Goal: Information Seeking & Learning: Learn about a topic

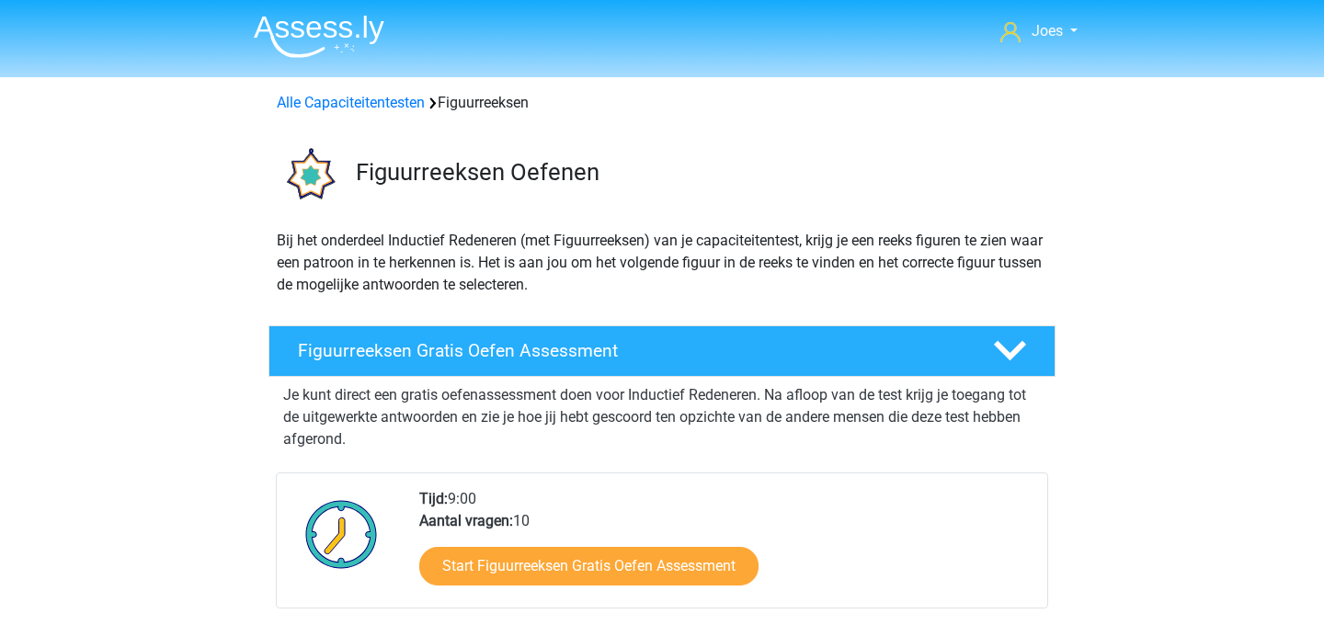
click at [359, 46] on img at bounding box center [319, 36] width 131 height 43
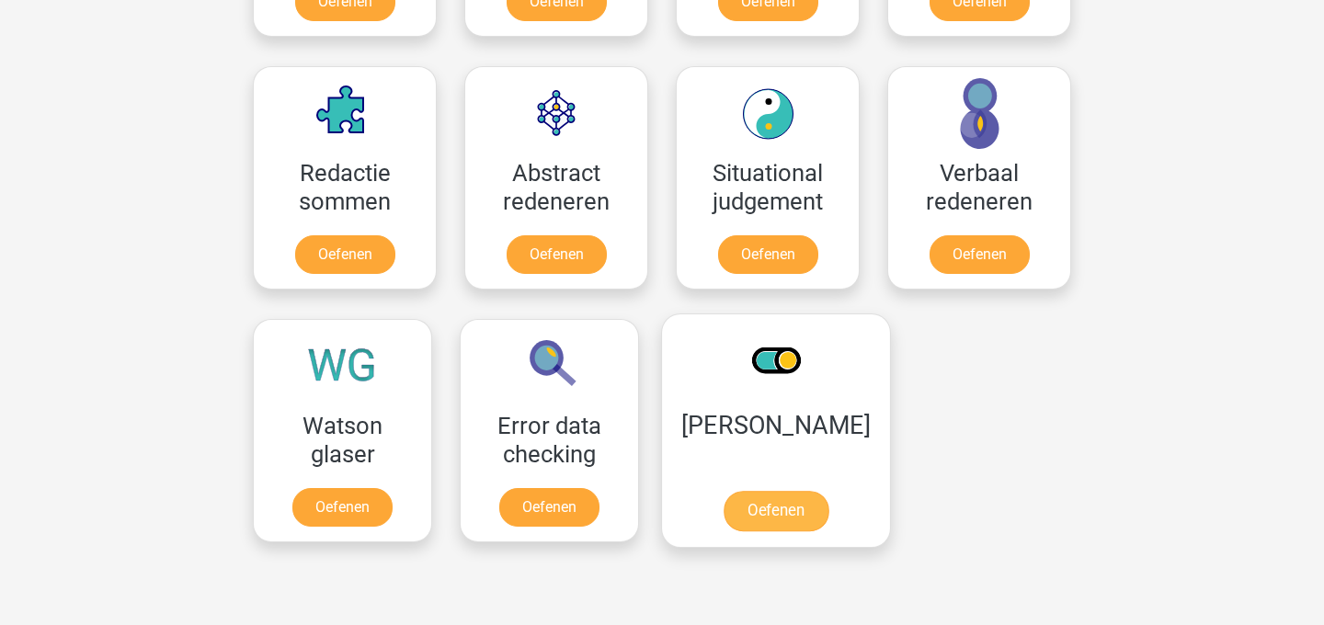
scroll to position [1299, 0]
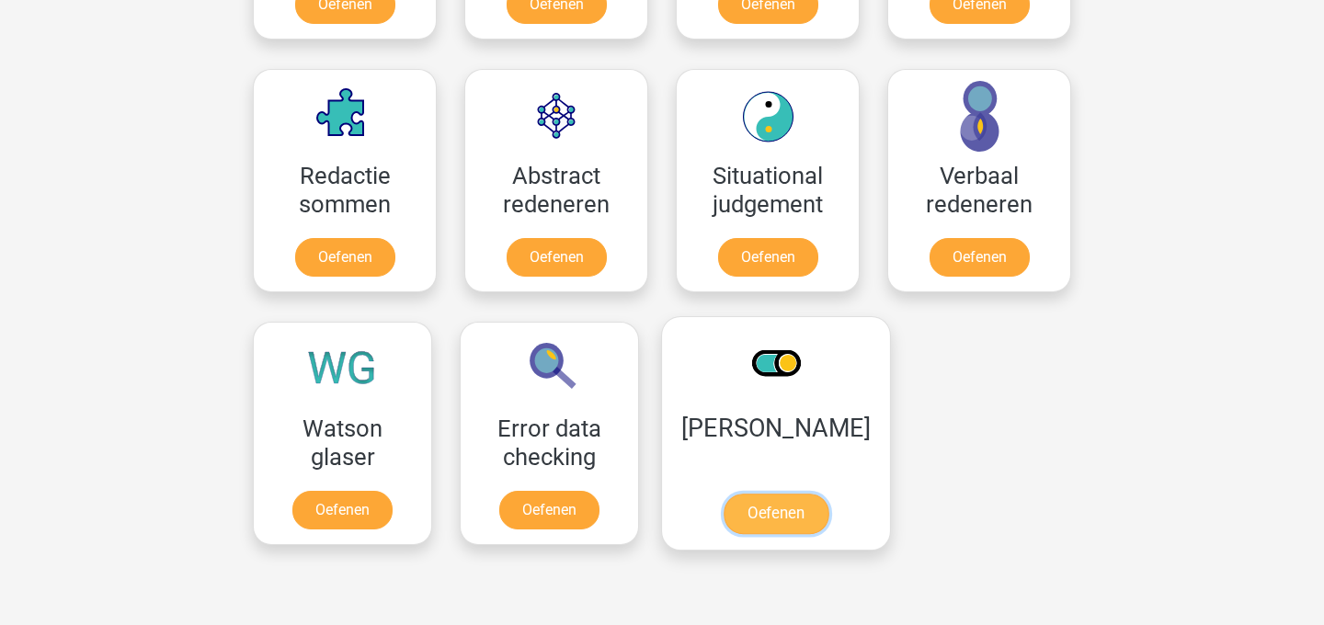
click at [795, 494] on link "Oefenen" at bounding box center [775, 514] width 105 height 40
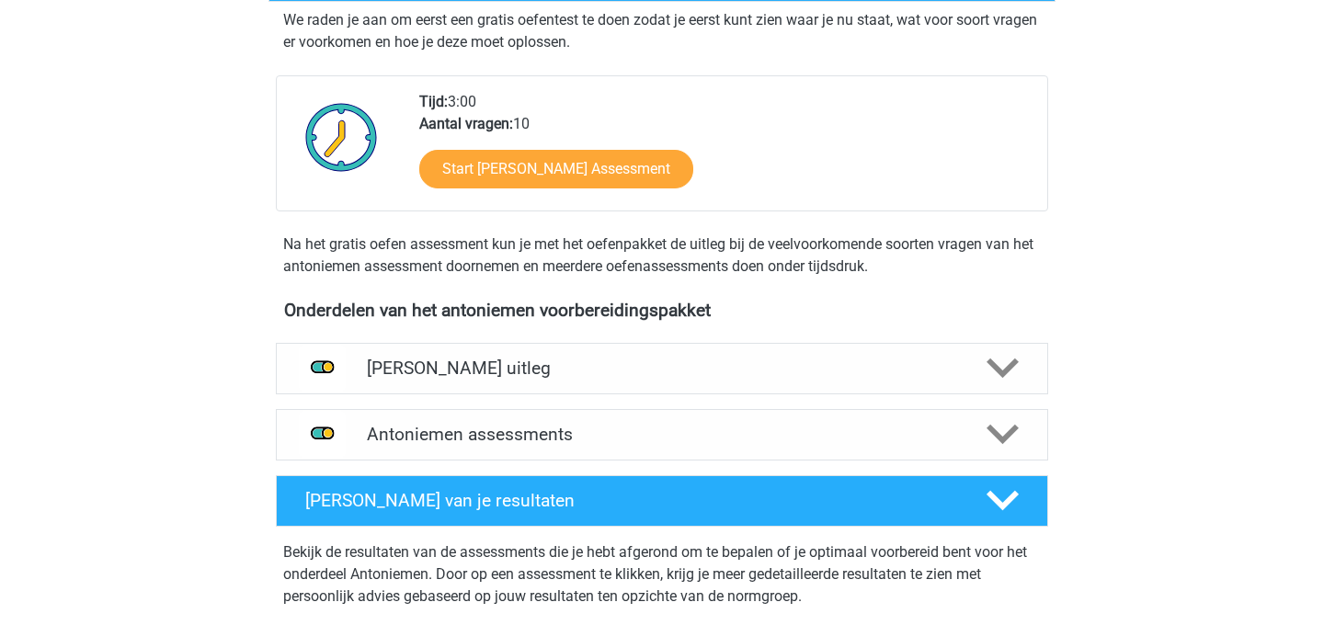
scroll to position [433, 0]
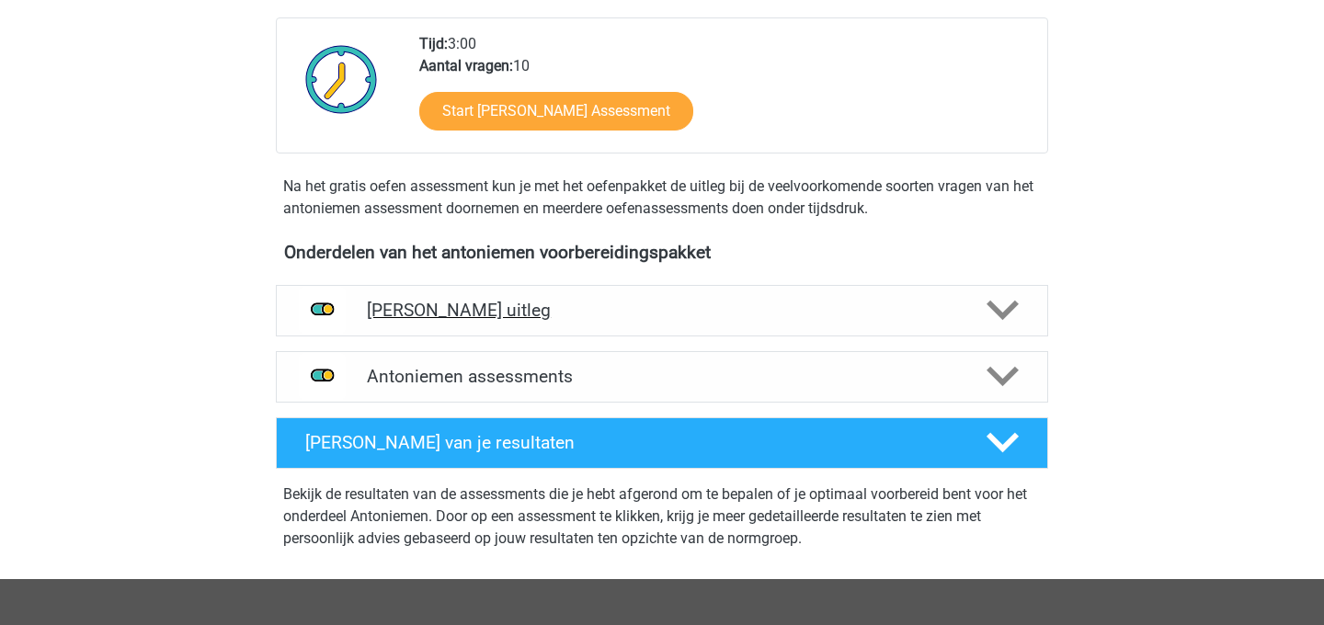
click at [562, 301] on h4 "[PERSON_NAME] uitleg" at bounding box center [662, 310] width 590 height 21
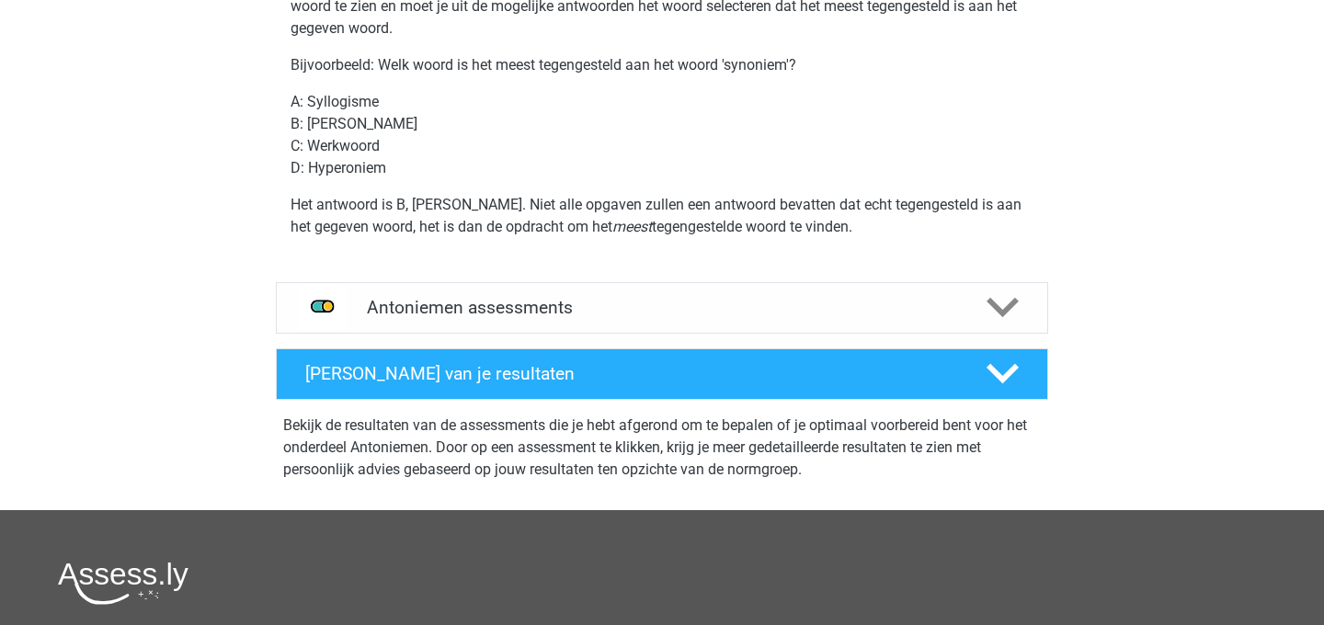
scroll to position [809, 0]
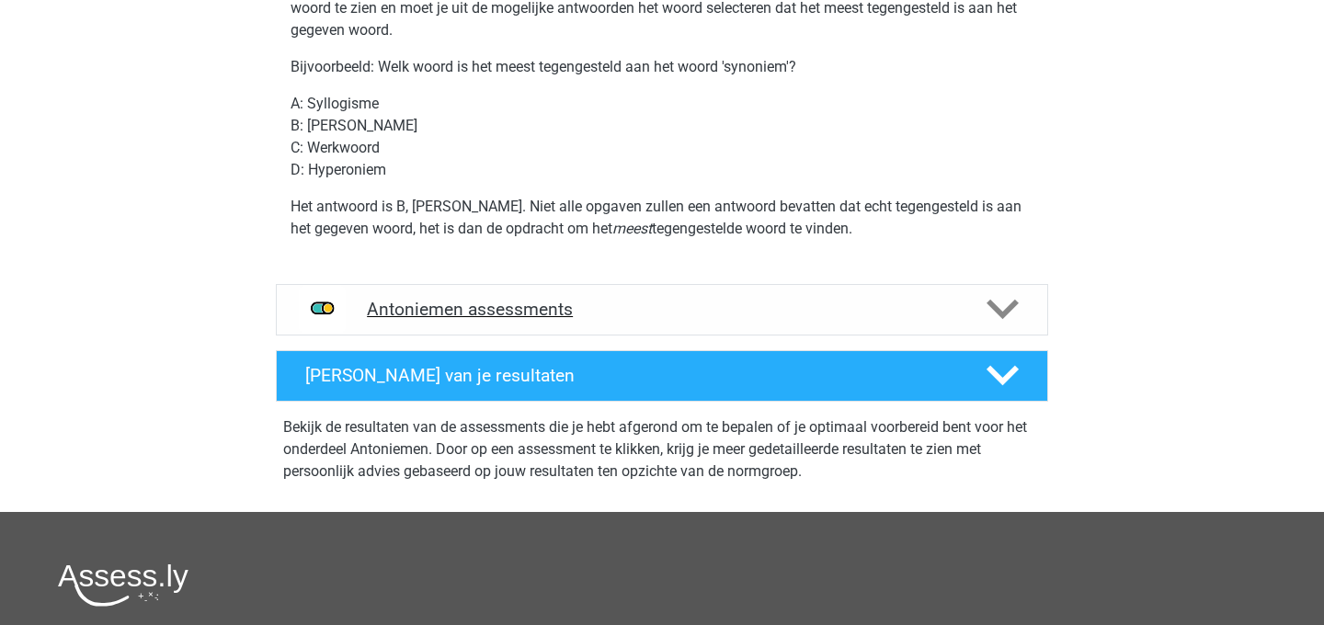
click at [487, 326] on div "Antoniemen assessments" at bounding box center [662, 309] width 772 height 51
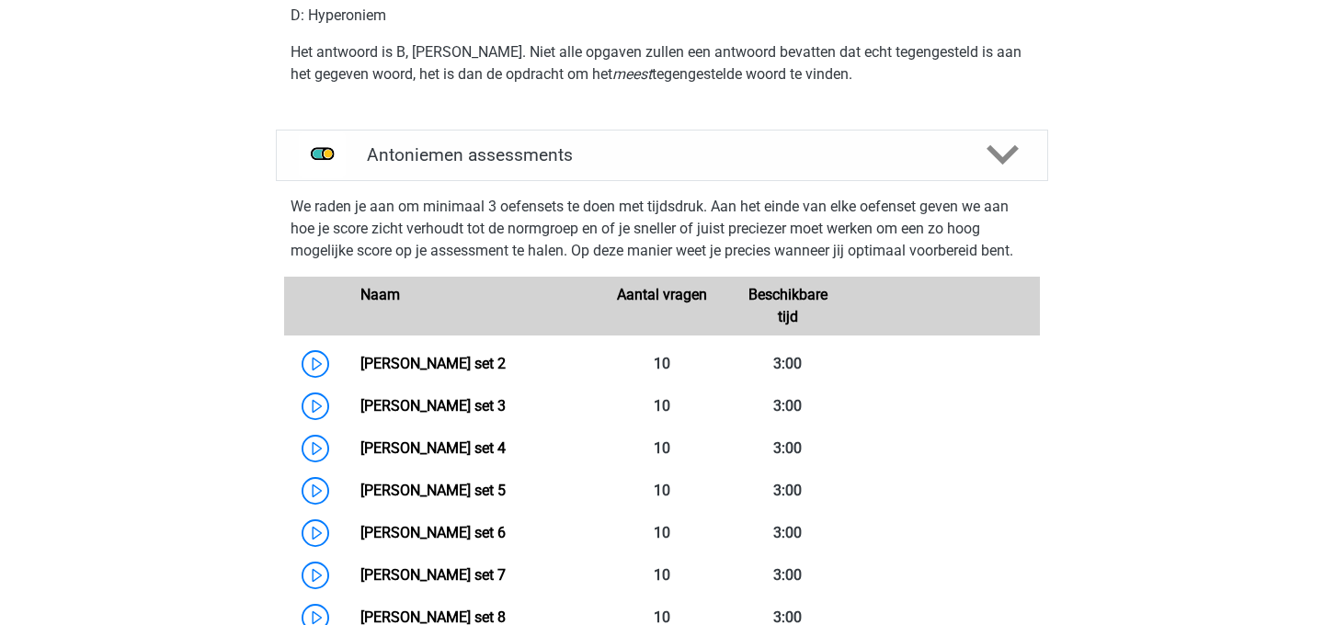
scroll to position [962, 0]
click at [453, 370] on link "Antoniemen set 2" at bounding box center [432, 364] width 145 height 17
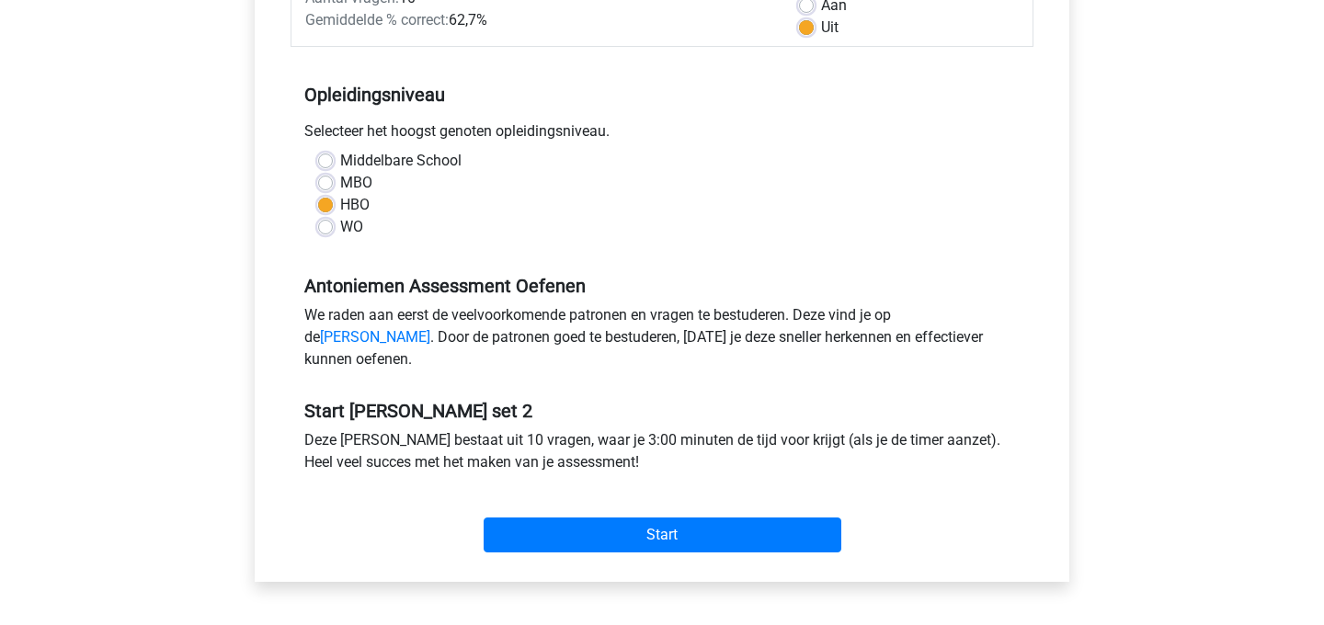
scroll to position [387, 0]
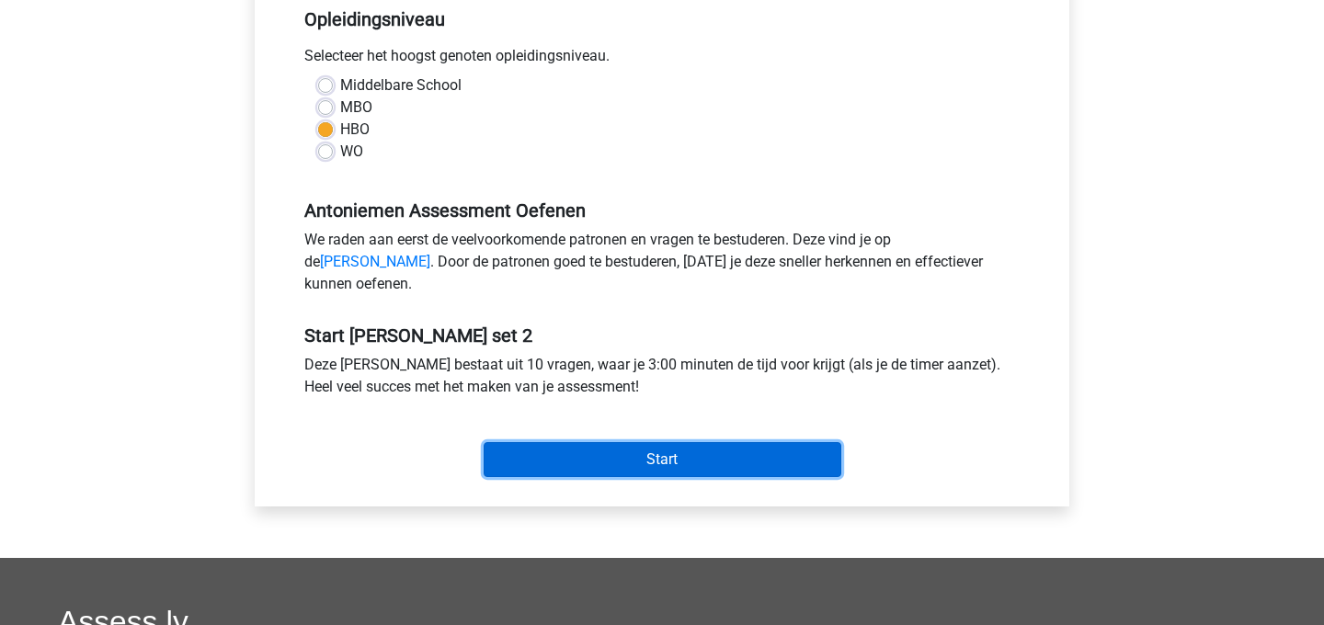
click at [564, 469] on input "Start" at bounding box center [663, 459] width 358 height 35
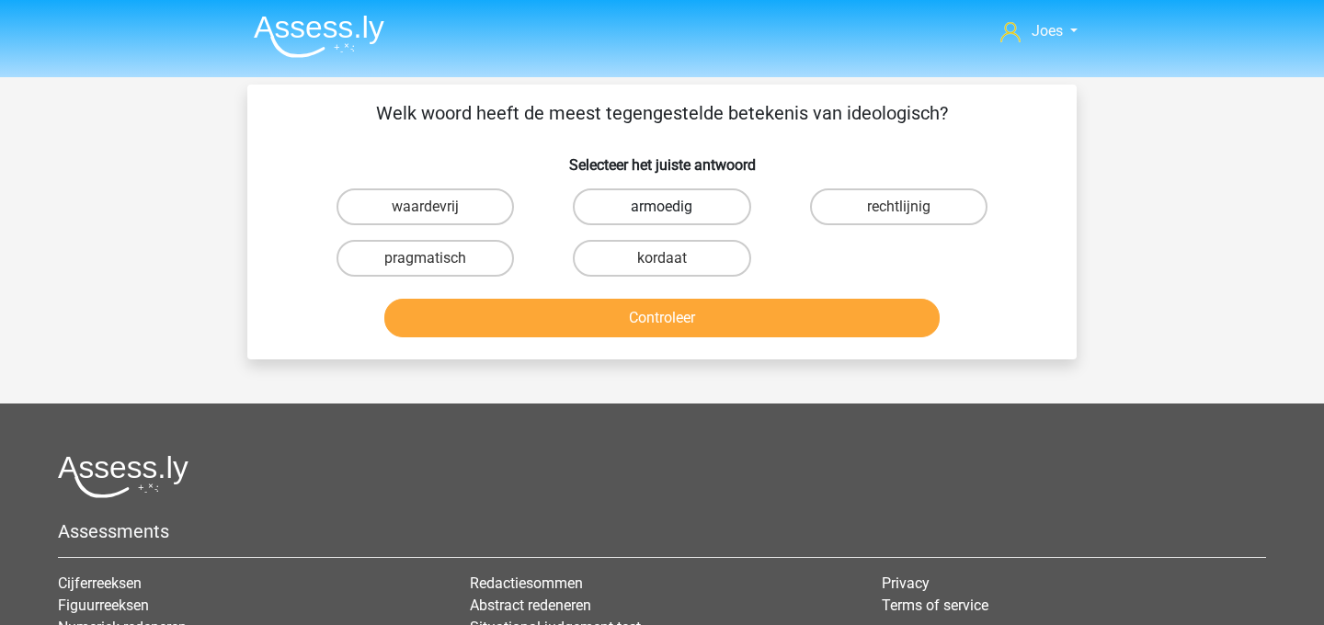
click at [729, 211] on label "armoedig" at bounding box center [661, 206] width 177 height 37
click at [674, 211] on input "armoedig" at bounding box center [668, 213] width 12 height 12
radio input "true"
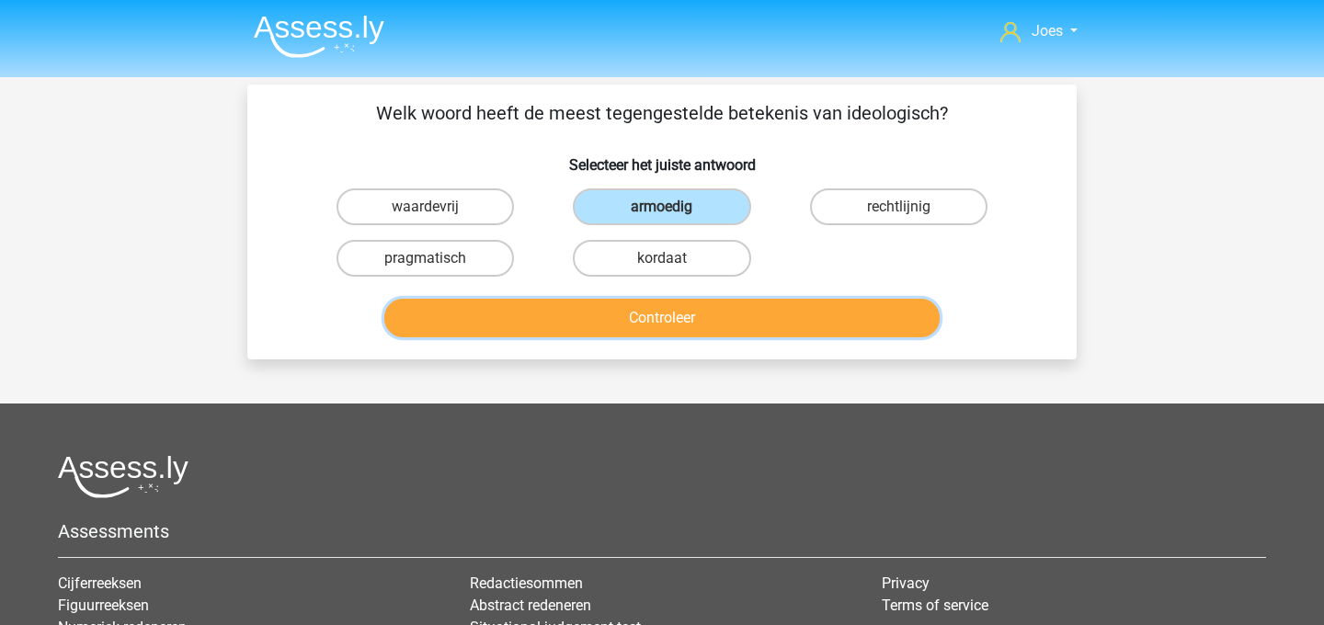
click at [673, 309] on button "Controleer" at bounding box center [662, 318] width 556 height 39
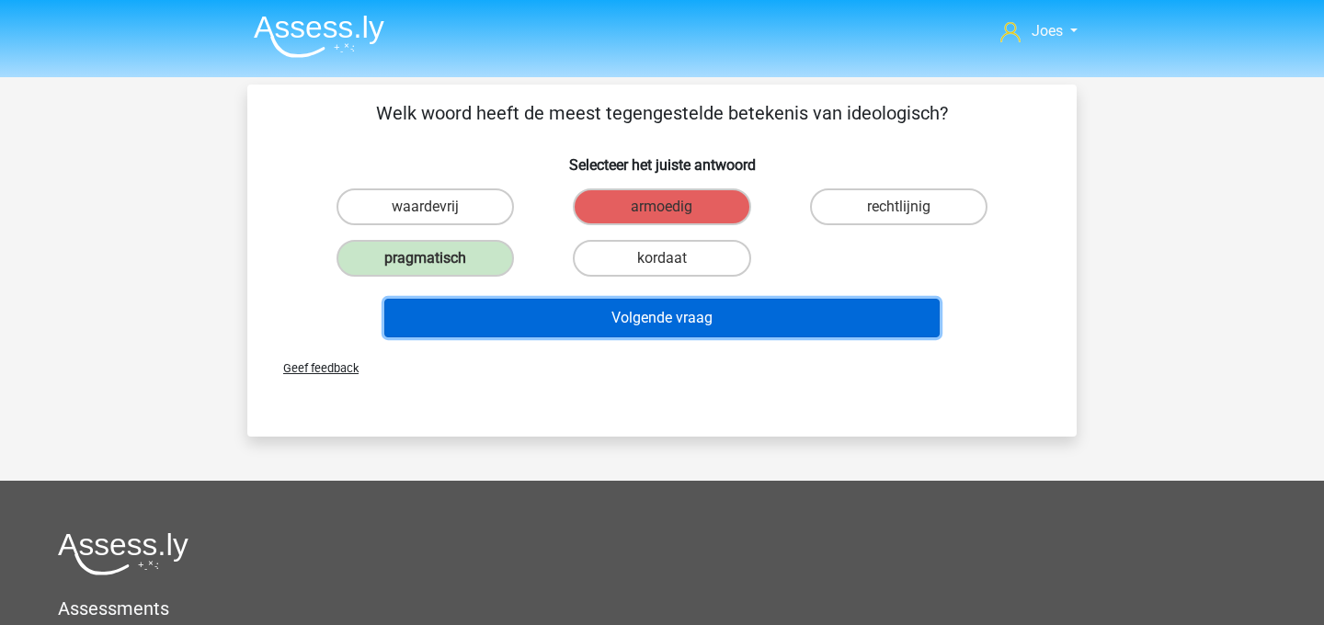
click at [673, 309] on button "Volgende vraag" at bounding box center [662, 318] width 556 height 39
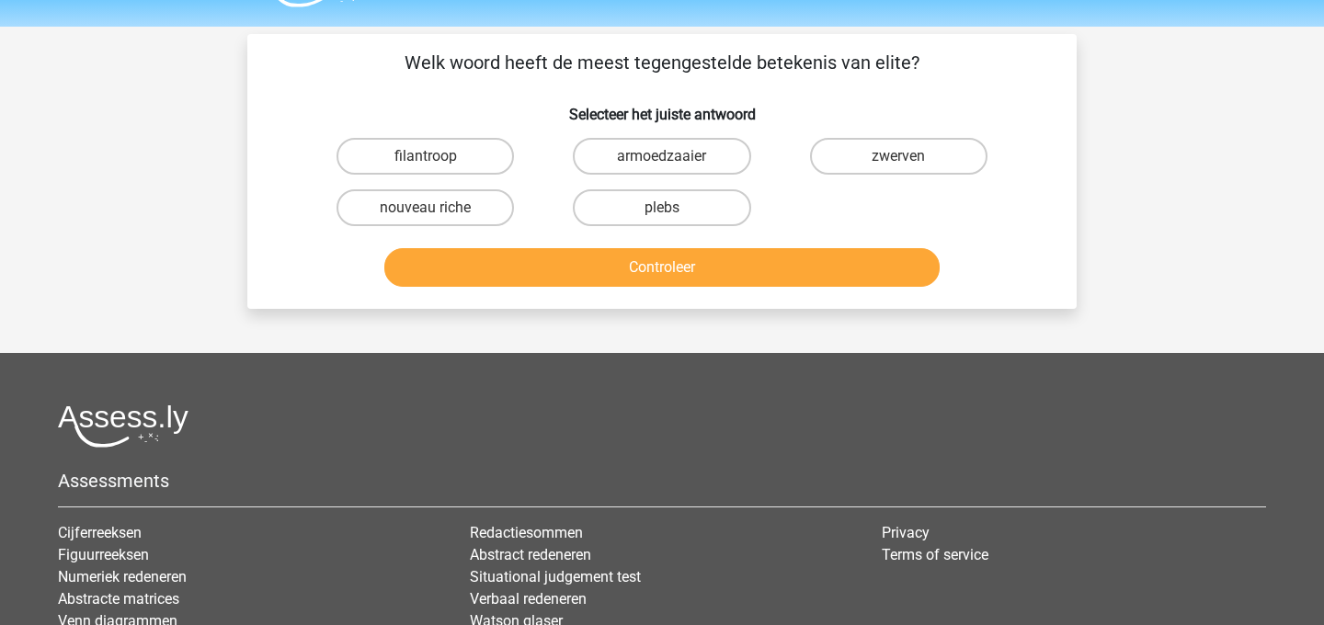
scroll to position [52, 0]
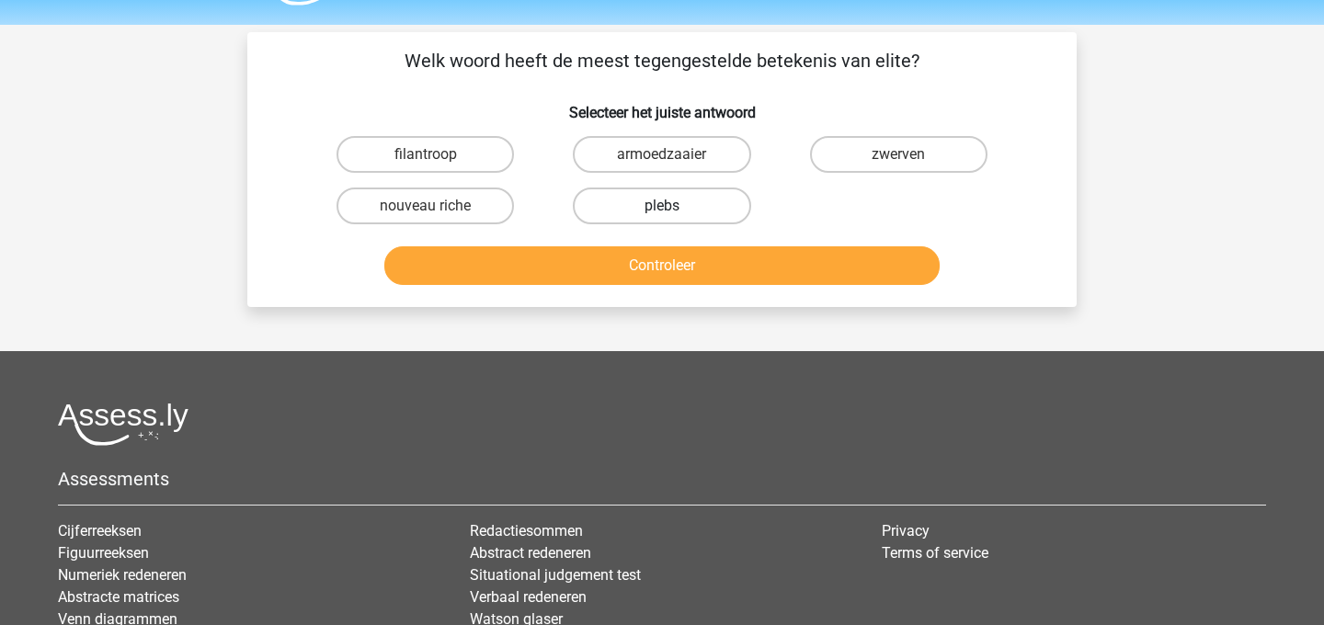
click at [651, 193] on label "plebs" at bounding box center [661, 206] width 177 height 37
click at [662, 206] on input "plebs" at bounding box center [668, 212] width 12 height 12
radio input "true"
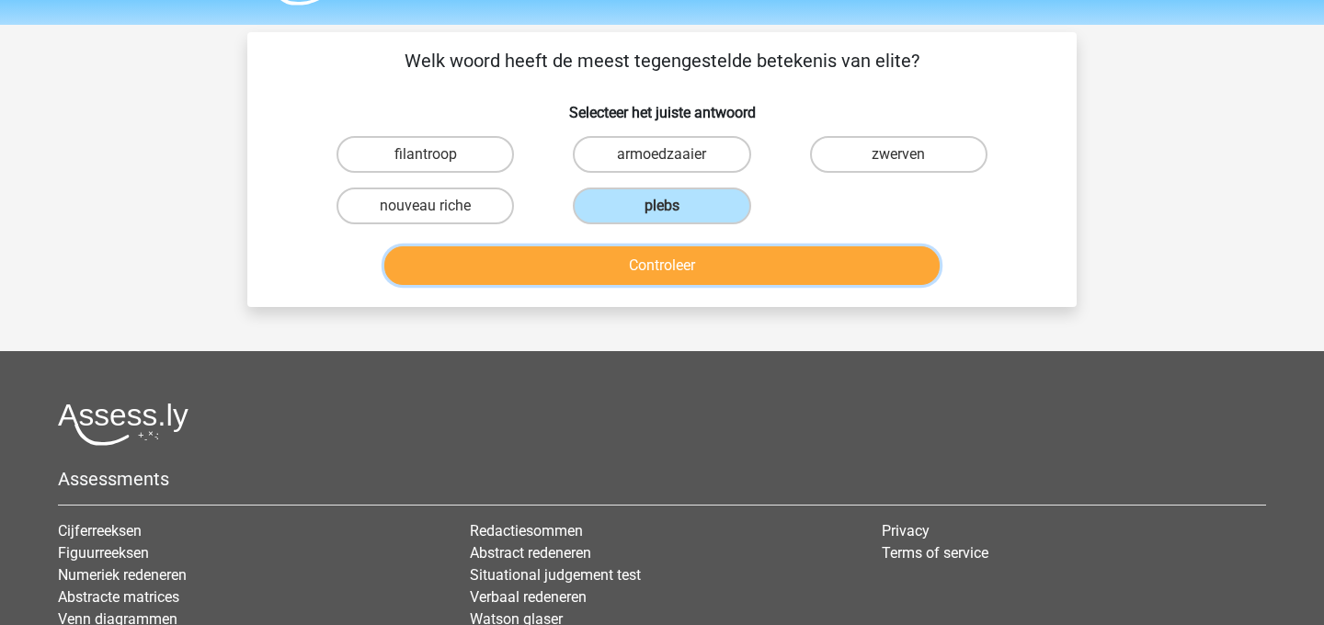
click at [644, 283] on button "Controleer" at bounding box center [662, 265] width 556 height 39
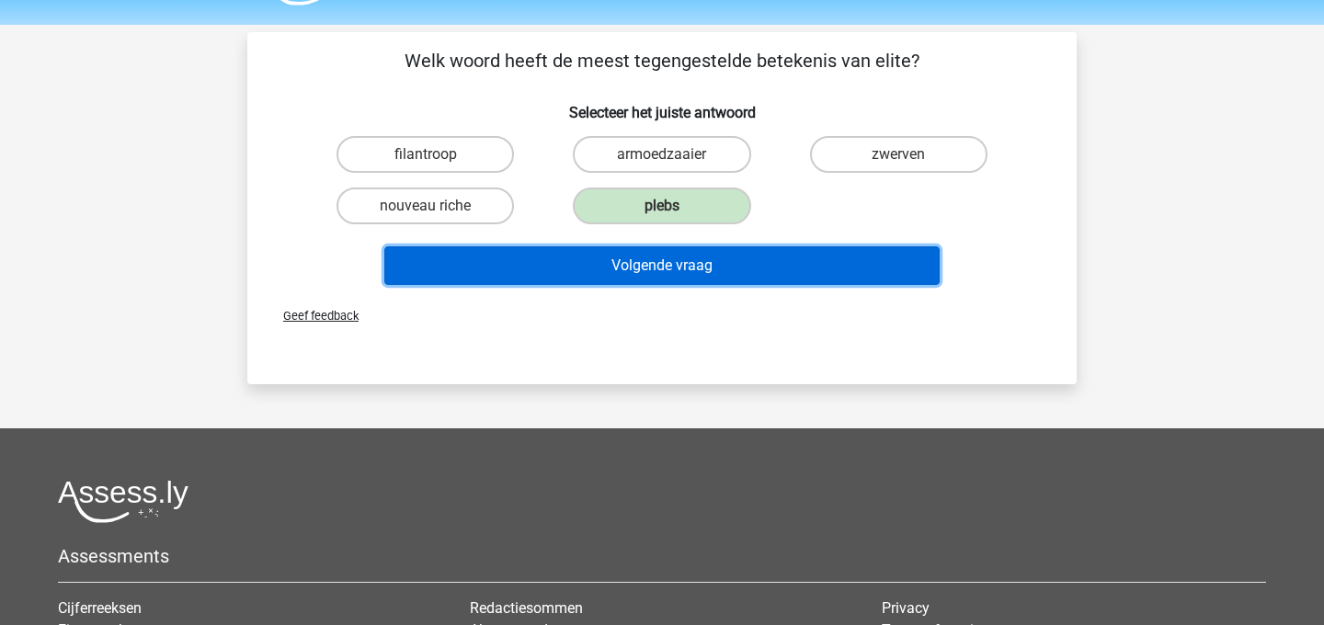
click at [644, 283] on button "Volgende vraag" at bounding box center [662, 265] width 556 height 39
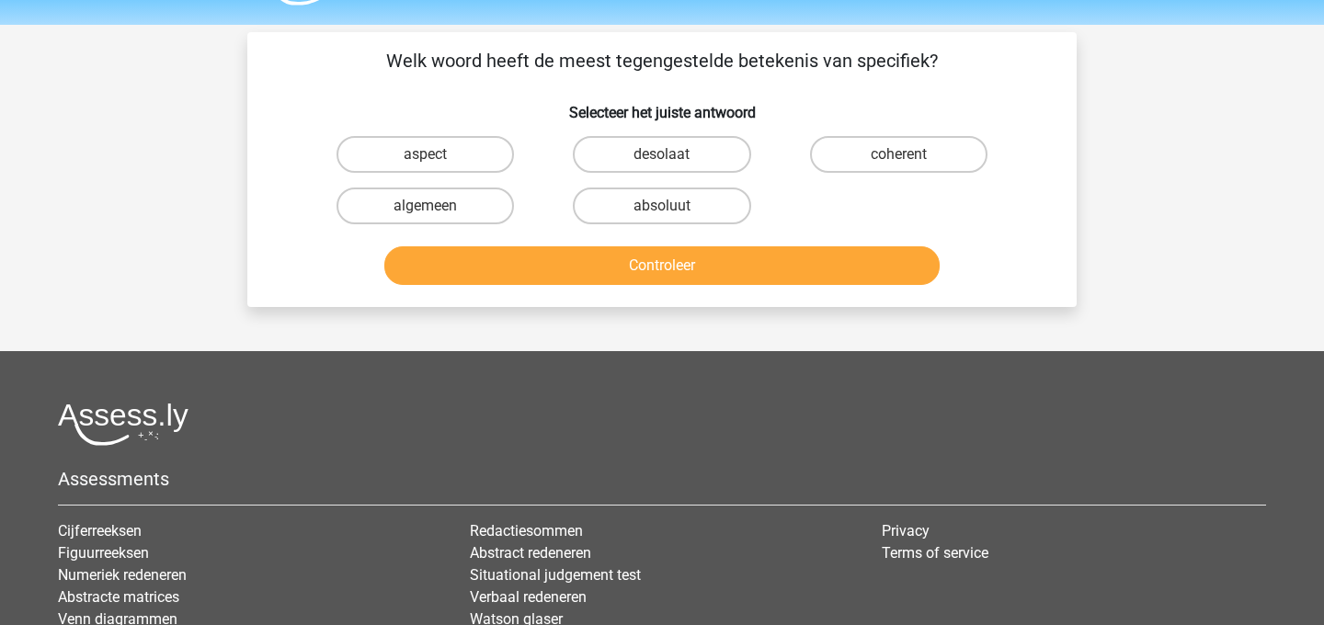
scroll to position [85, 0]
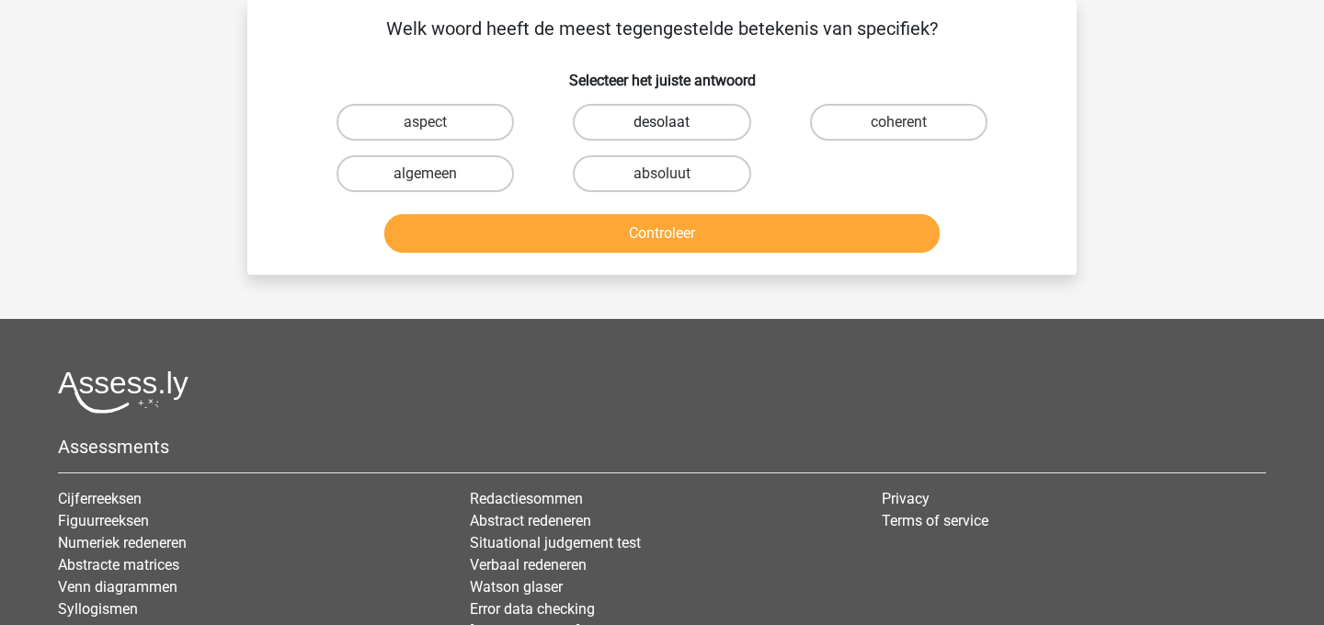
click at [668, 139] on label "desolaat" at bounding box center [661, 122] width 177 height 37
click at [668, 134] on input "desolaat" at bounding box center [668, 128] width 12 height 12
radio input "true"
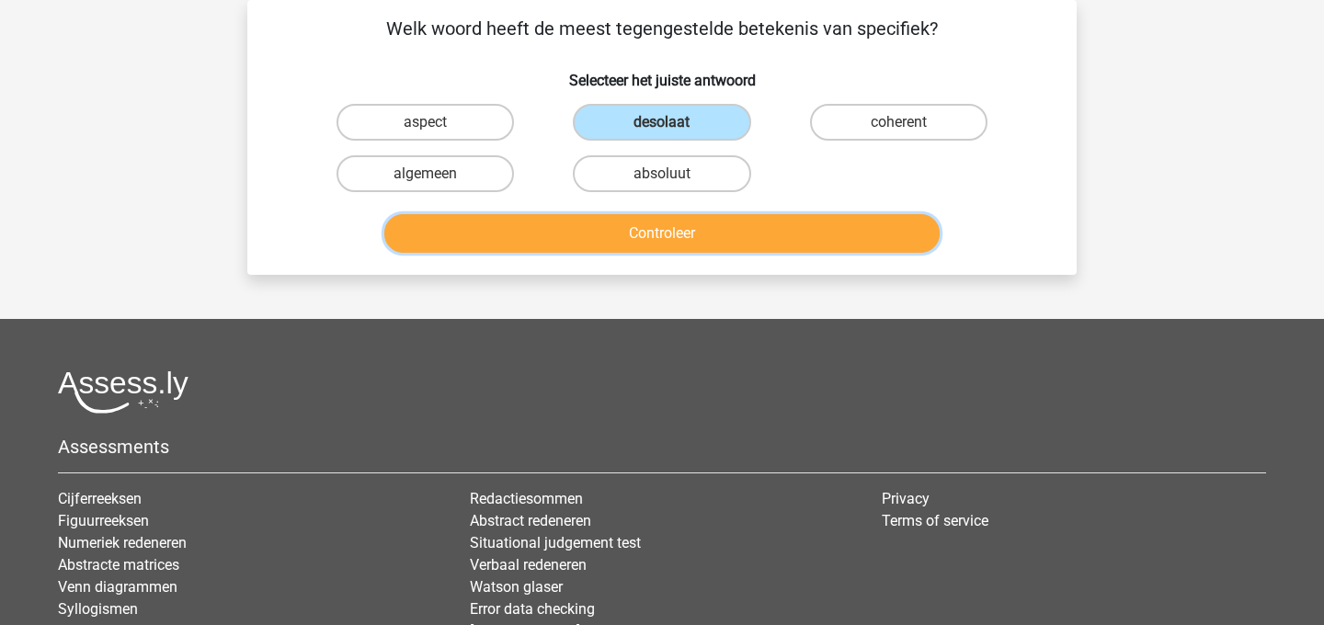
click at [639, 238] on button "Controleer" at bounding box center [662, 233] width 556 height 39
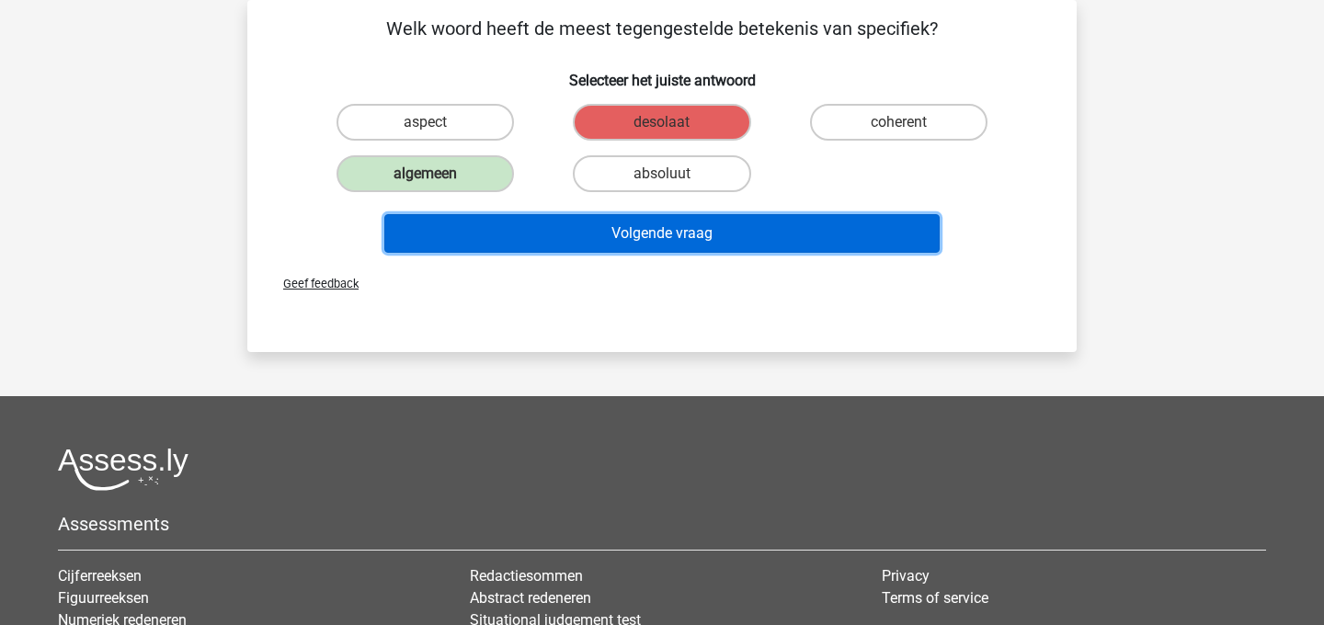
click at [630, 237] on button "Volgende vraag" at bounding box center [662, 233] width 556 height 39
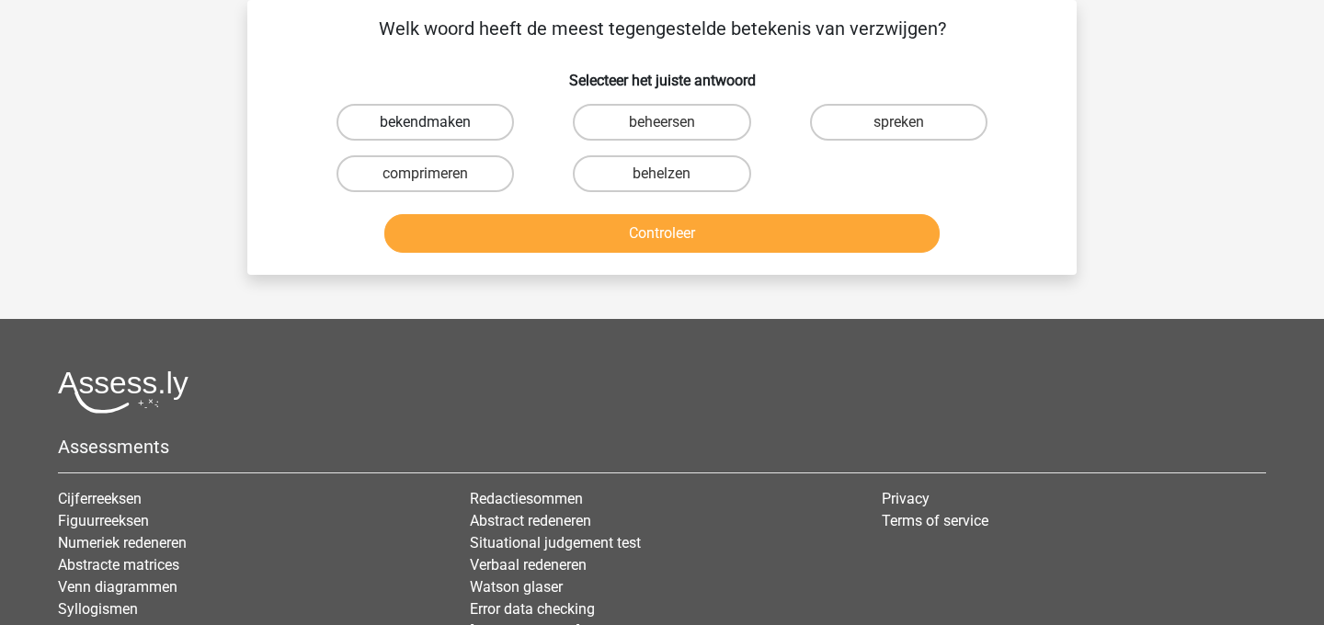
click at [482, 138] on label "bekendmaken" at bounding box center [424, 122] width 177 height 37
click at [438, 134] on input "bekendmaken" at bounding box center [432, 128] width 12 height 12
radio input "true"
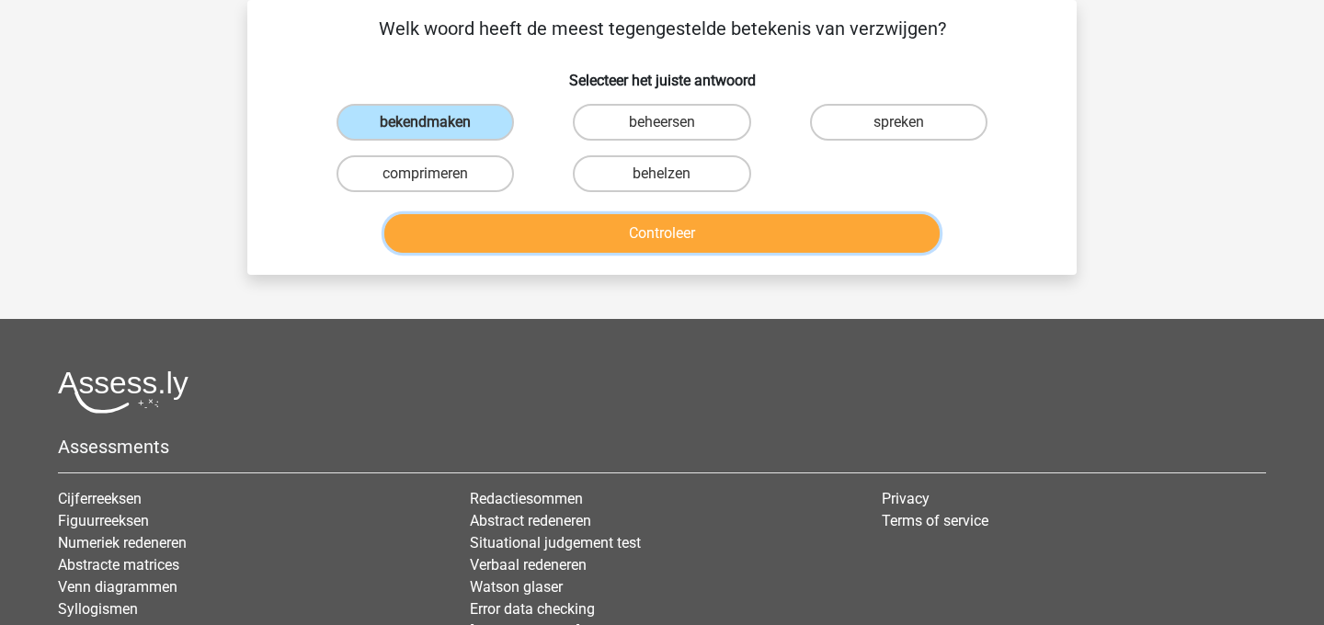
click at [488, 241] on button "Controleer" at bounding box center [662, 233] width 556 height 39
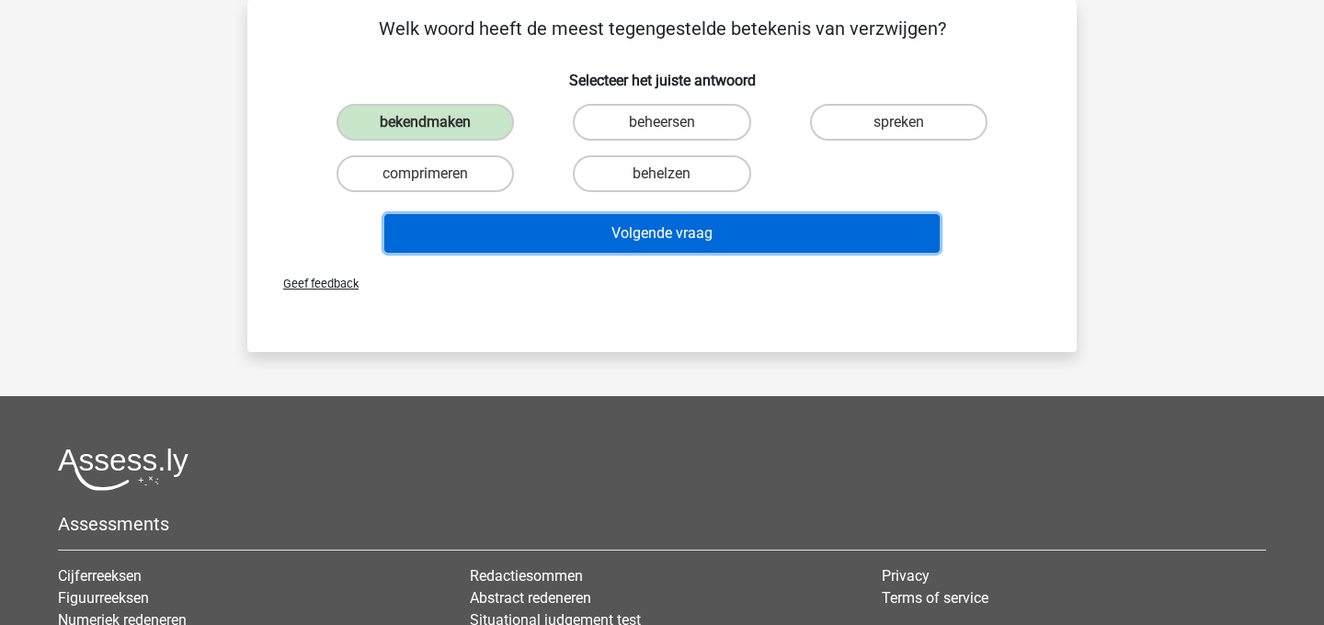
click at [488, 241] on button "Volgende vraag" at bounding box center [662, 233] width 556 height 39
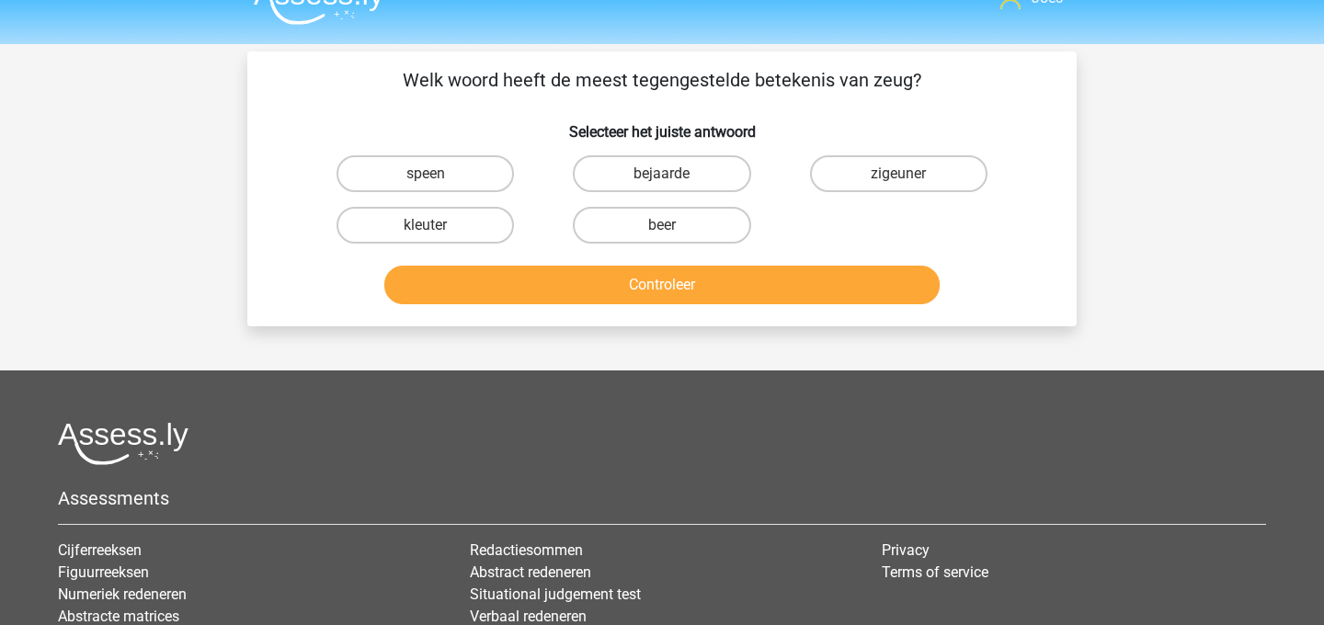
scroll to position [32, 0]
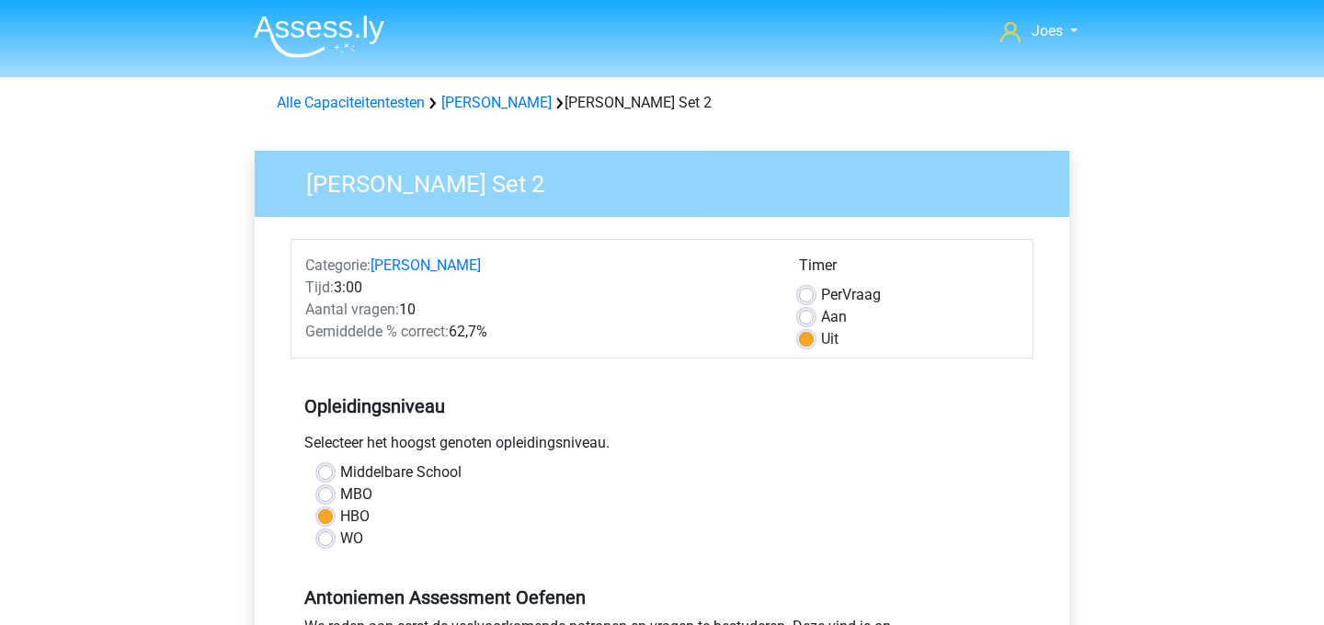
scroll to position [387, 0]
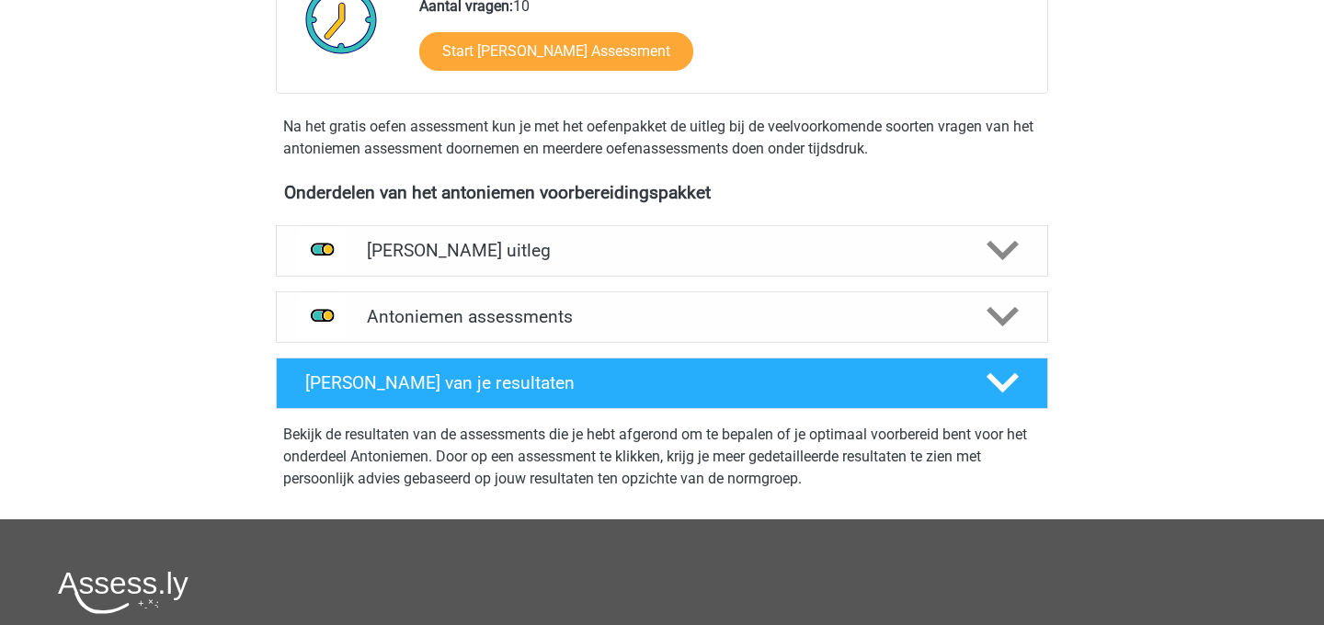
scroll to position [363, 0]
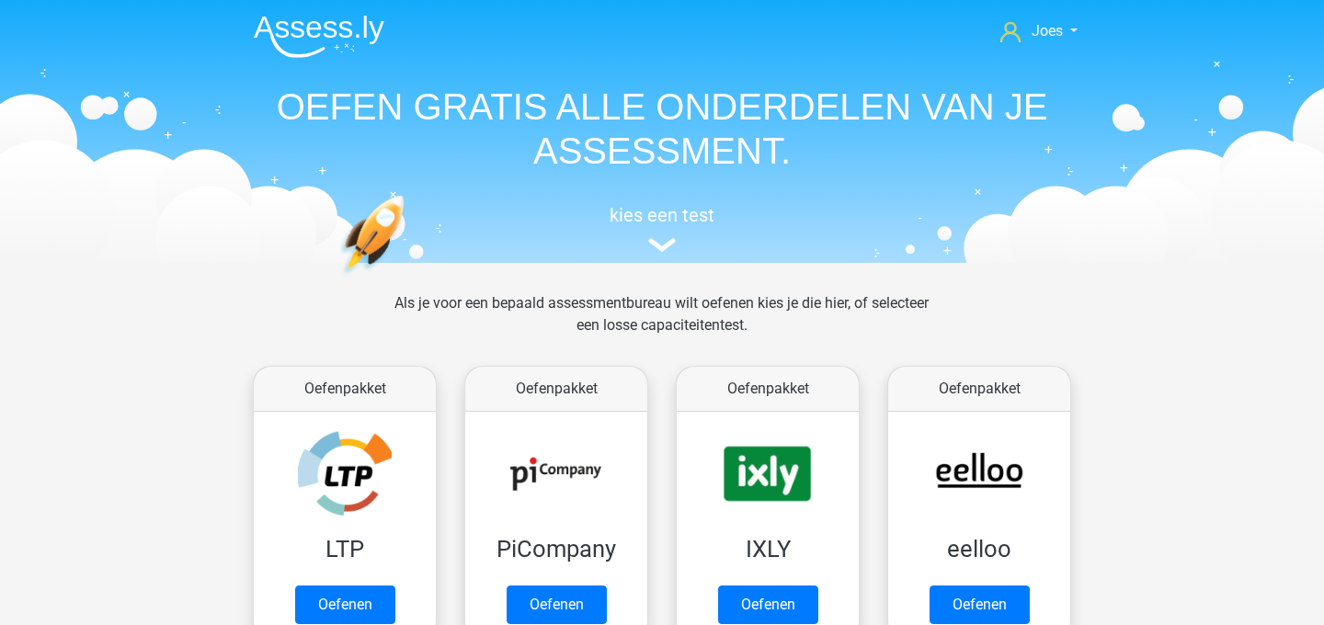
scroll to position [1288, 0]
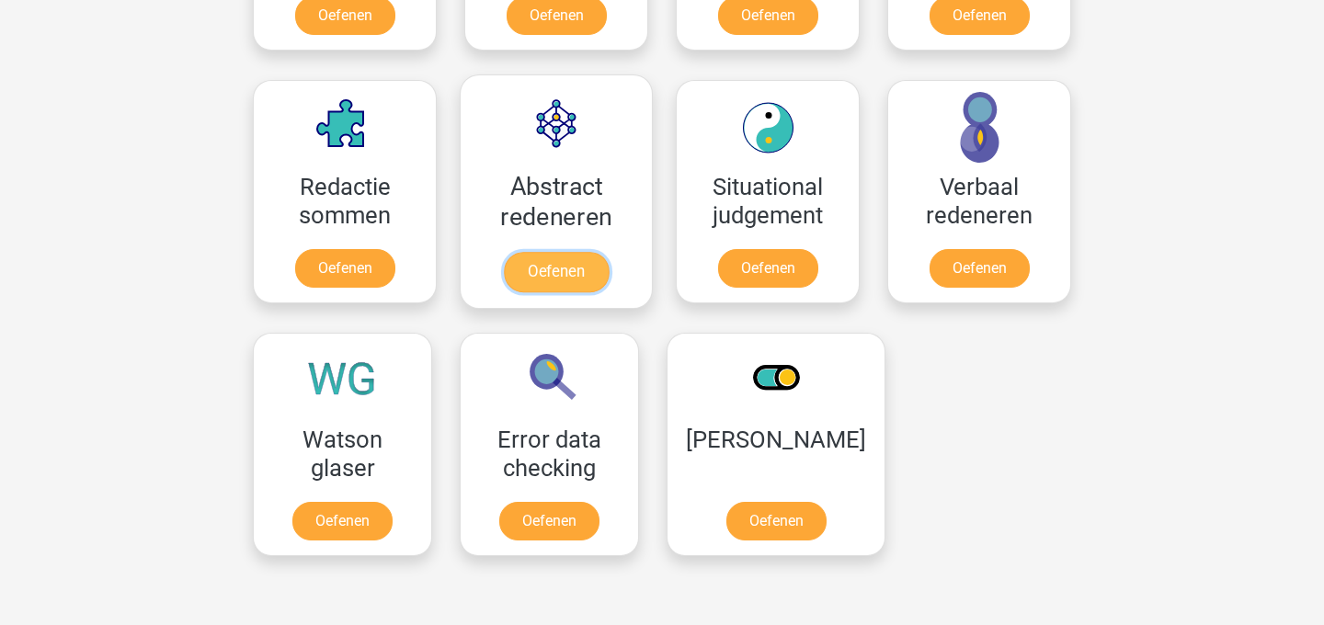
click at [578, 252] on link "Oefenen" at bounding box center [556, 272] width 105 height 40
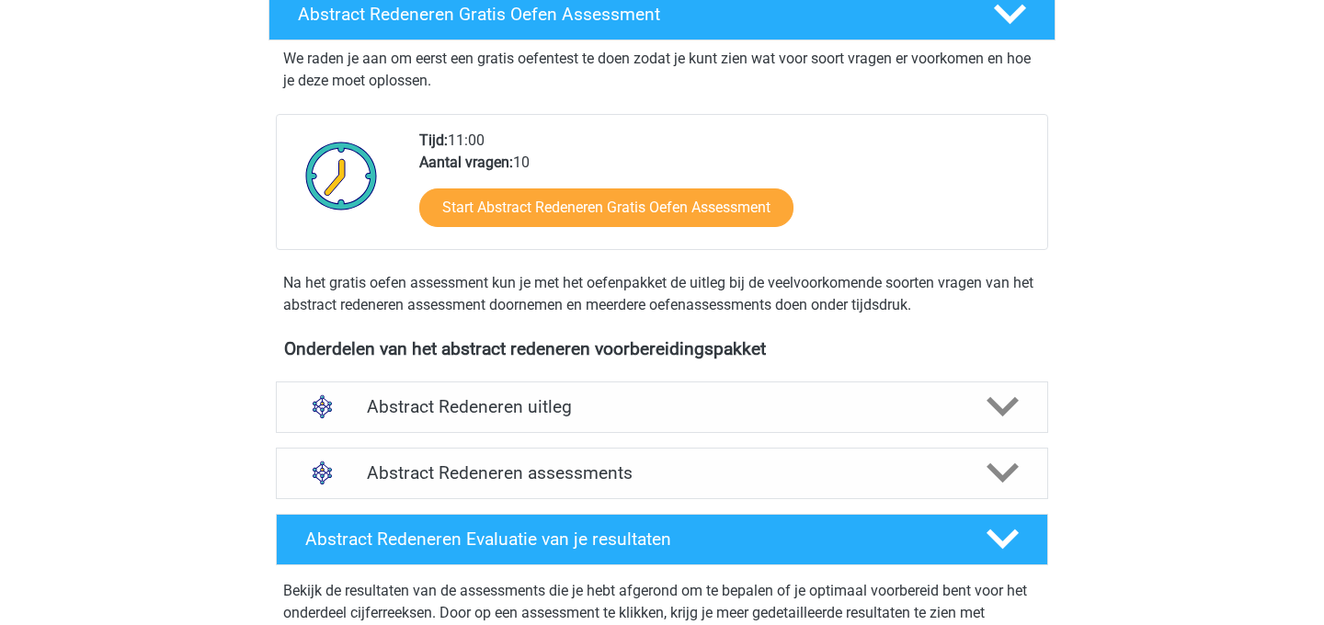
scroll to position [387, 0]
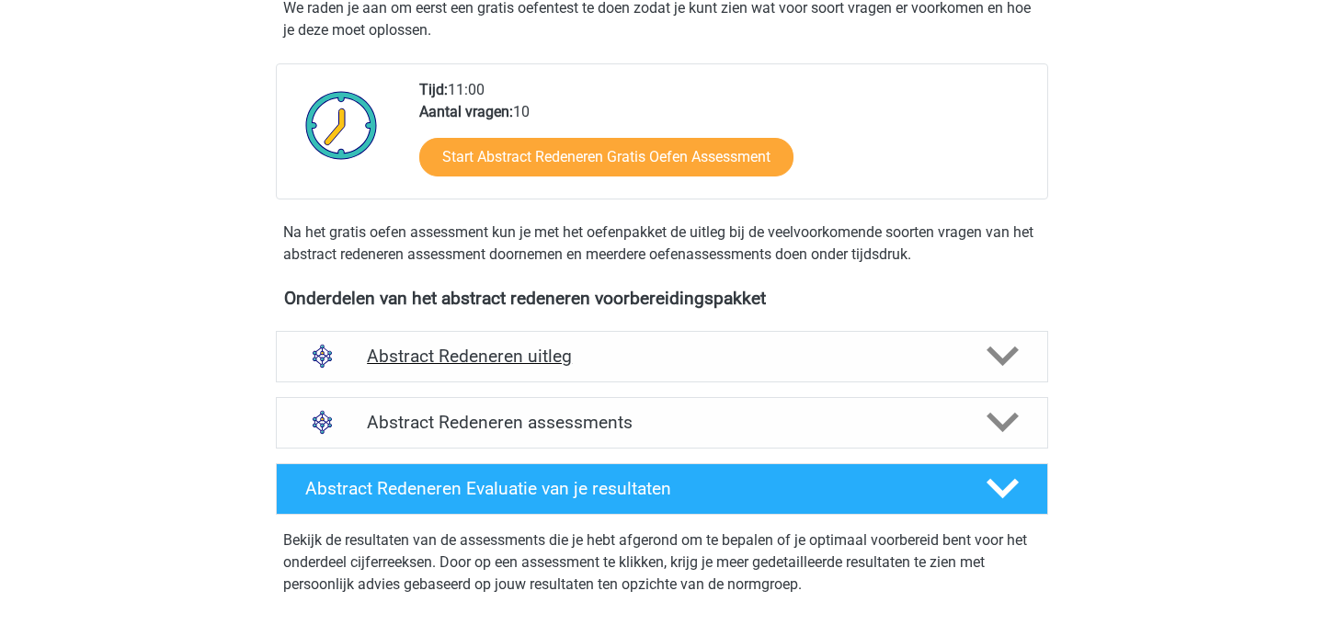
click at [466, 371] on div "Abstract Redeneren uitleg" at bounding box center [662, 356] width 772 height 51
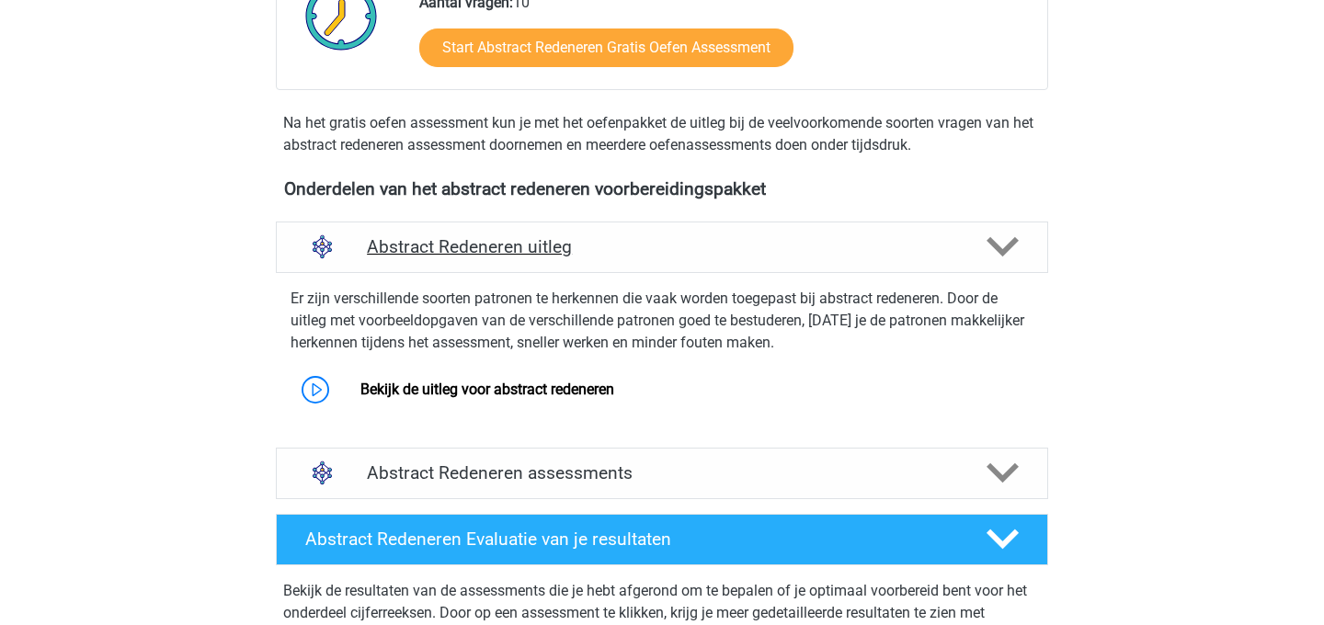
scroll to position [512, 0]
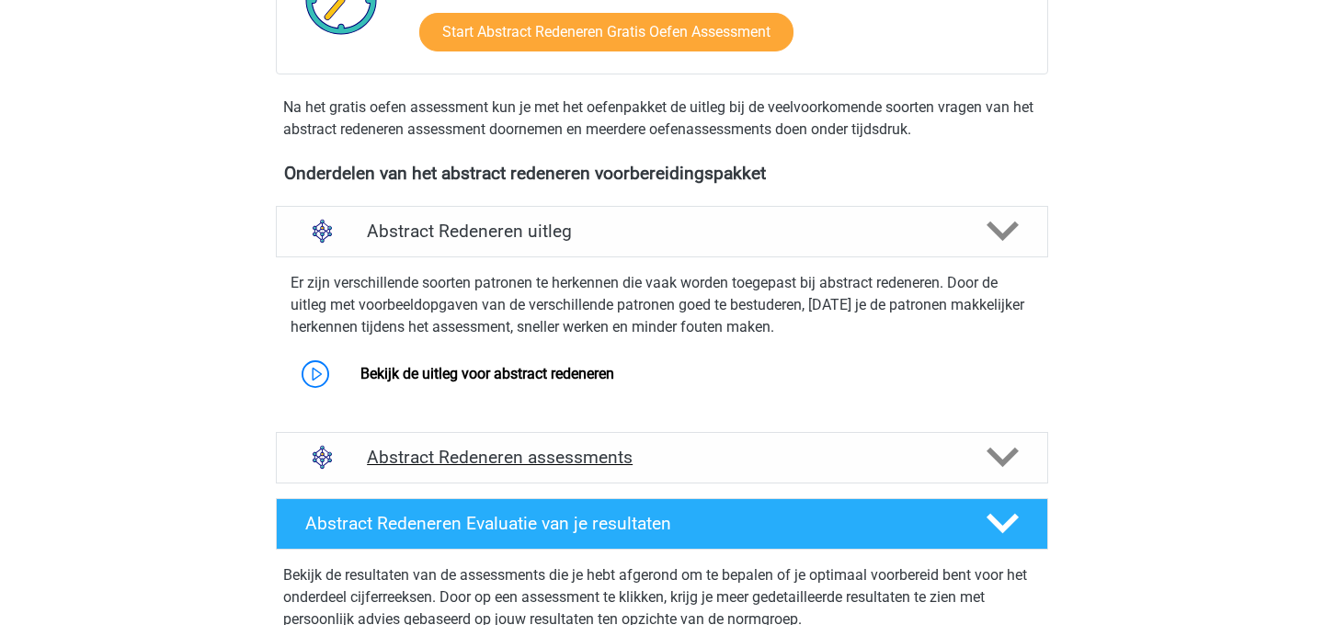
click at [470, 460] on h4 "Abstract Redeneren assessments" at bounding box center [662, 457] width 590 height 21
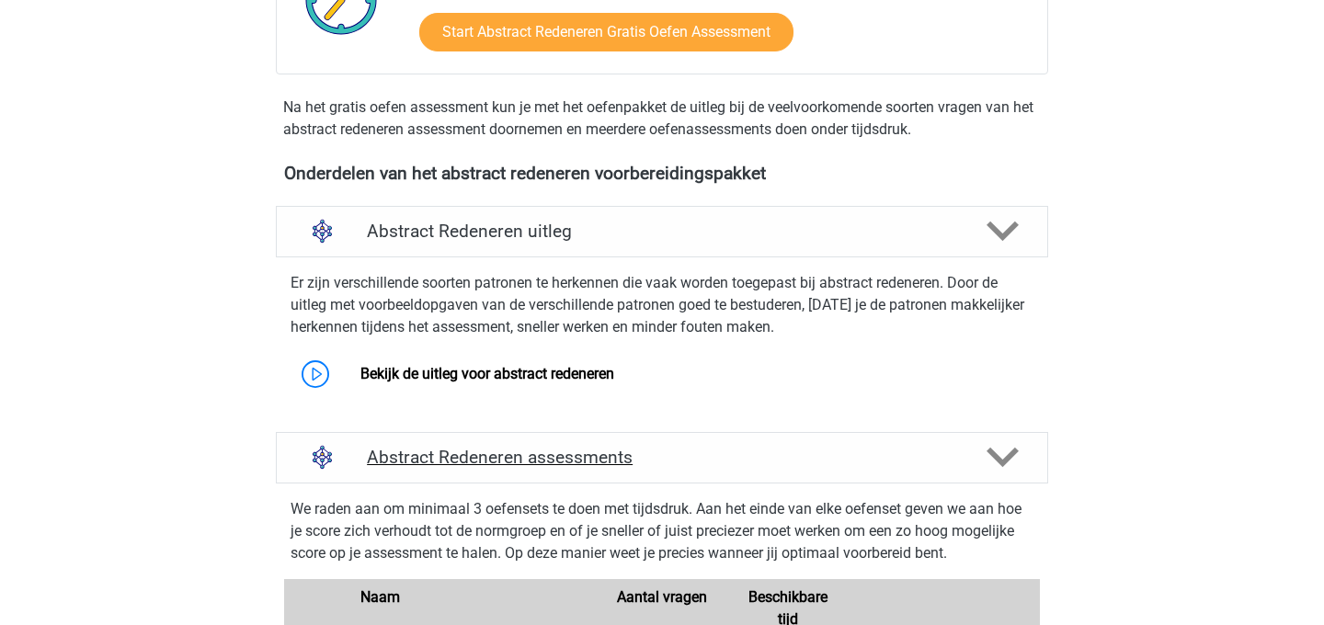
scroll to position [777, 0]
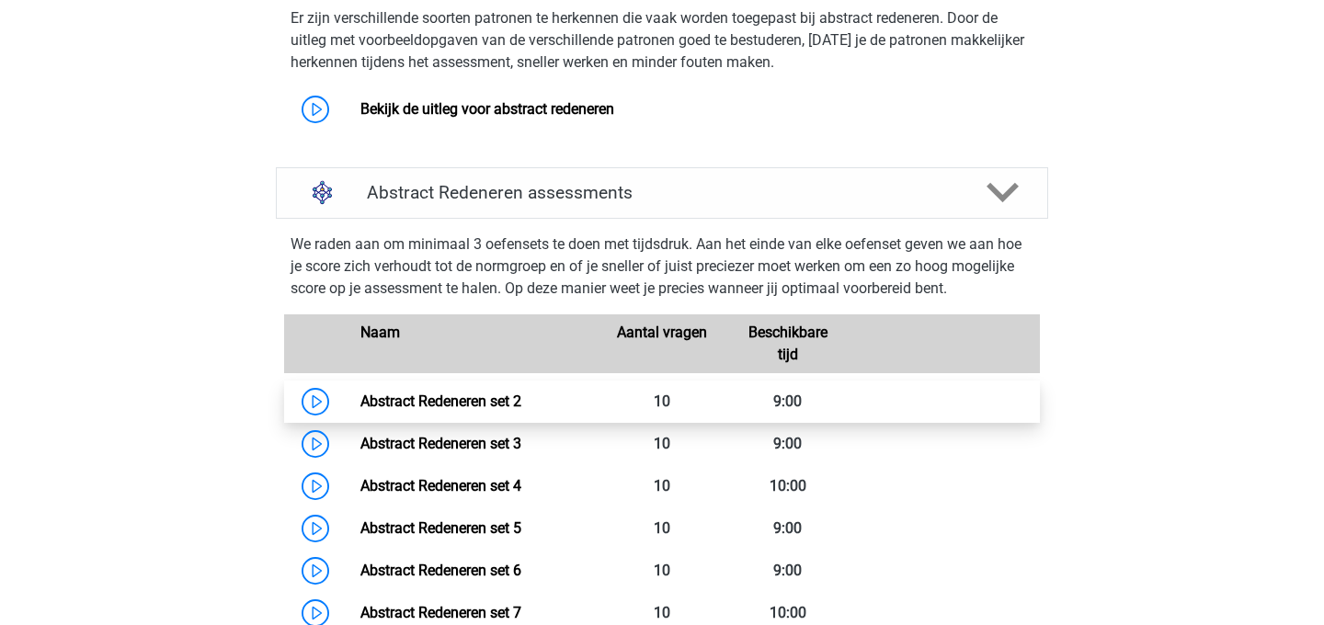
click at [446, 410] on link "Abstract Redeneren set 2" at bounding box center [440, 401] width 161 height 17
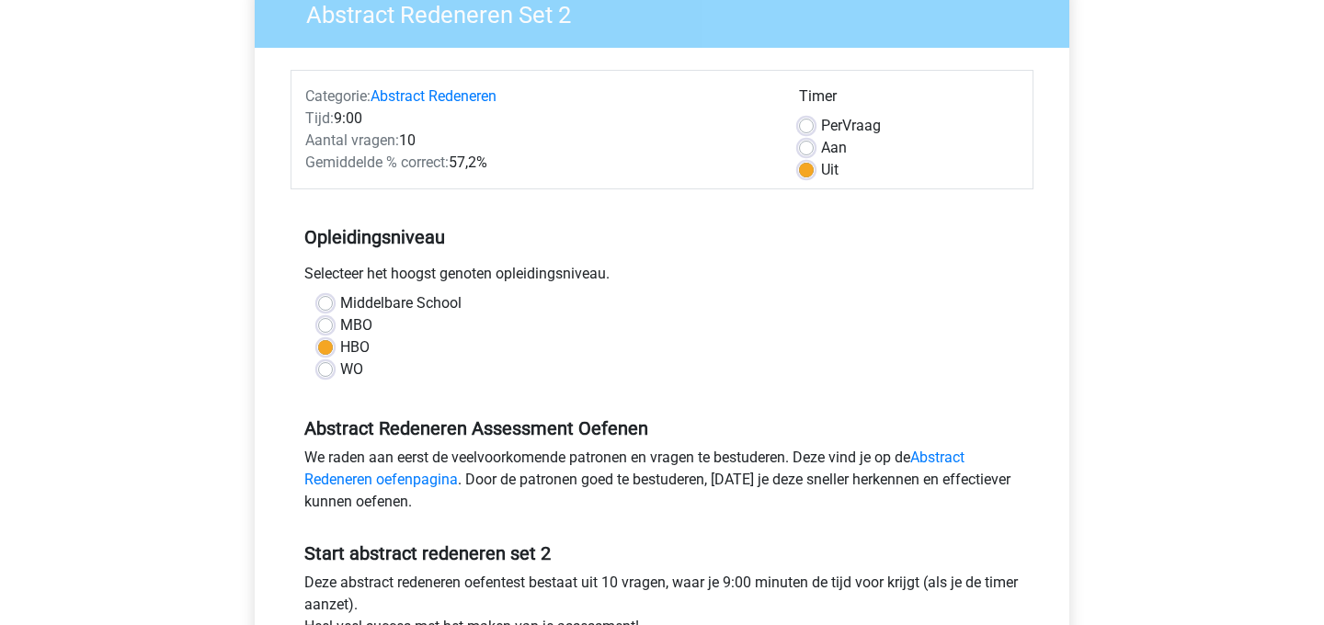
scroll to position [263, 0]
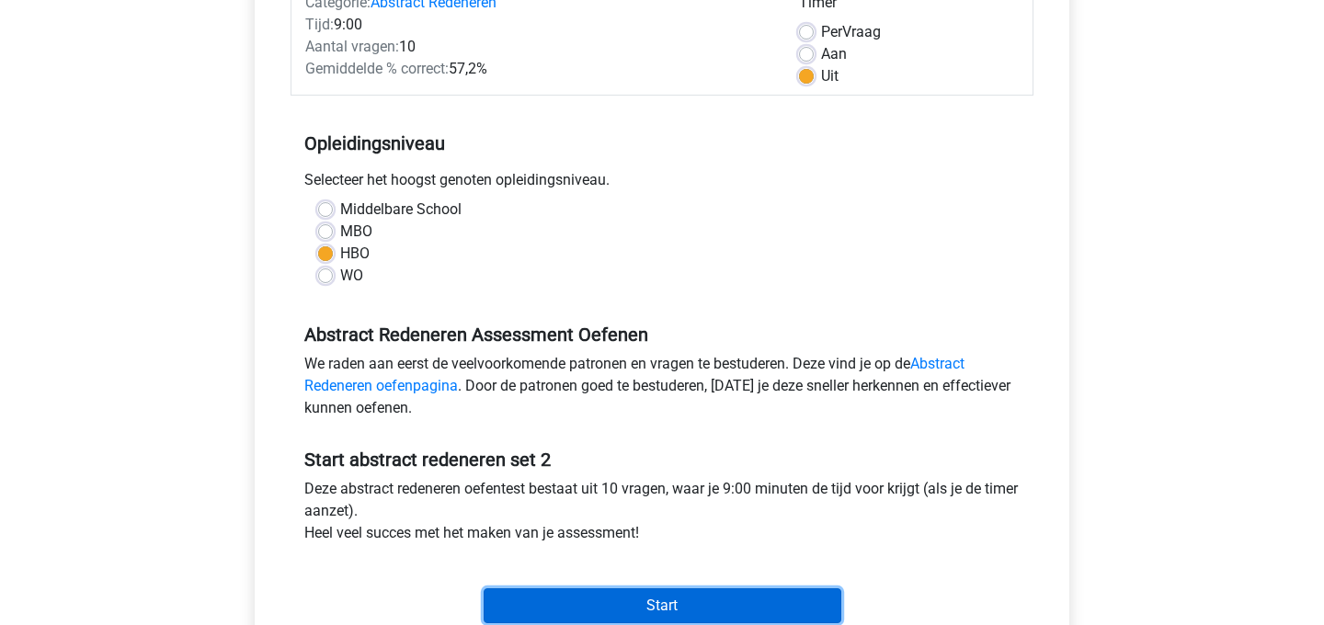
click at [655, 597] on input "Start" at bounding box center [663, 605] width 358 height 35
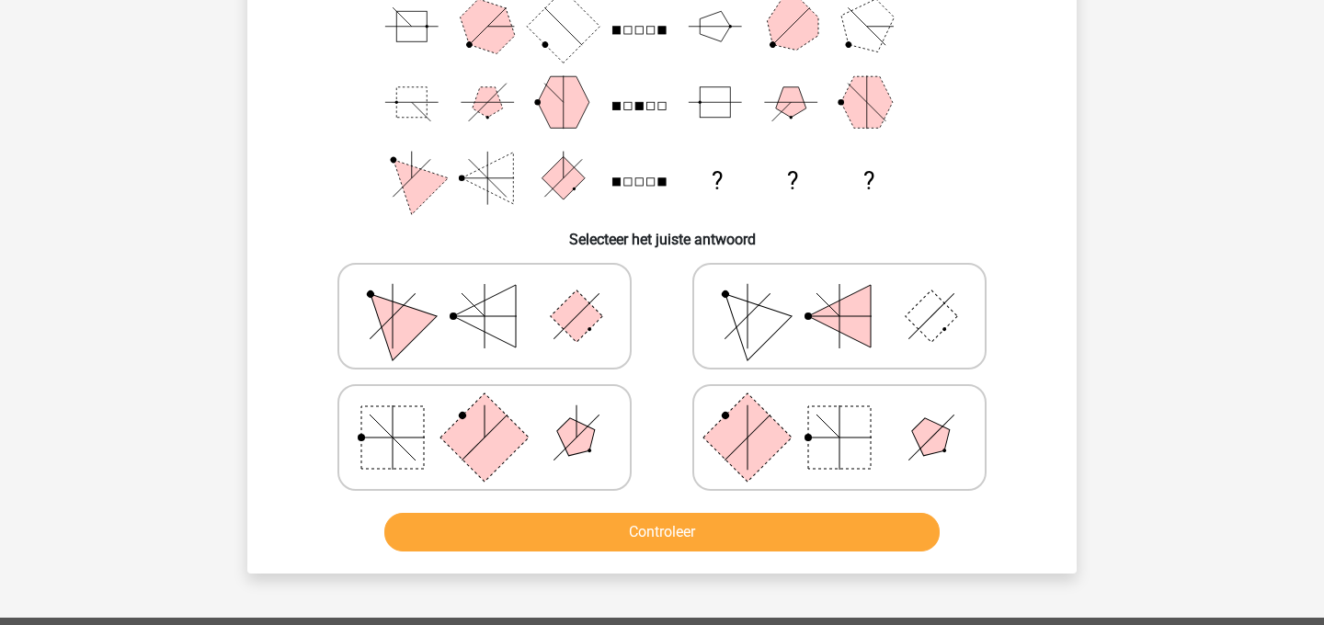
scroll to position [228, 0]
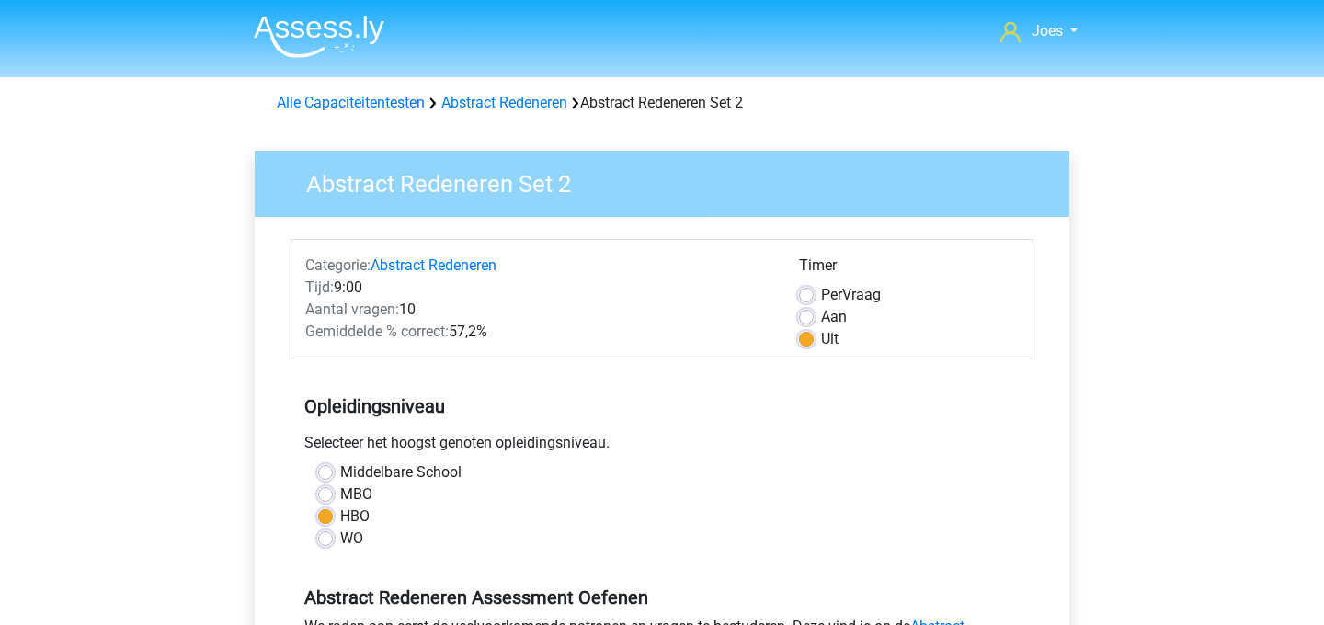
scroll to position [263, 0]
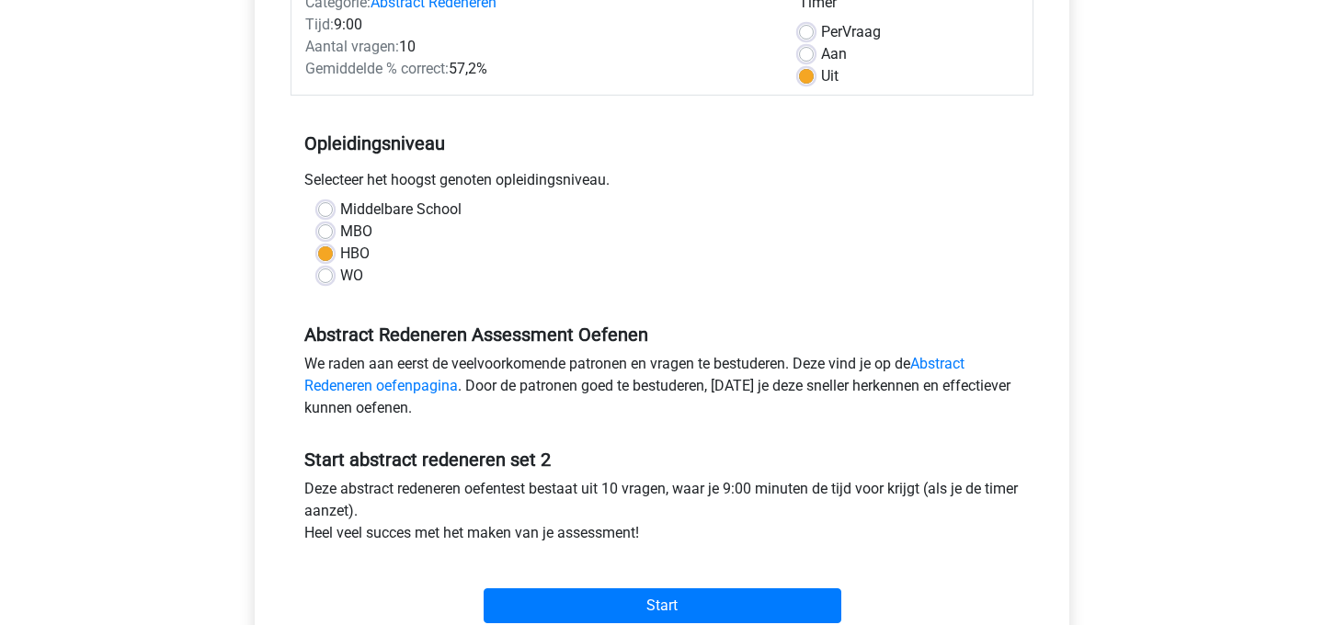
click at [214, 125] on div "Joes joeshulleman@hotmail.nl Nederlands English" at bounding box center [662, 463] width 1324 height 1452
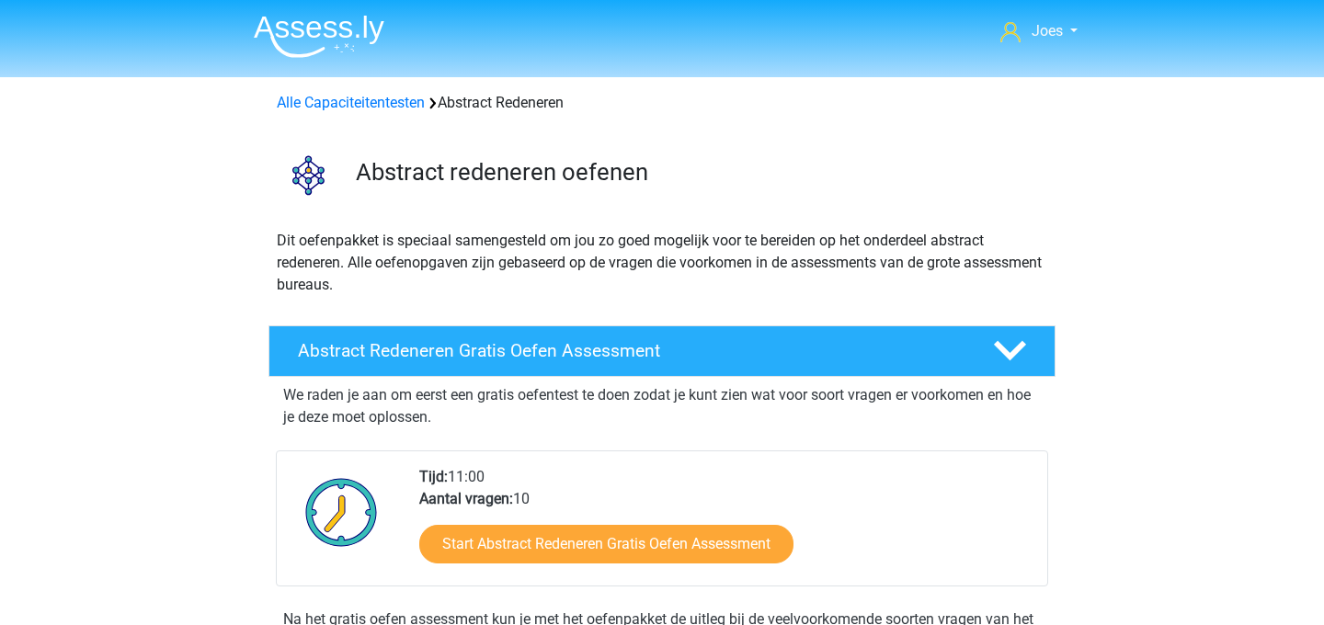
scroll to position [777, 0]
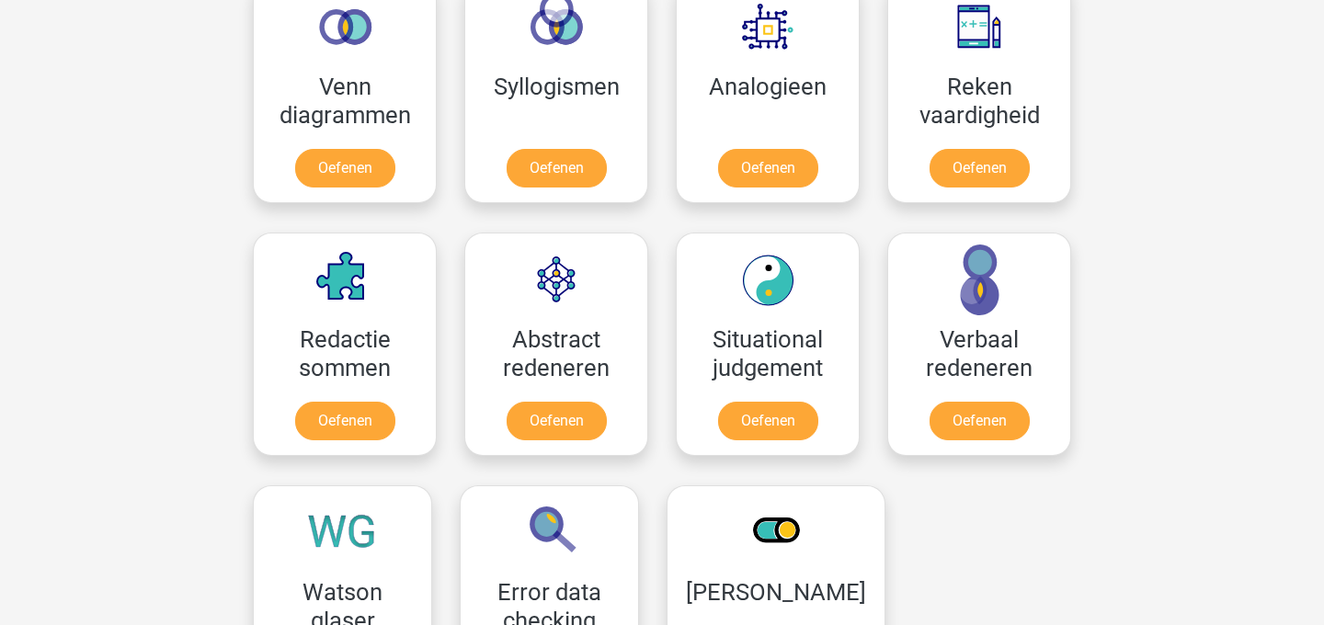
scroll to position [1129, 0]
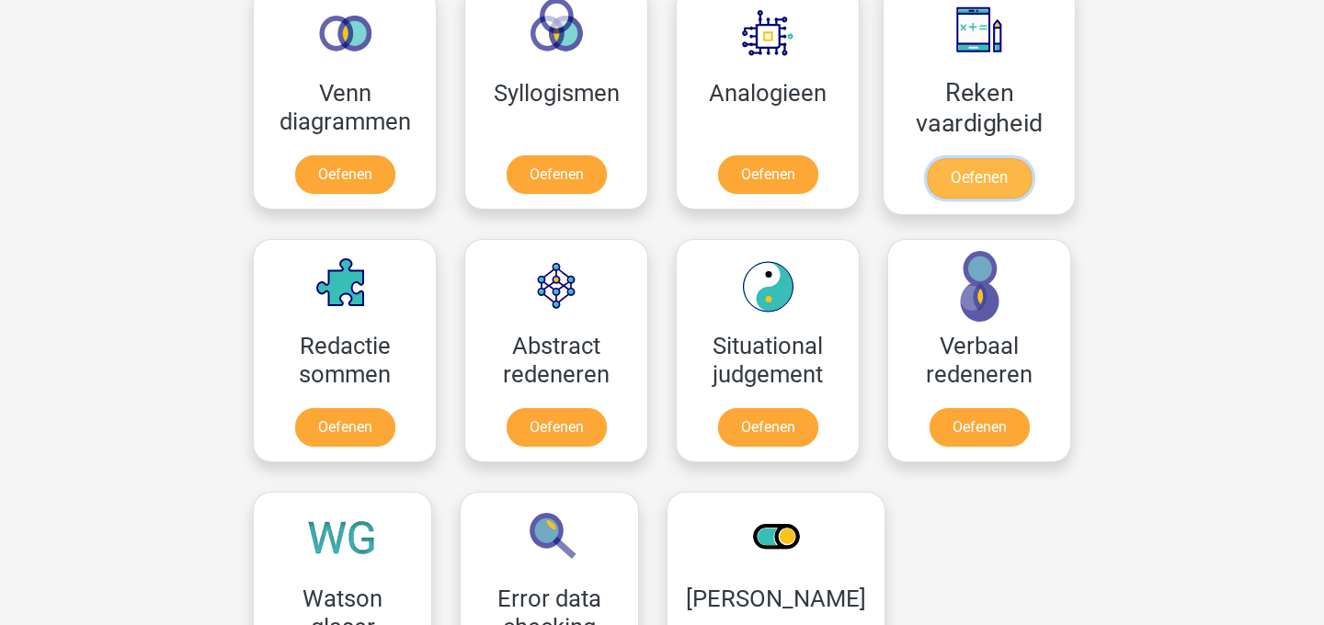
click at [942, 158] on link "Oefenen" at bounding box center [979, 178] width 105 height 40
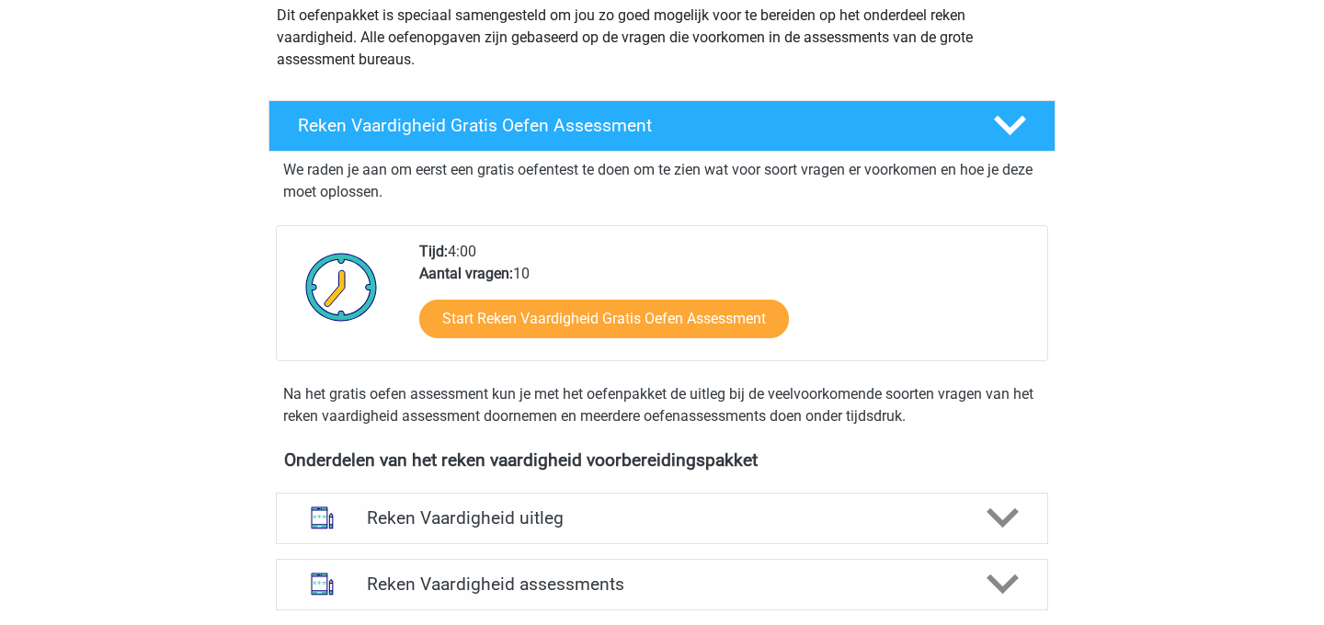
scroll to position [511, 0]
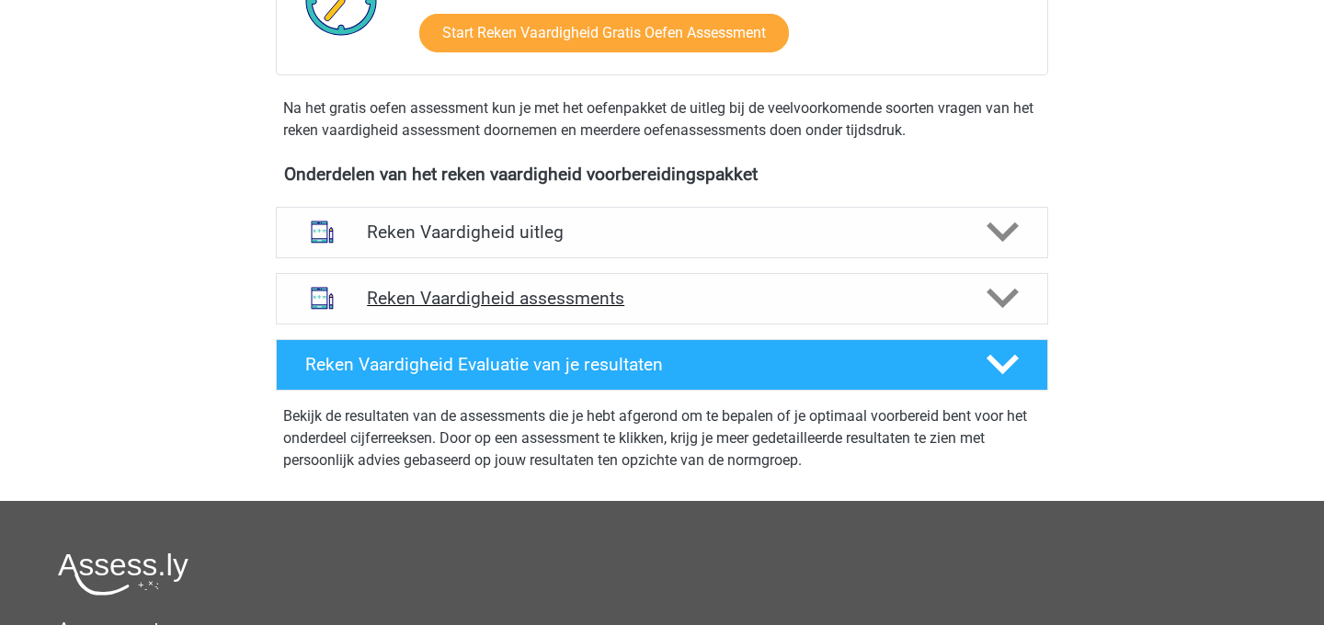
click at [545, 300] on h4 "Reken Vaardigheid assessments" at bounding box center [662, 298] width 590 height 21
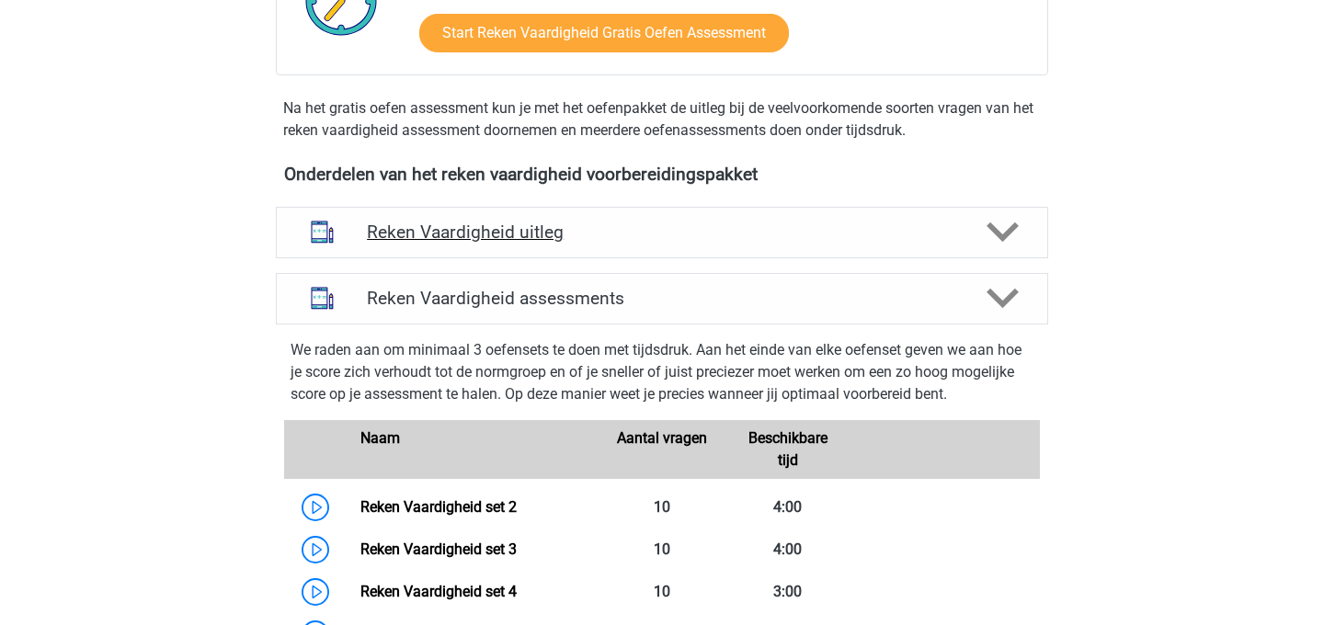
click at [512, 251] on div "Reken Vaardigheid uitleg" at bounding box center [662, 232] width 772 height 51
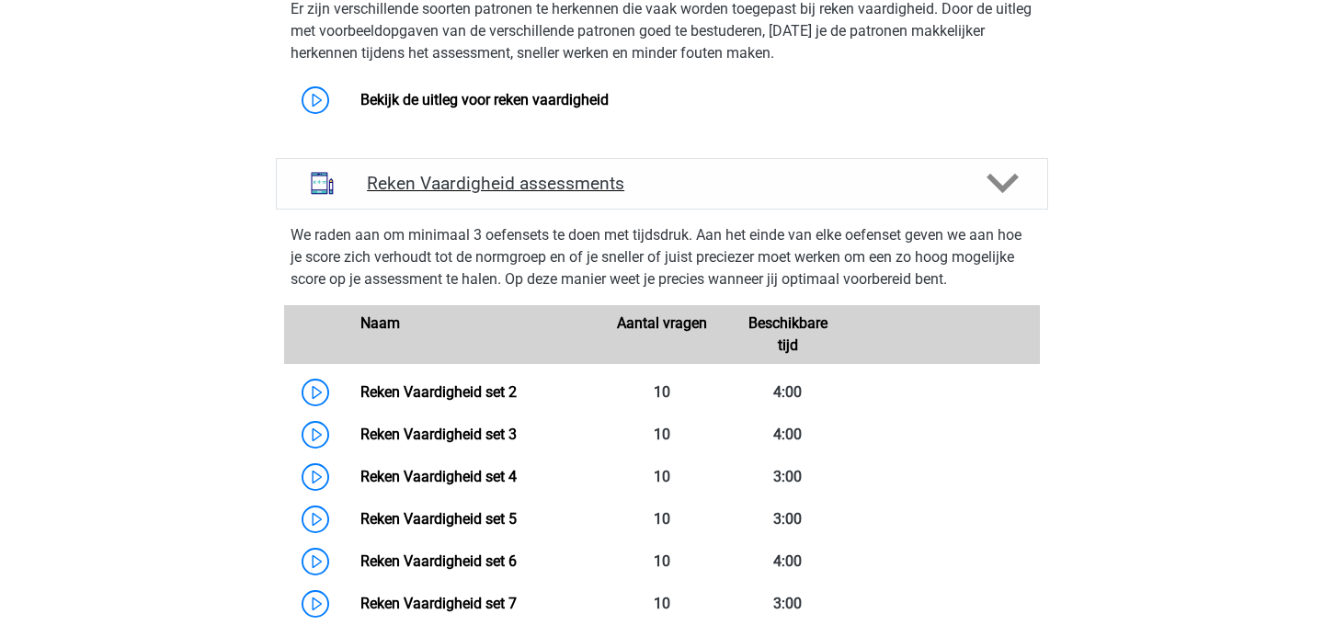
scroll to position [899, 0]
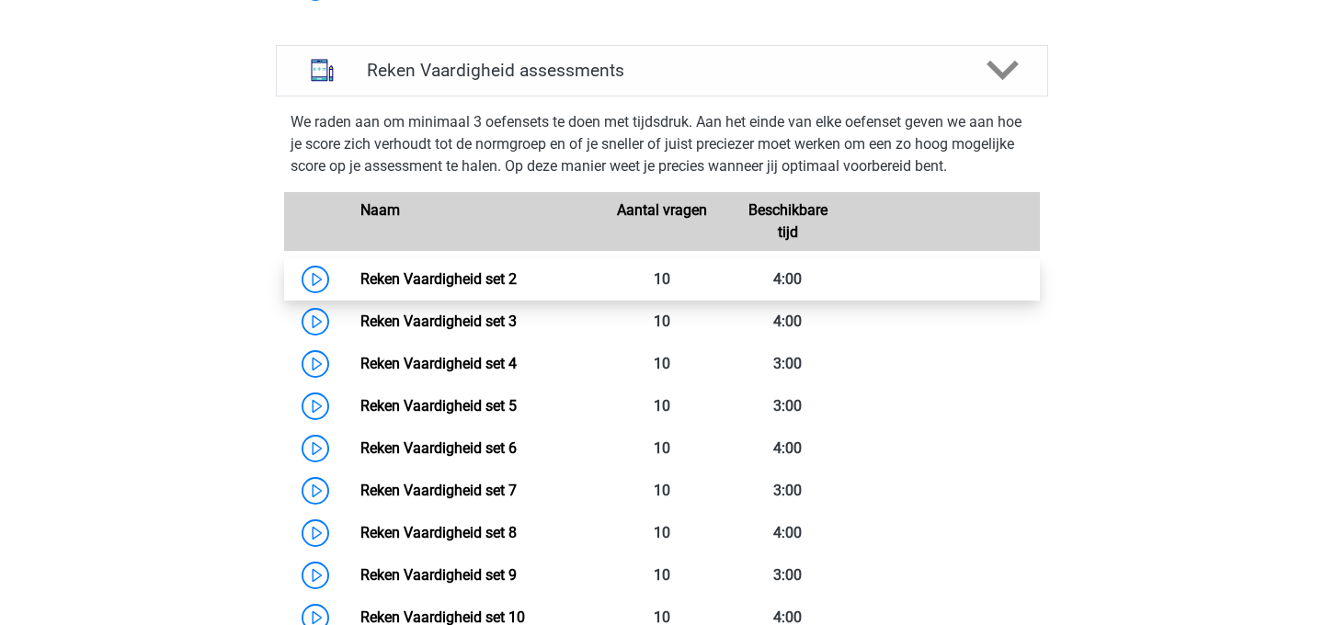
click at [437, 285] on link "Reken Vaardigheid set 2" at bounding box center [438, 278] width 156 height 17
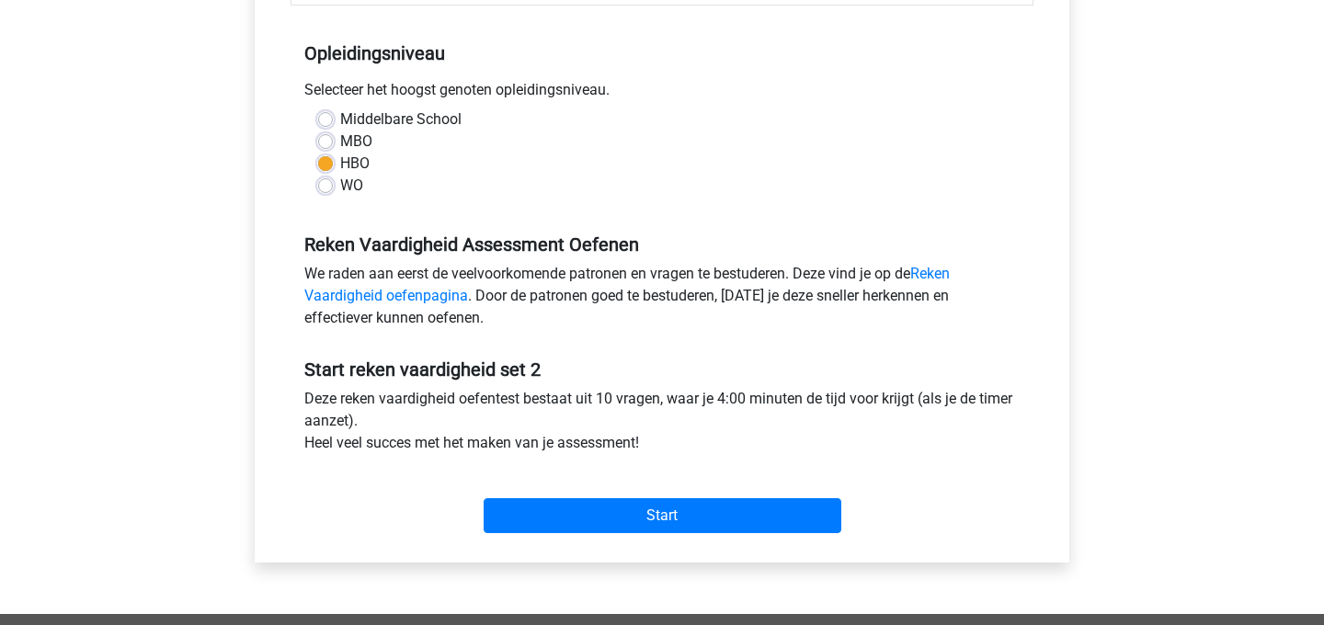
scroll to position [377, 0]
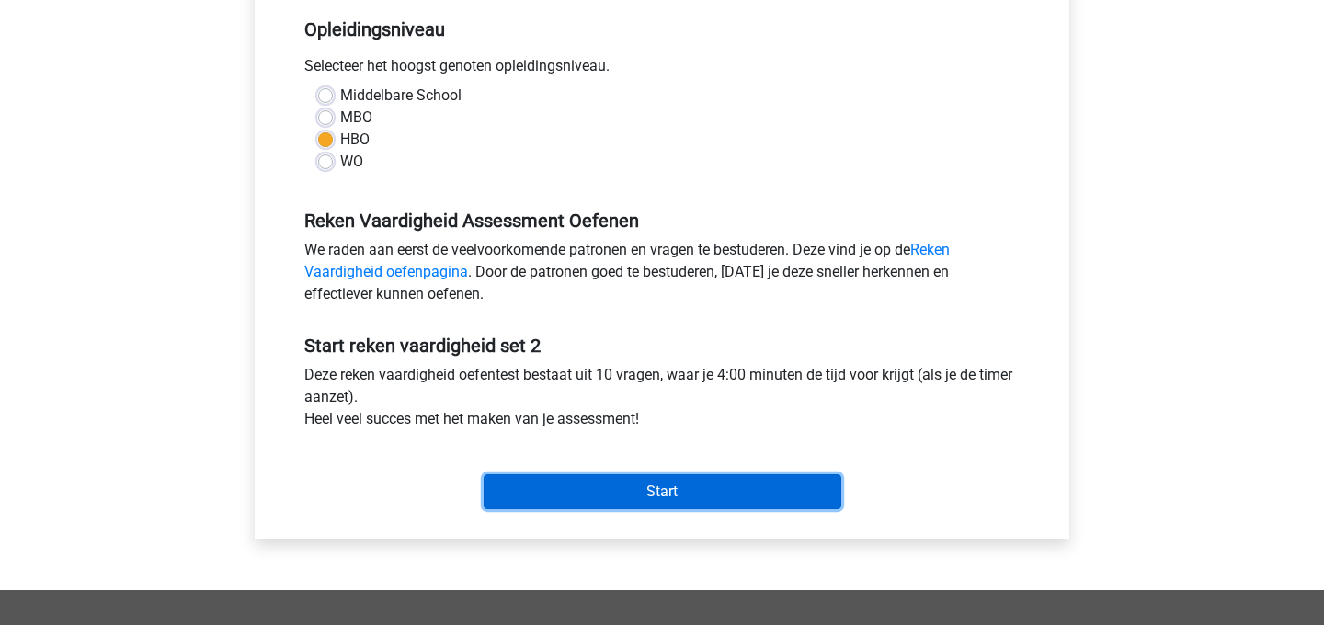
click at [557, 501] on input "Start" at bounding box center [663, 491] width 358 height 35
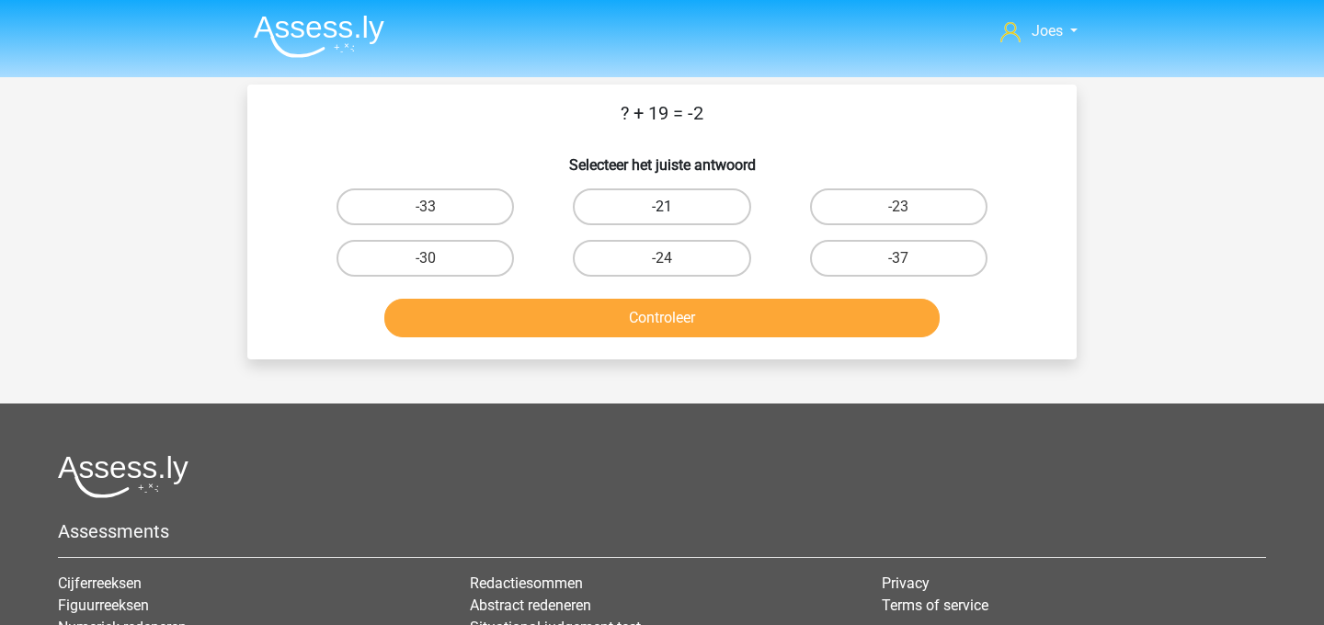
click at [655, 211] on label "-21" at bounding box center [661, 206] width 177 height 37
click at [662, 211] on input "-21" at bounding box center [668, 213] width 12 height 12
radio input "true"
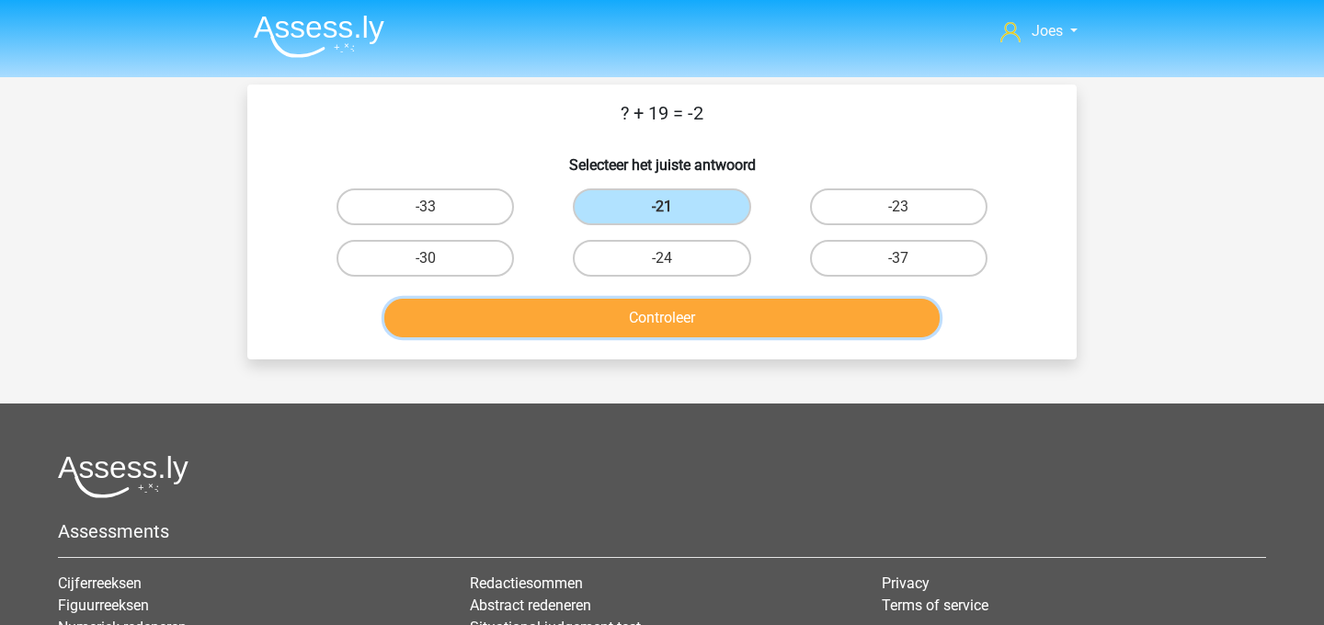
click at [645, 328] on button "Controleer" at bounding box center [662, 318] width 556 height 39
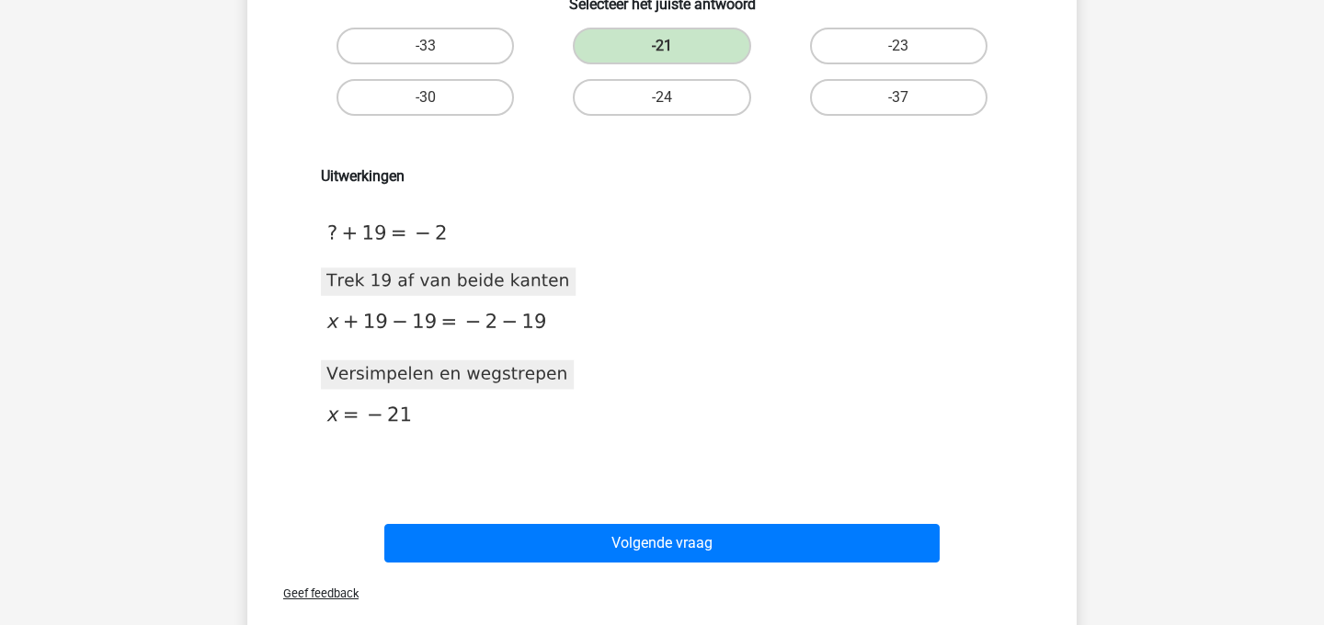
scroll to position [164, 0]
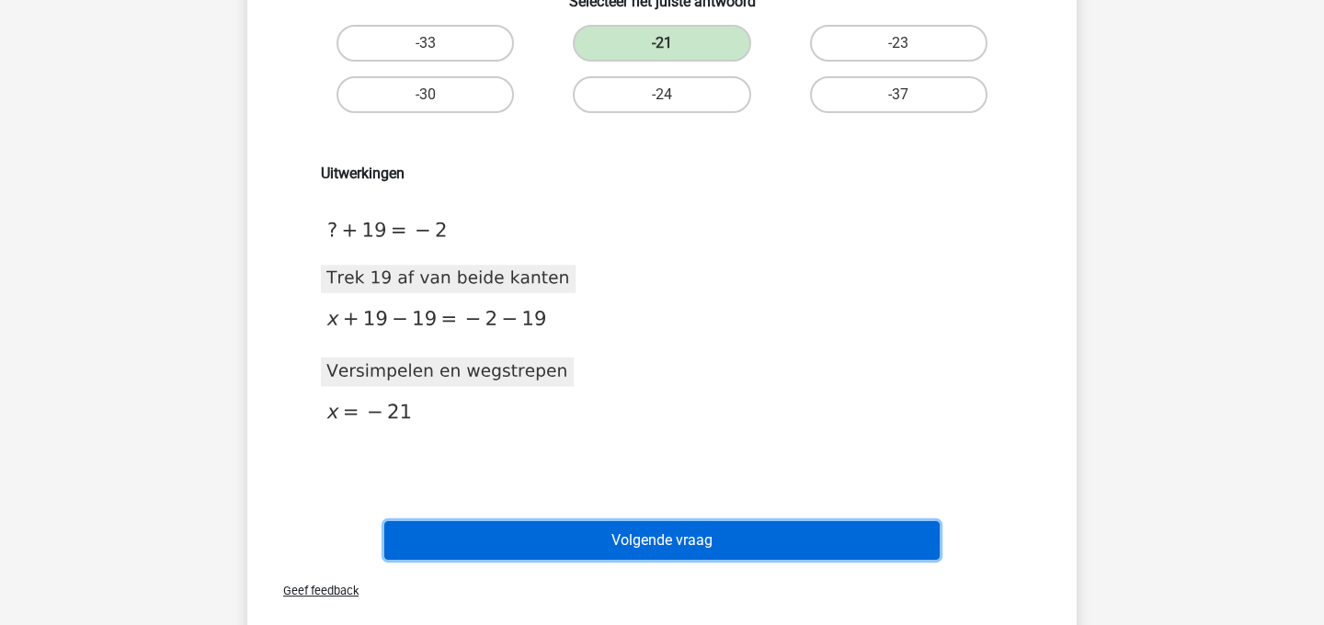
click at [627, 537] on button "Volgende vraag" at bounding box center [662, 540] width 556 height 39
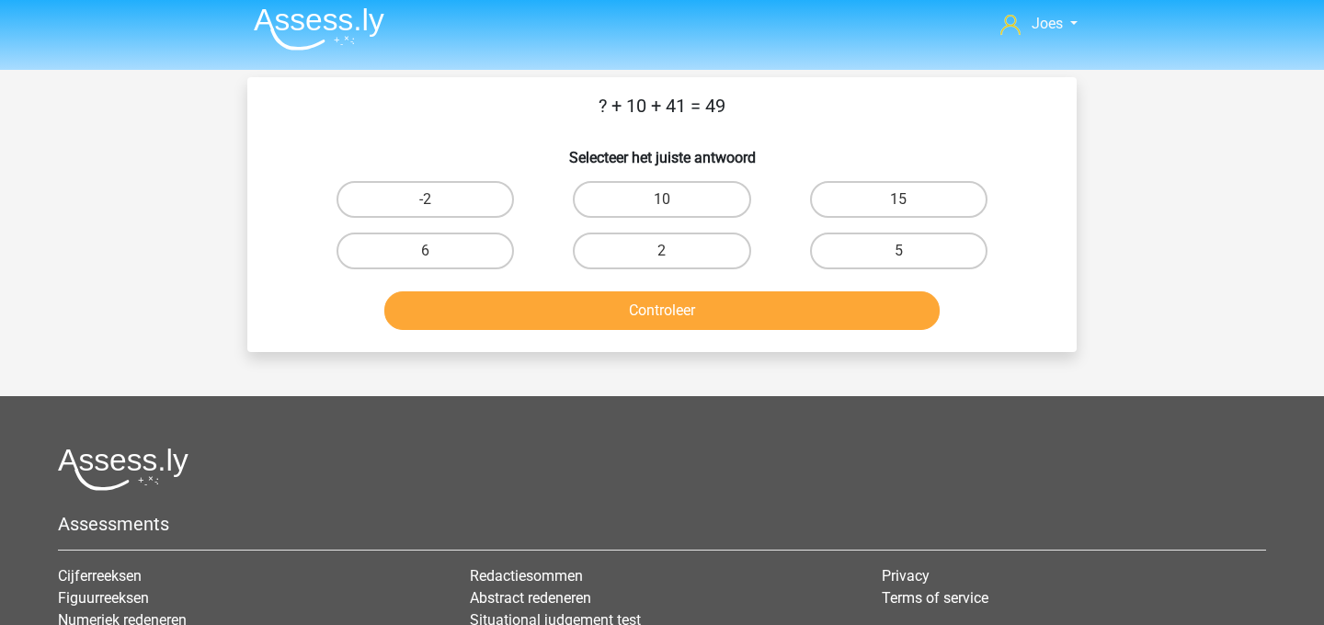
scroll to position [11, 0]
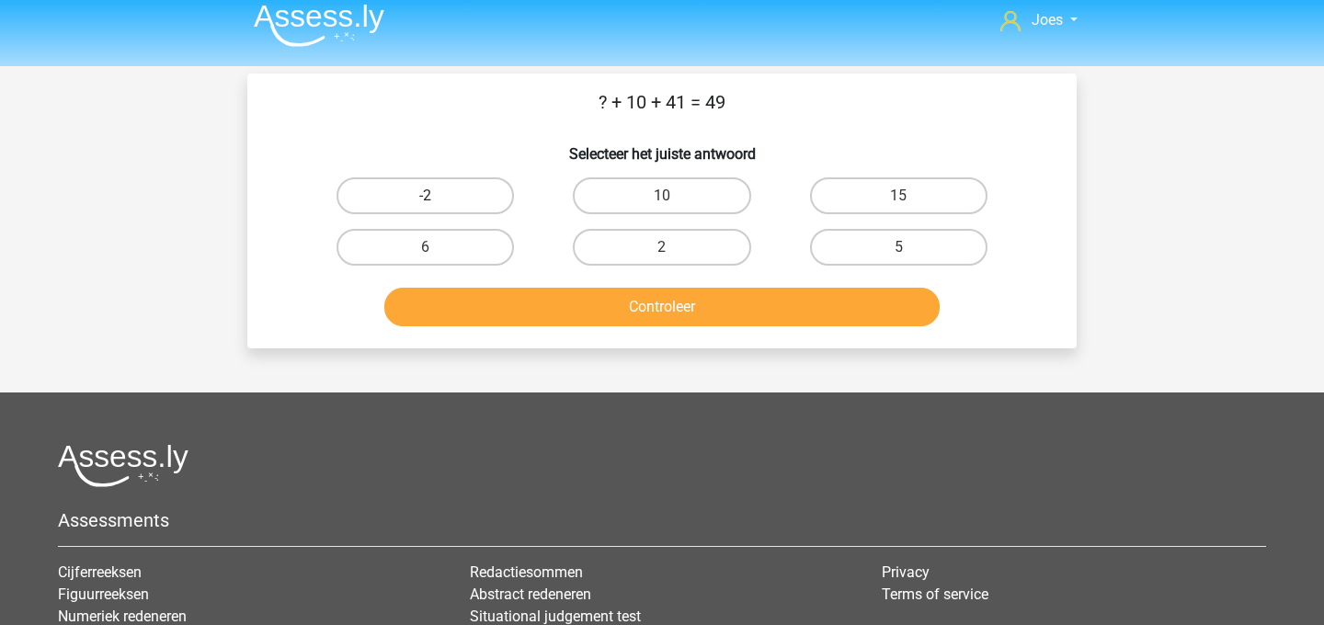
click at [455, 195] on label "-2" at bounding box center [424, 195] width 177 height 37
click at [438, 196] on input "-2" at bounding box center [432, 202] width 12 height 12
radio input "true"
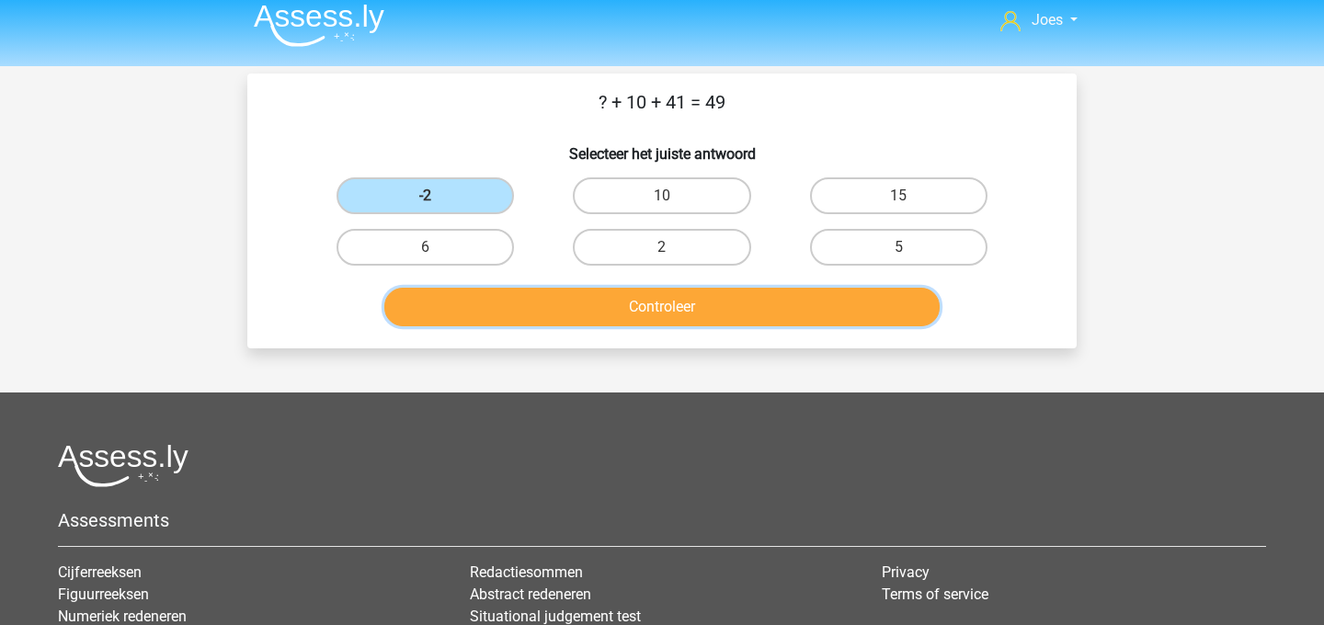
click at [517, 303] on button "Controleer" at bounding box center [662, 307] width 556 height 39
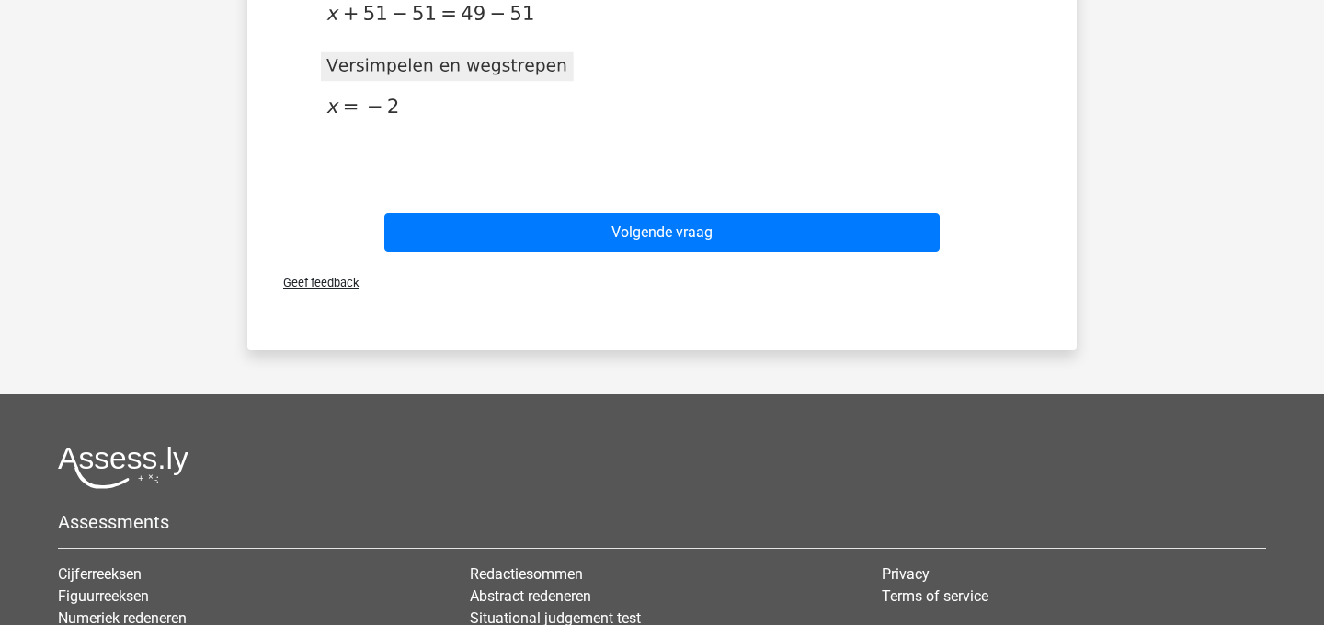
scroll to position [607, 0]
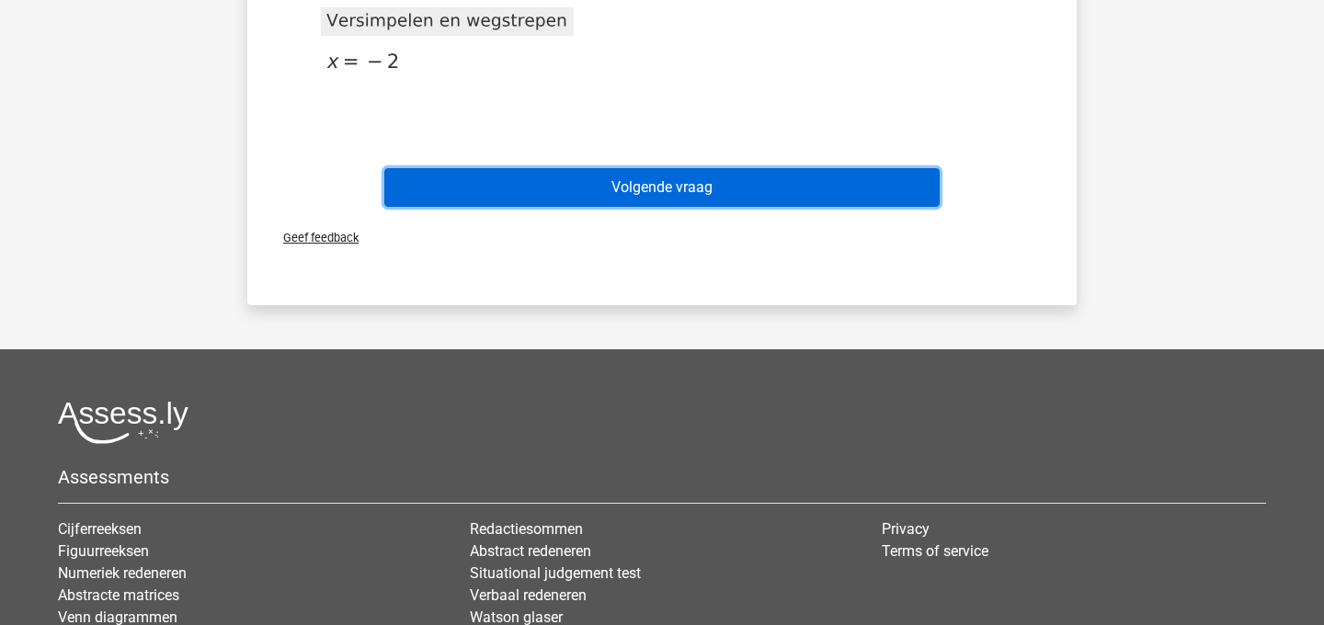
click at [655, 177] on button "Volgende vraag" at bounding box center [662, 187] width 556 height 39
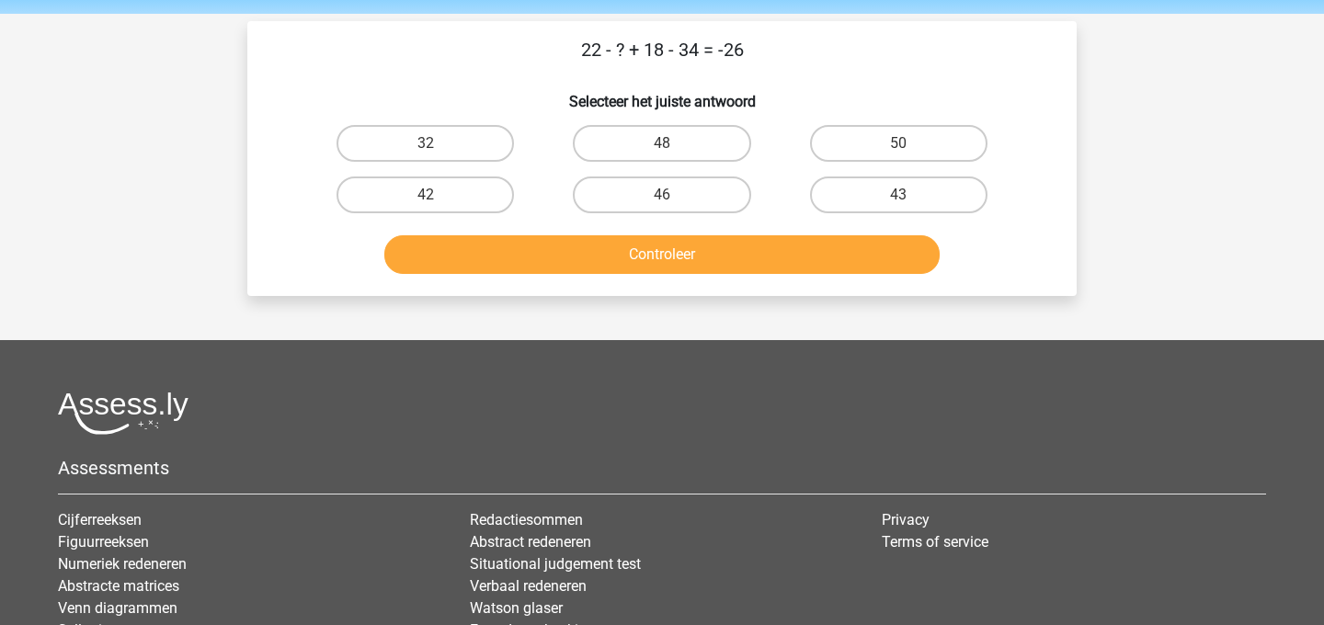
scroll to position [52, 0]
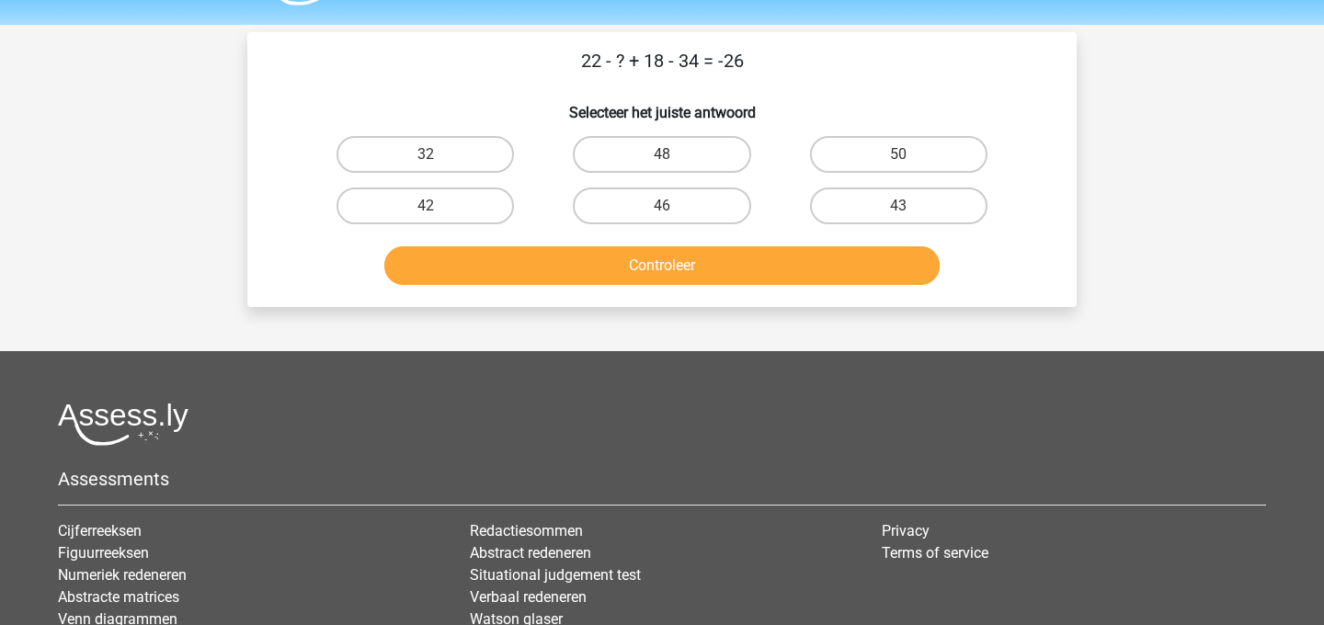
click at [667, 155] on input "48" at bounding box center [668, 160] width 12 height 12
radio input "true"
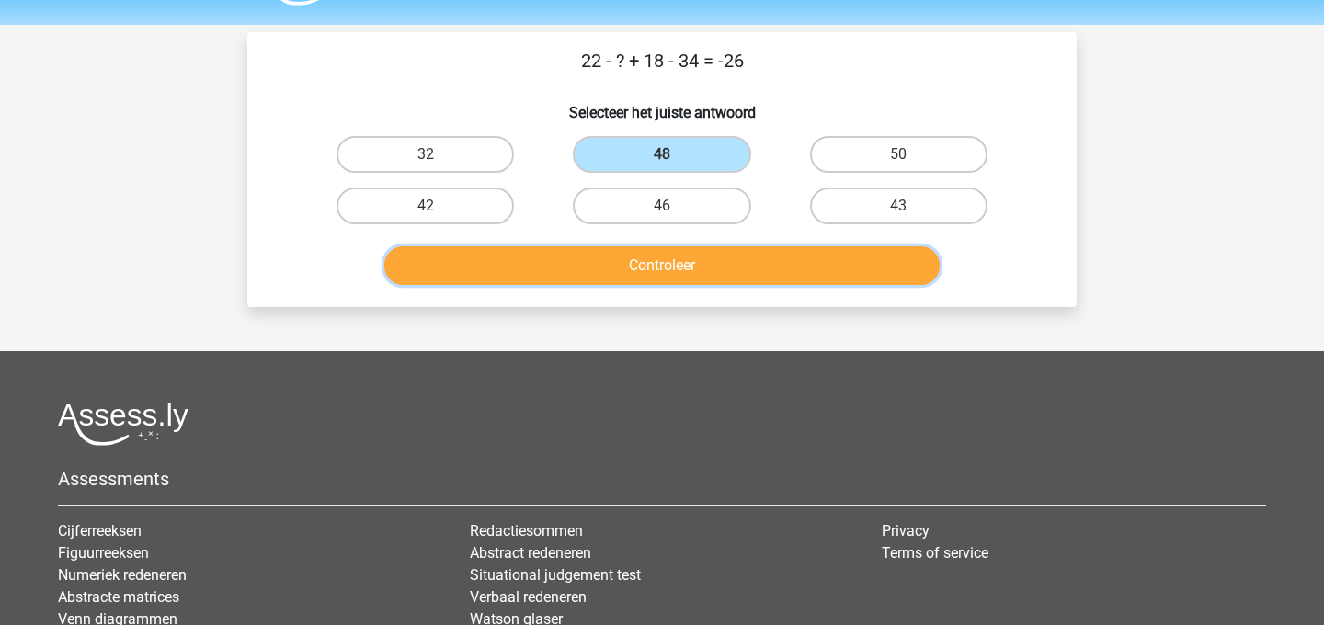
click at [613, 253] on button "Controleer" at bounding box center [662, 265] width 556 height 39
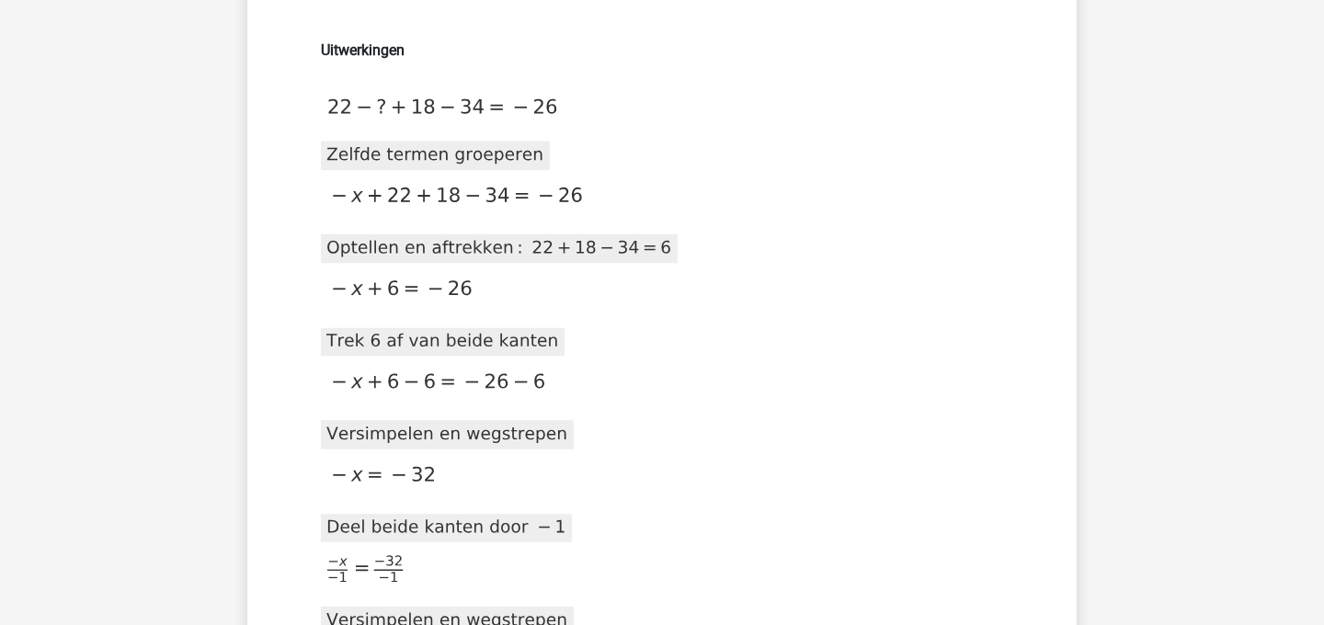
scroll to position [301, 0]
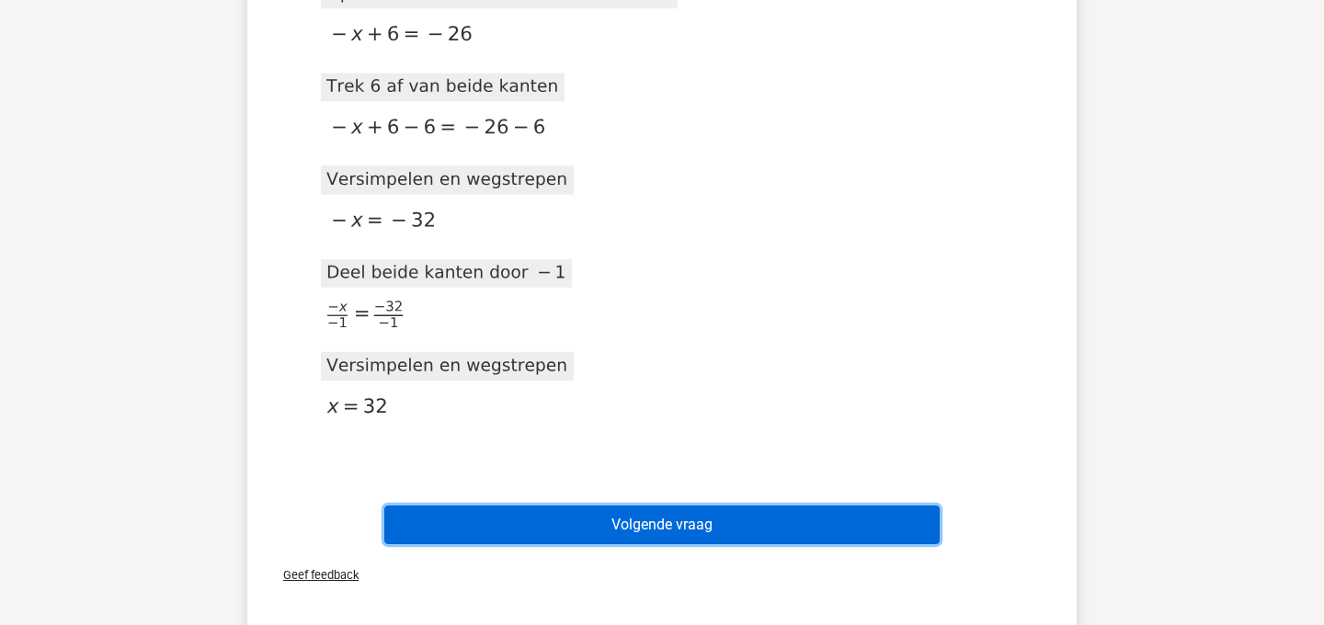
click at [704, 531] on button "Volgende vraag" at bounding box center [662, 525] width 556 height 39
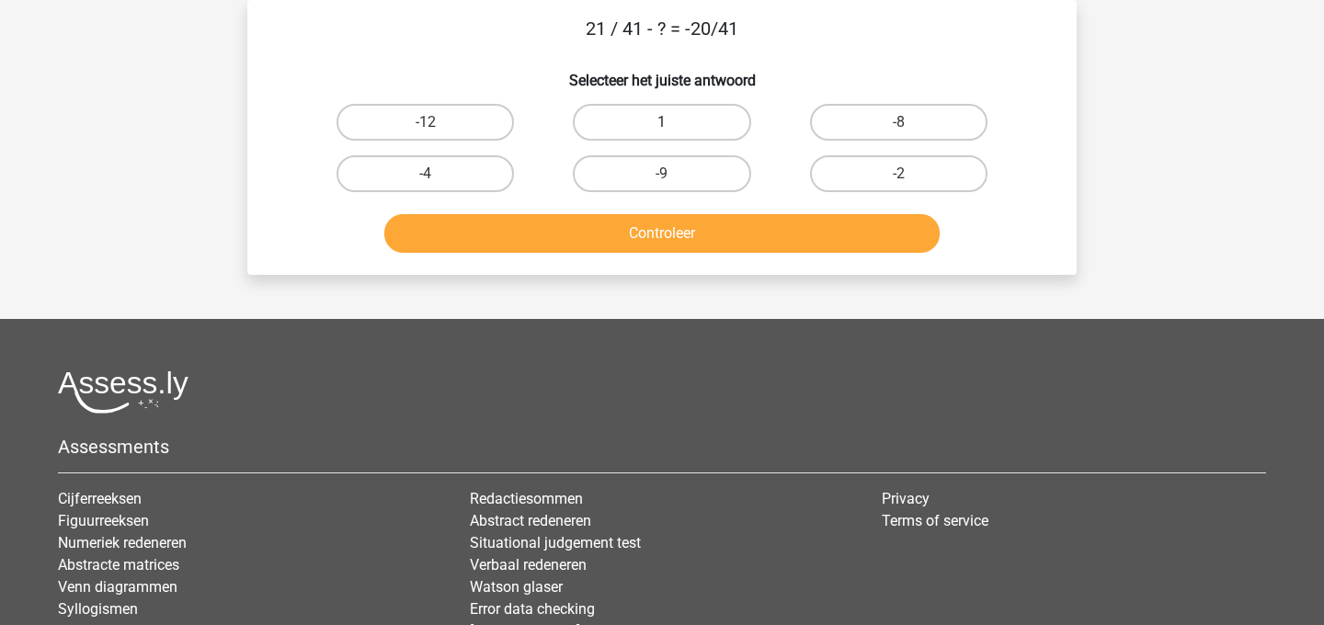
scroll to position [42, 0]
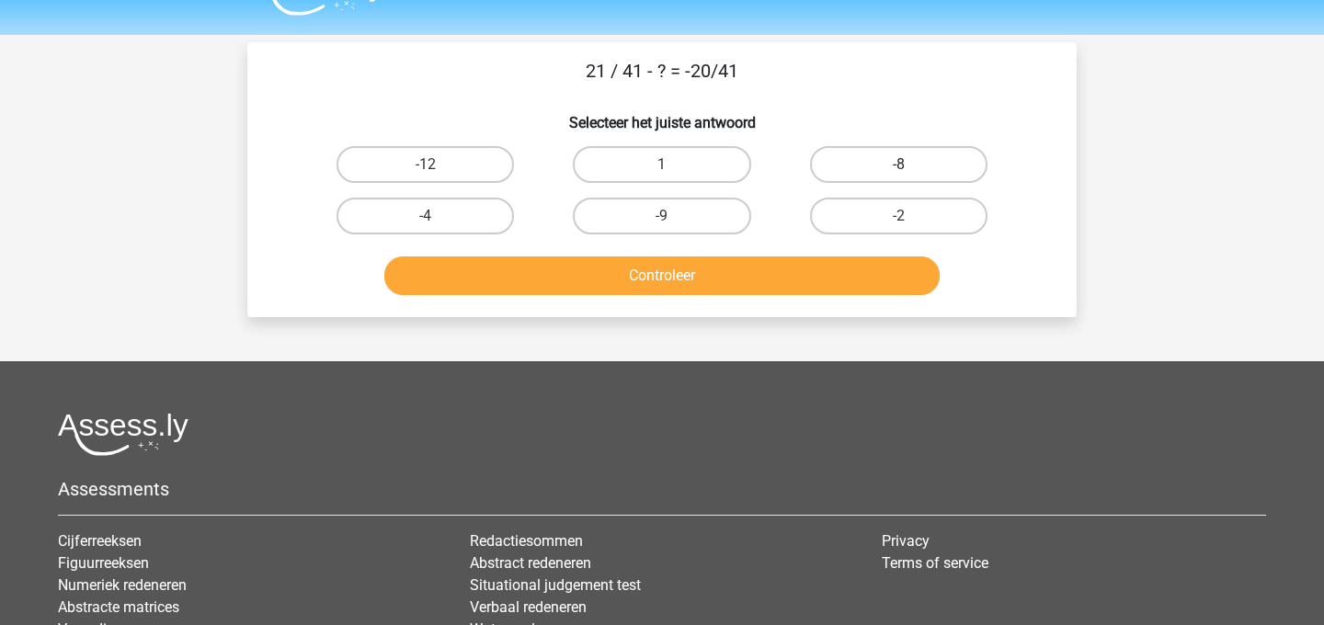
click at [888, 180] on label "-8" at bounding box center [898, 164] width 177 height 37
click at [898, 176] on input "-8" at bounding box center [904, 171] width 12 height 12
radio input "true"
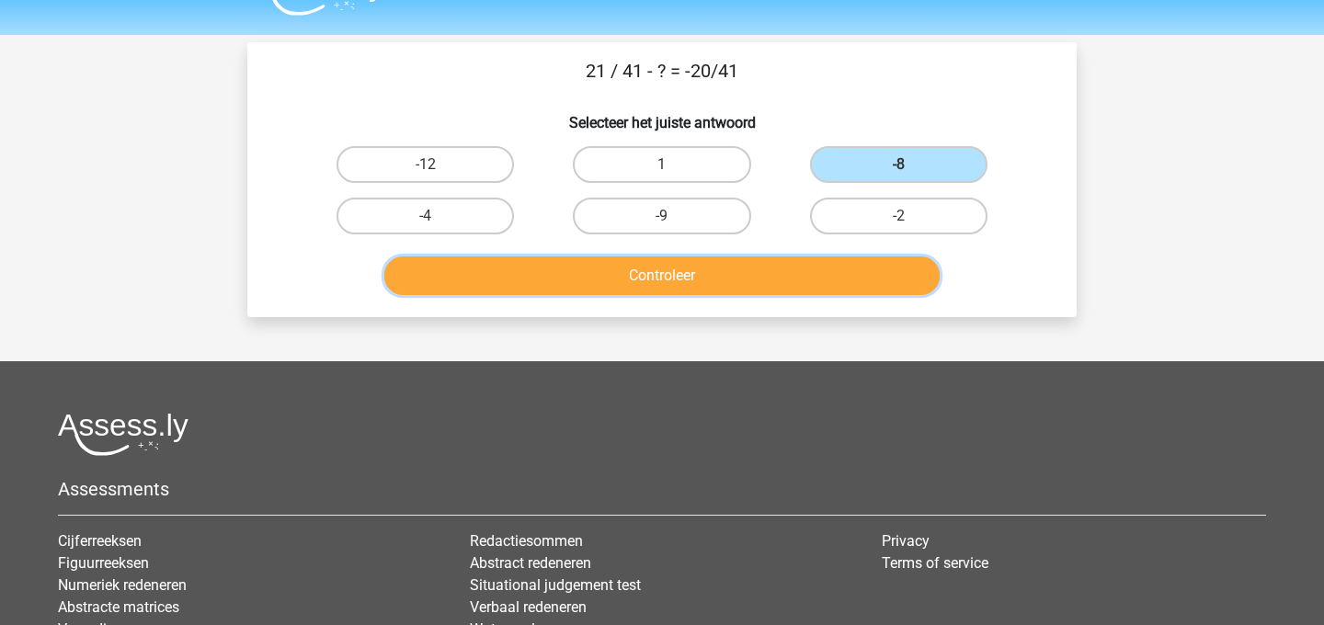
click at [836, 267] on button "Controleer" at bounding box center [662, 275] width 556 height 39
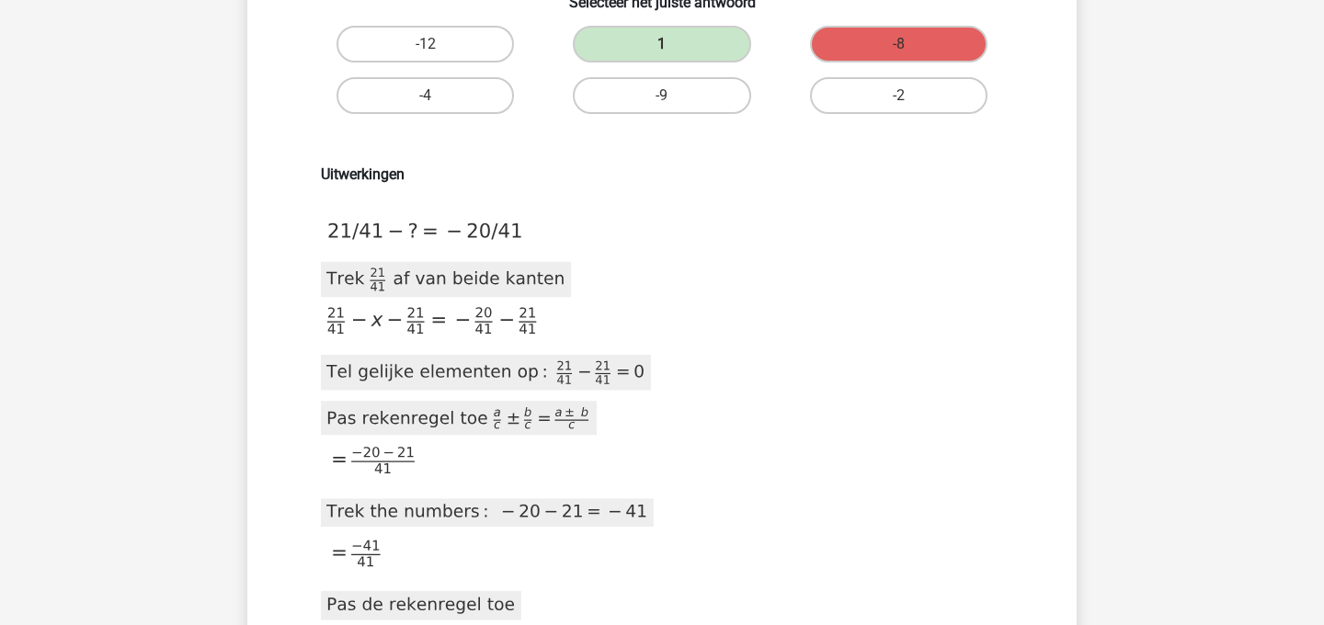
scroll to position [160, 0]
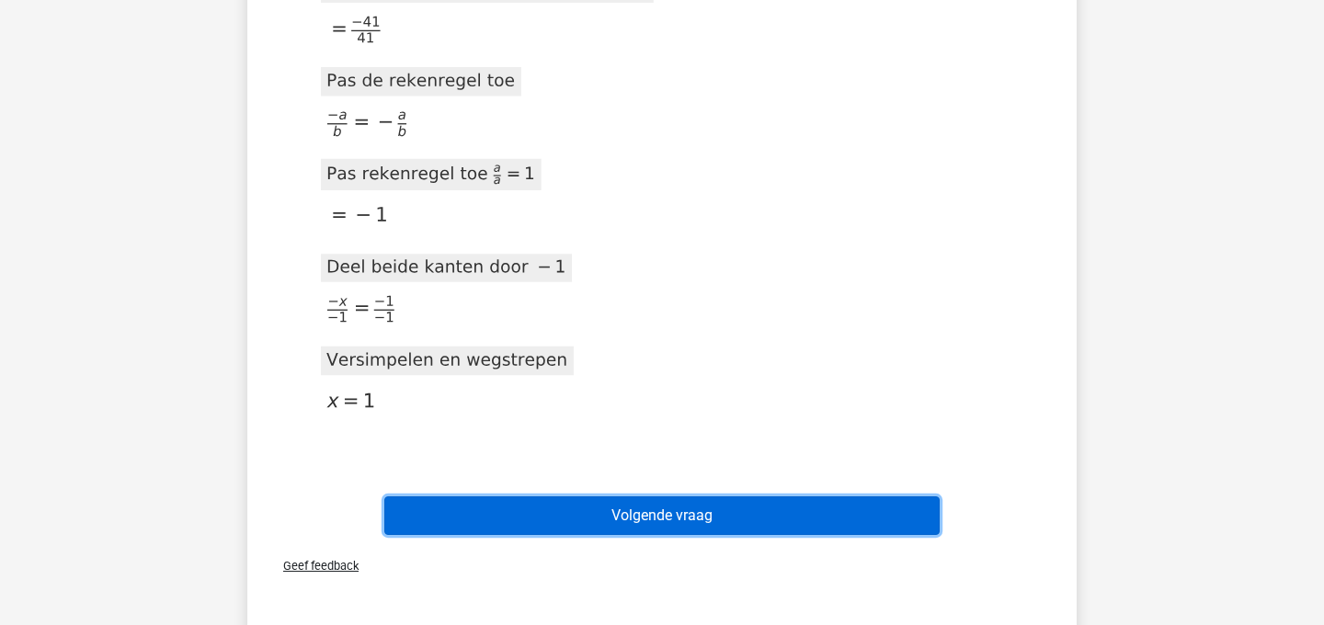
click at [642, 504] on button "Volgende vraag" at bounding box center [662, 515] width 556 height 39
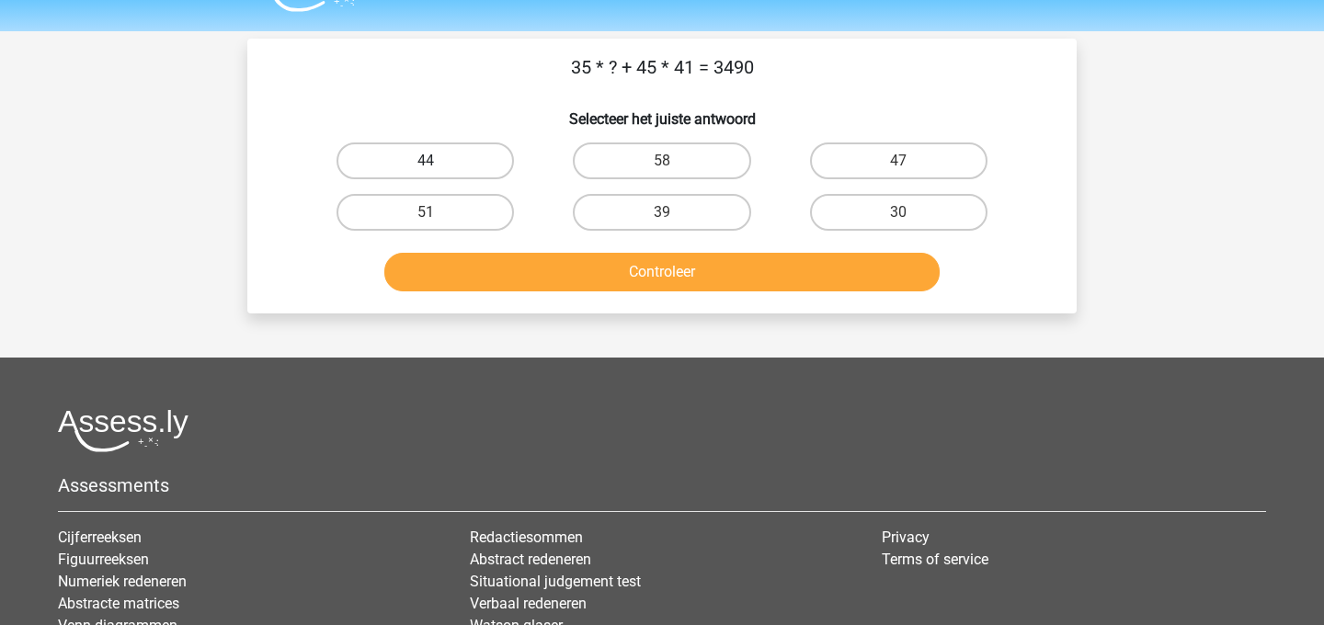
scroll to position [0, 0]
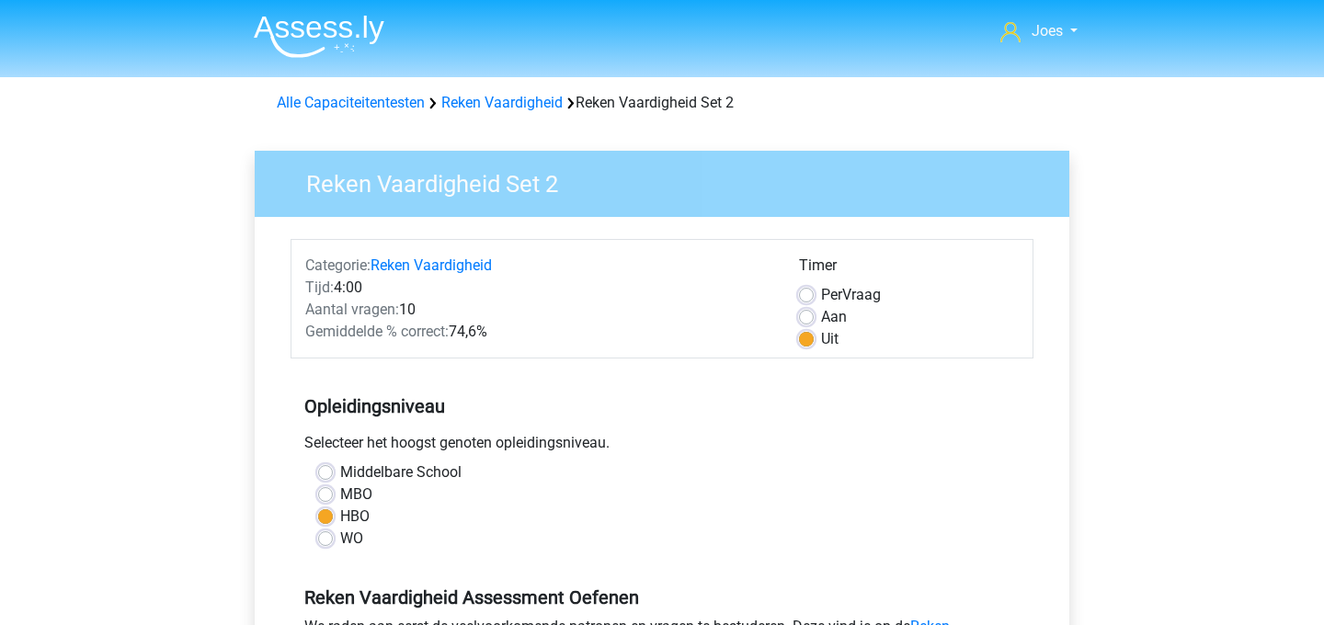
scroll to position [377, 0]
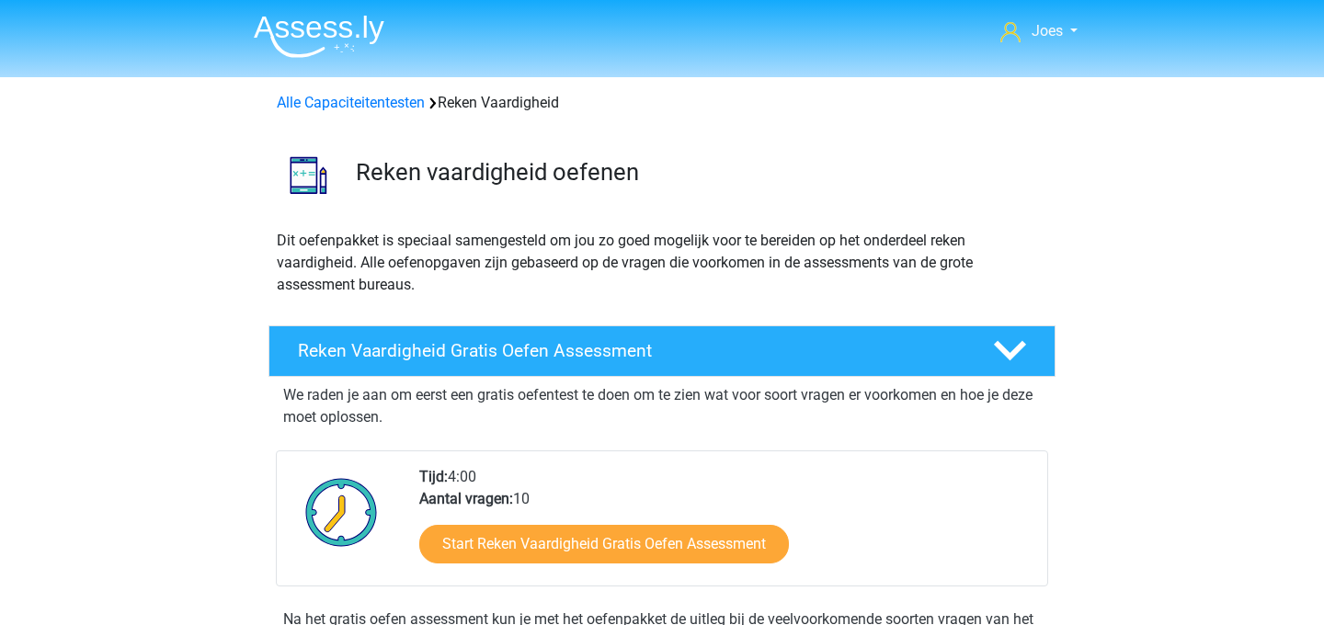
scroll to position [871, 0]
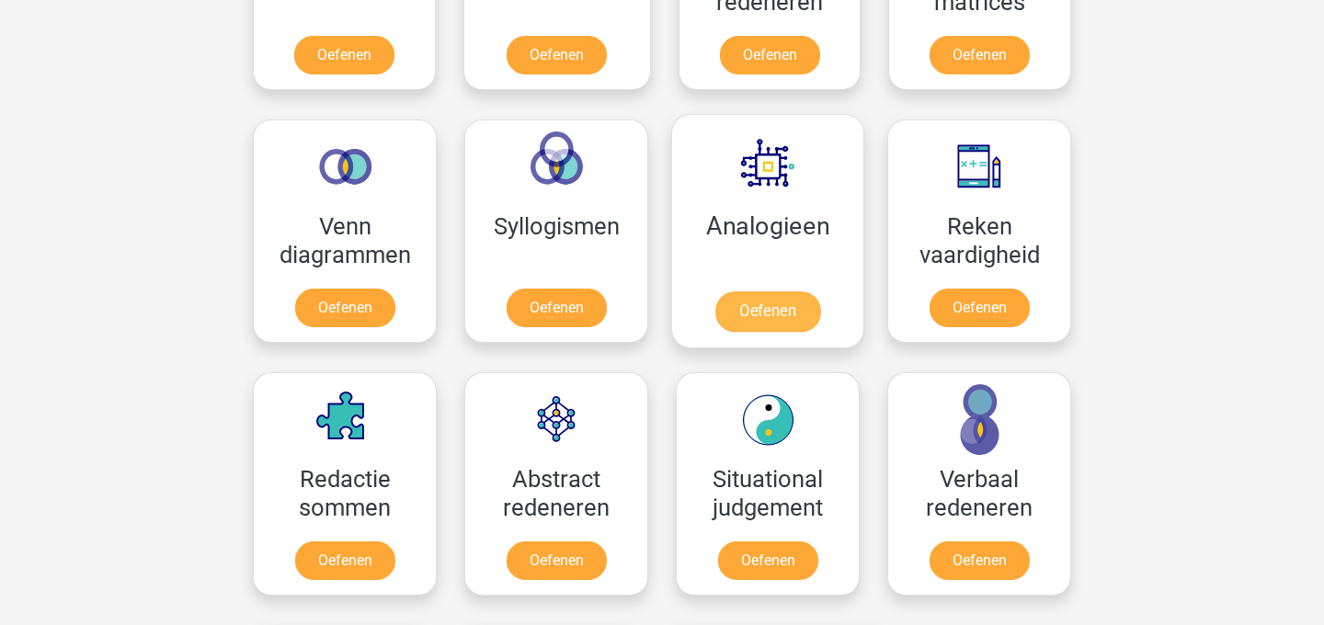
scroll to position [1028, 0]
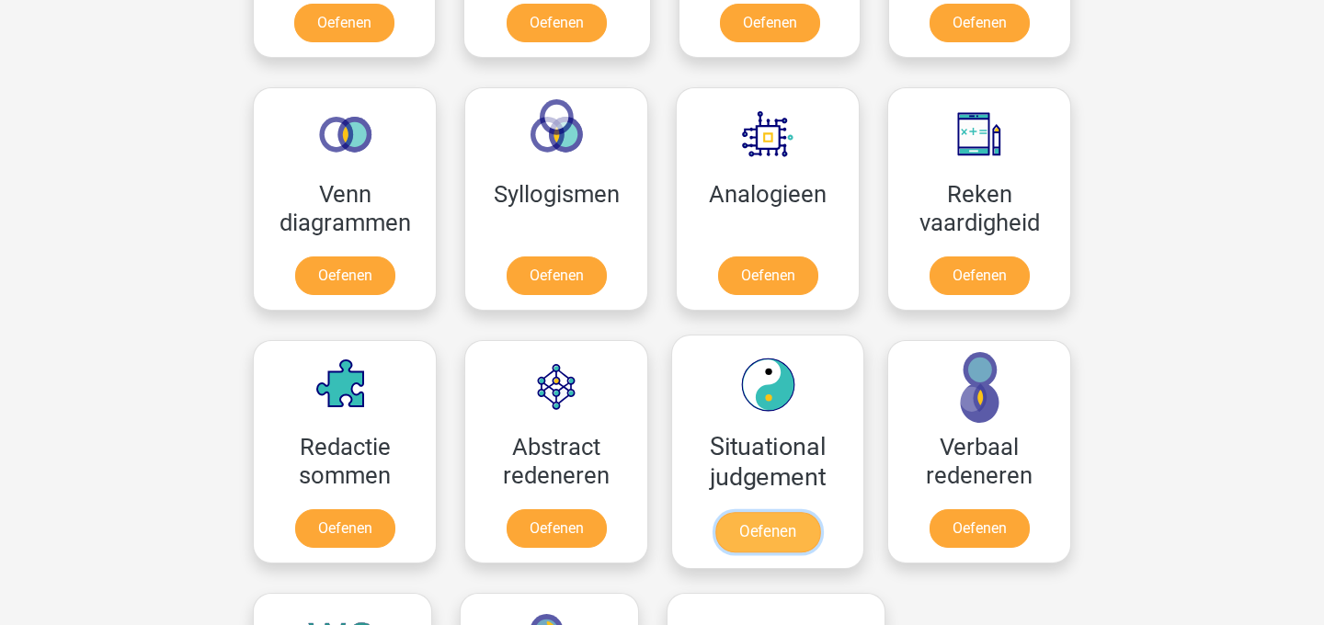
click at [780, 512] on link "Oefenen" at bounding box center [767, 532] width 105 height 40
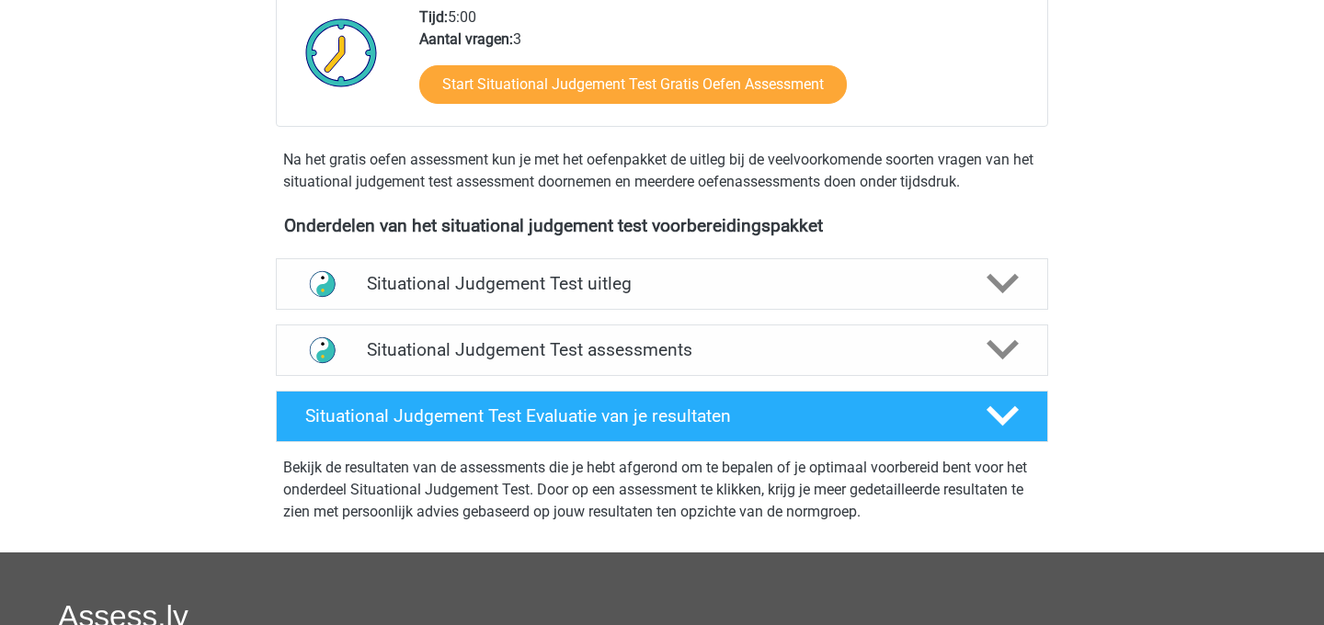
scroll to position [556, 0]
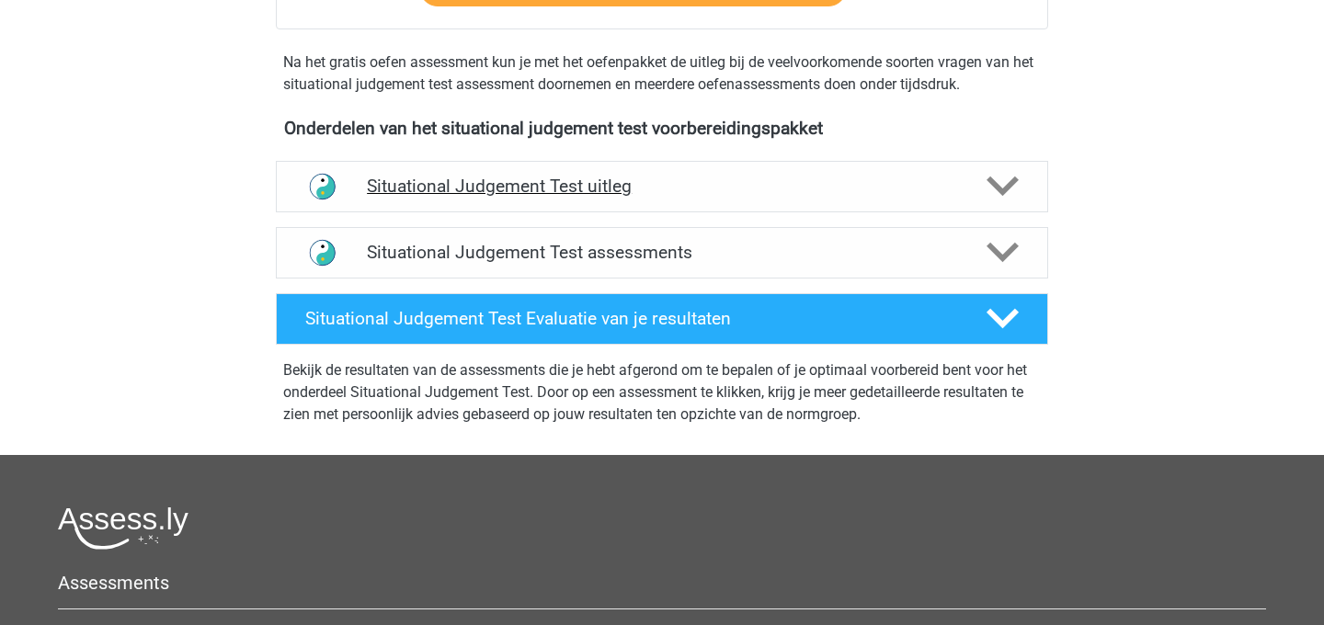
click at [647, 208] on div "Situational Judgement Test uitleg" at bounding box center [662, 186] width 772 height 51
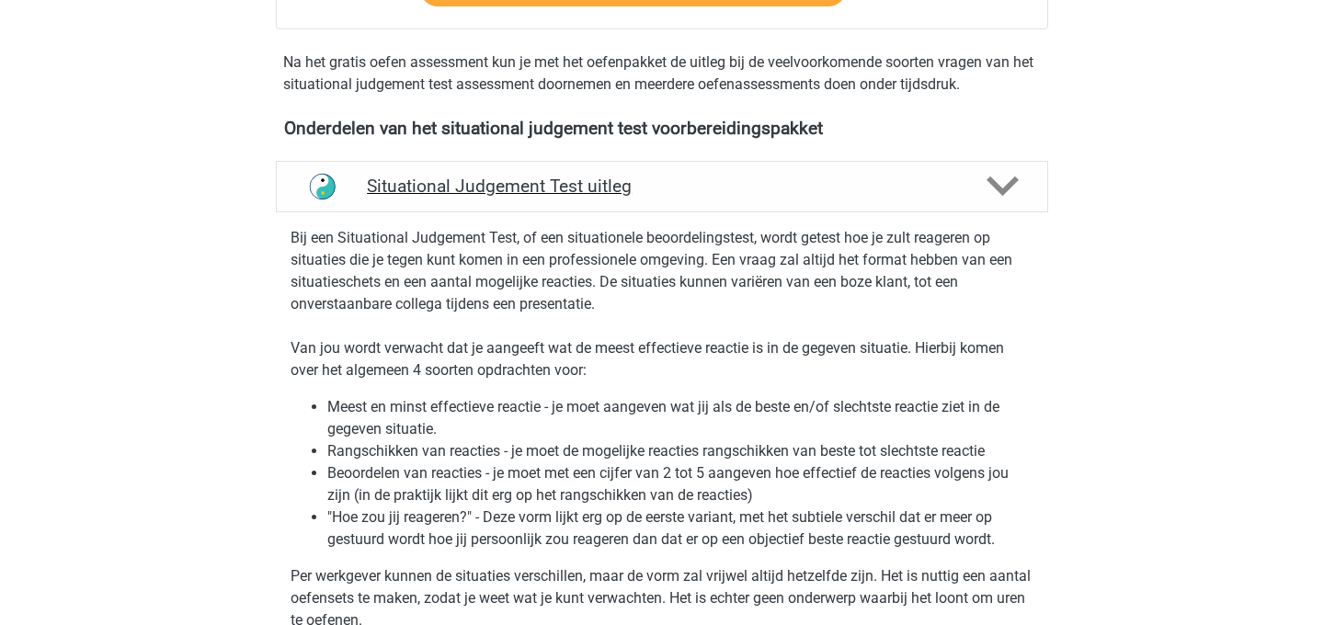
click at [647, 208] on div "Situational Judgement Test uitleg" at bounding box center [662, 186] width 772 height 51
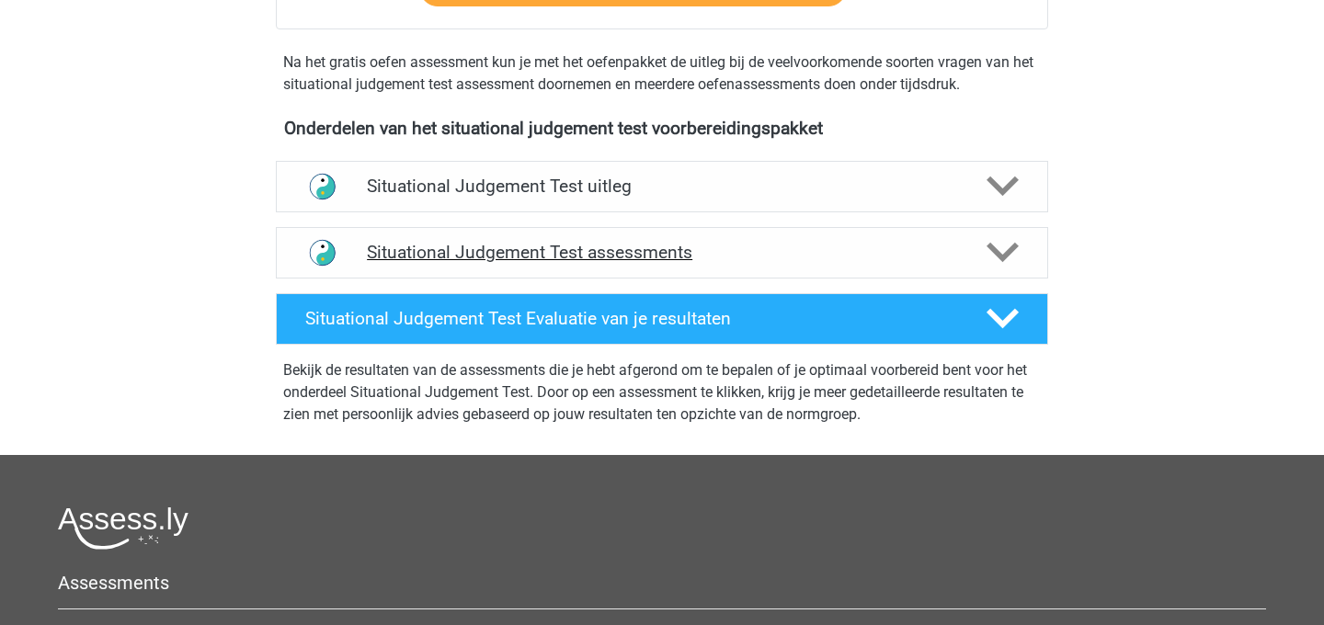
click at [589, 259] on h4 "Situational Judgement Test assessments" at bounding box center [662, 252] width 590 height 21
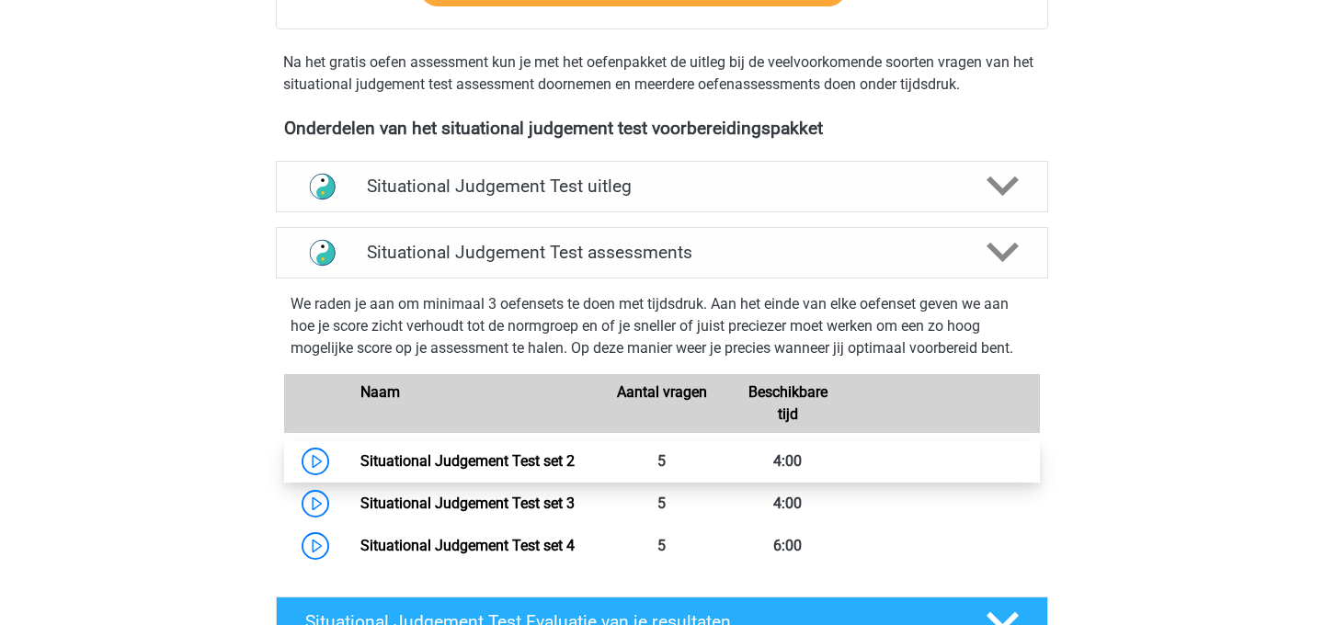
click at [536, 452] on link "Situational Judgement Test set 2" at bounding box center [467, 460] width 214 height 17
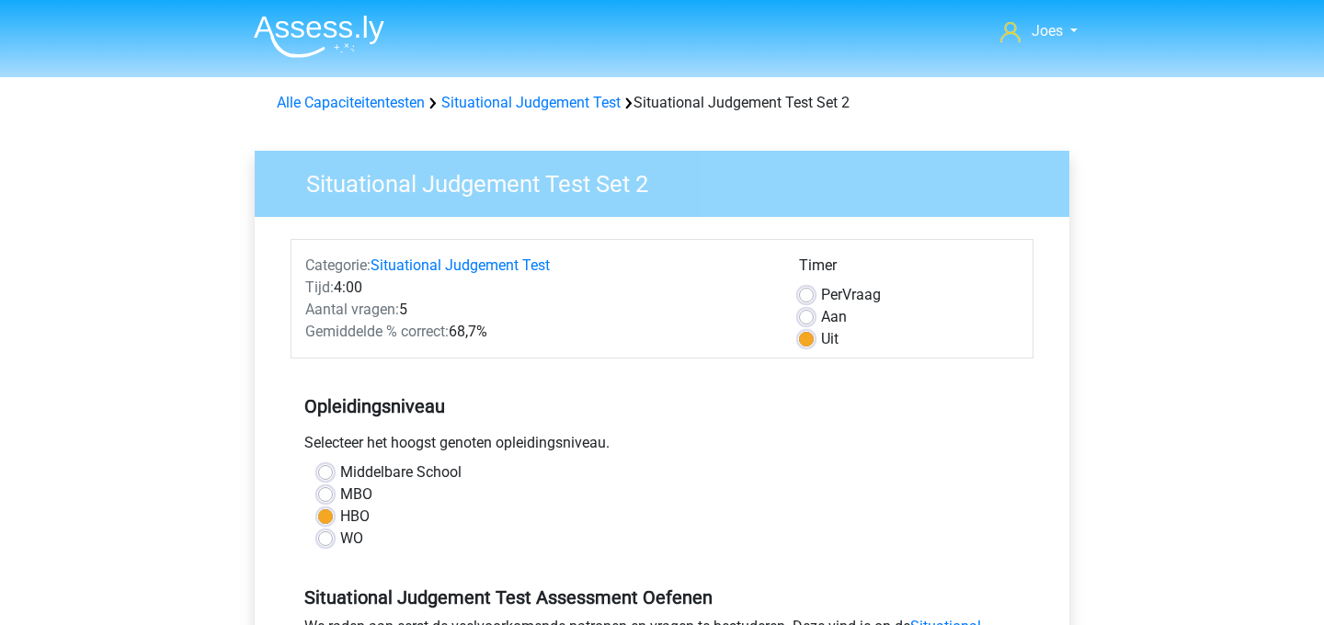
scroll to position [342, 0]
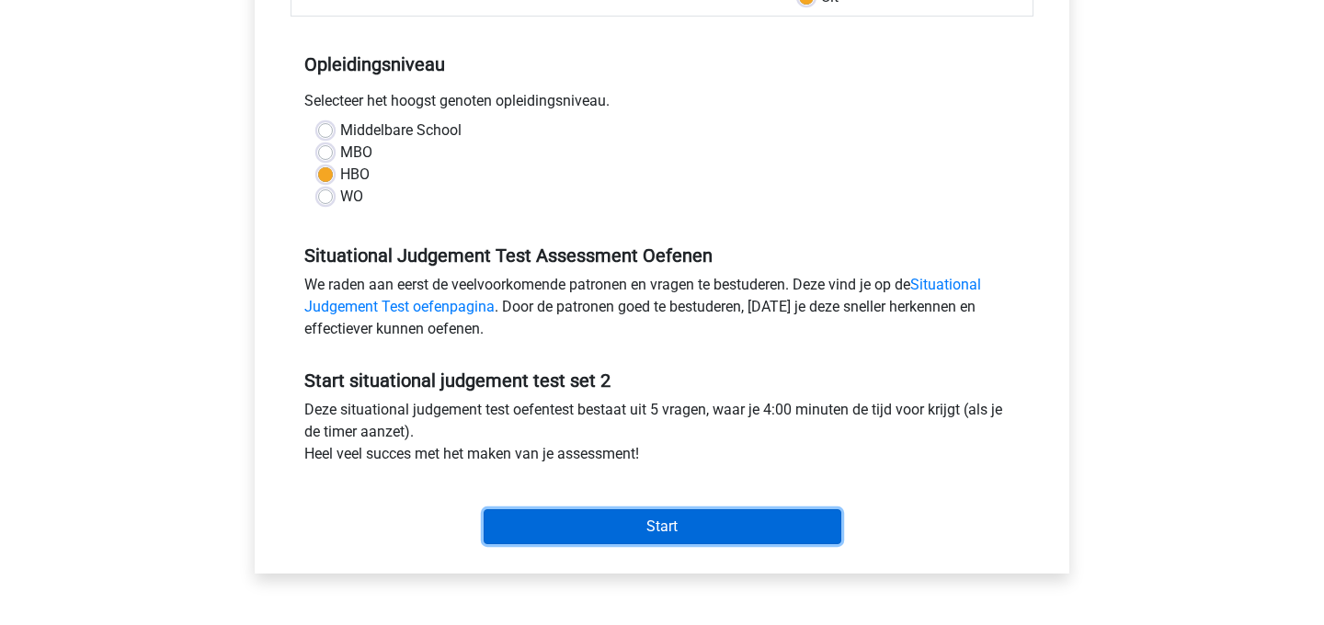
click at [609, 519] on input "Start" at bounding box center [663, 526] width 358 height 35
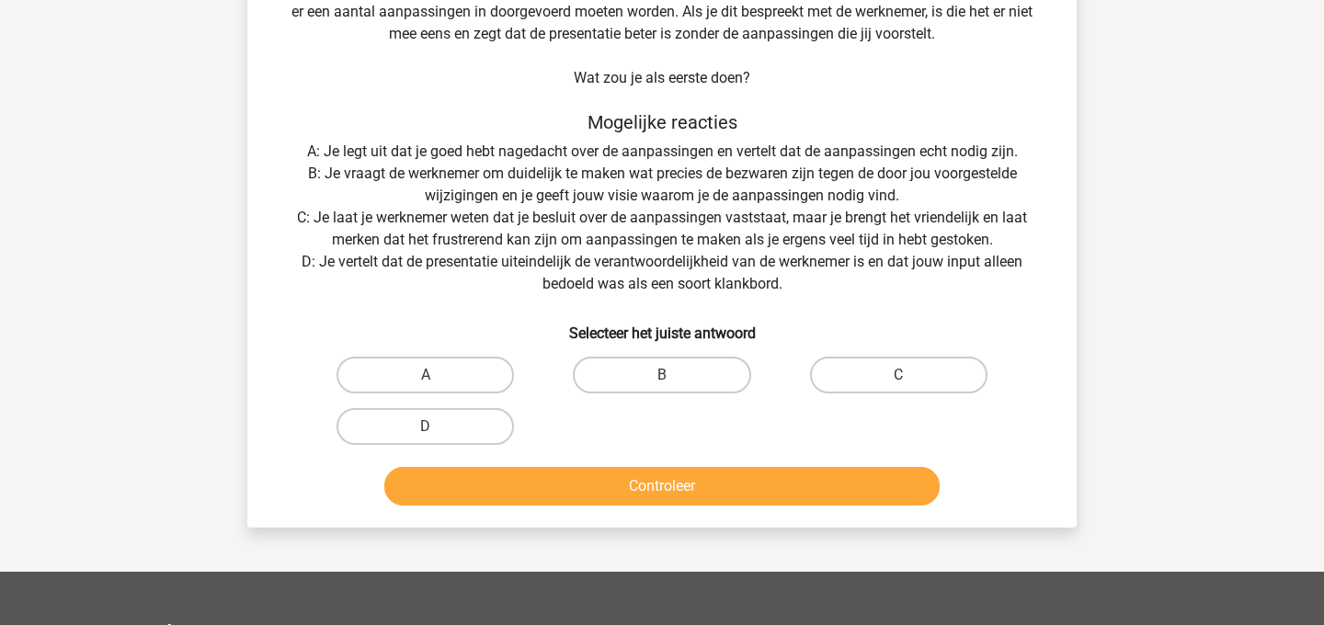
scroll to position [164, 0]
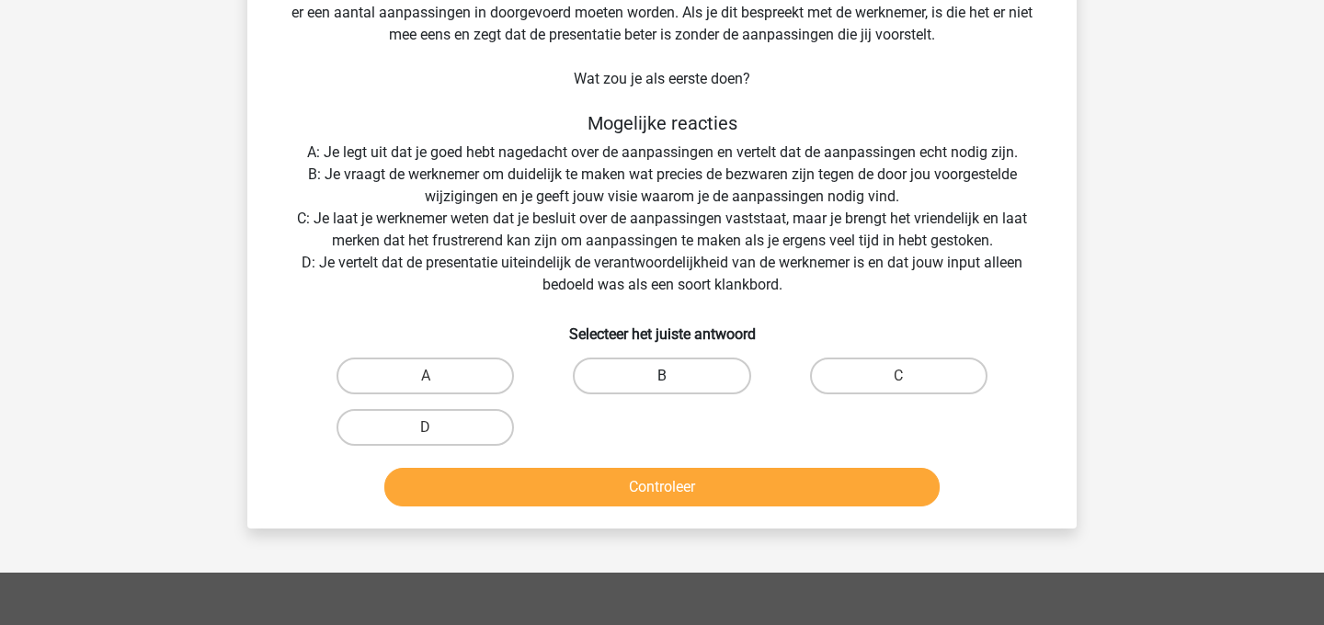
click at [622, 394] on label "B" at bounding box center [661, 376] width 177 height 37
click at [662, 388] on input "B" at bounding box center [668, 382] width 12 height 12
radio input "true"
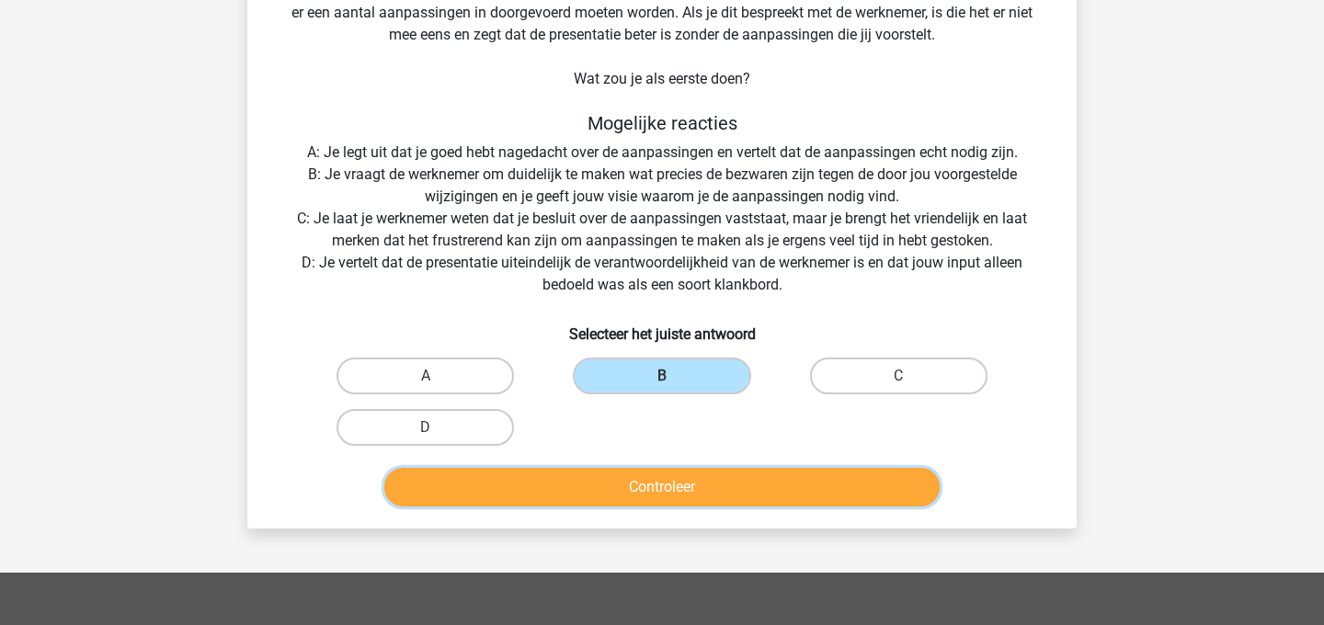
click at [624, 496] on button "Controleer" at bounding box center [662, 487] width 556 height 39
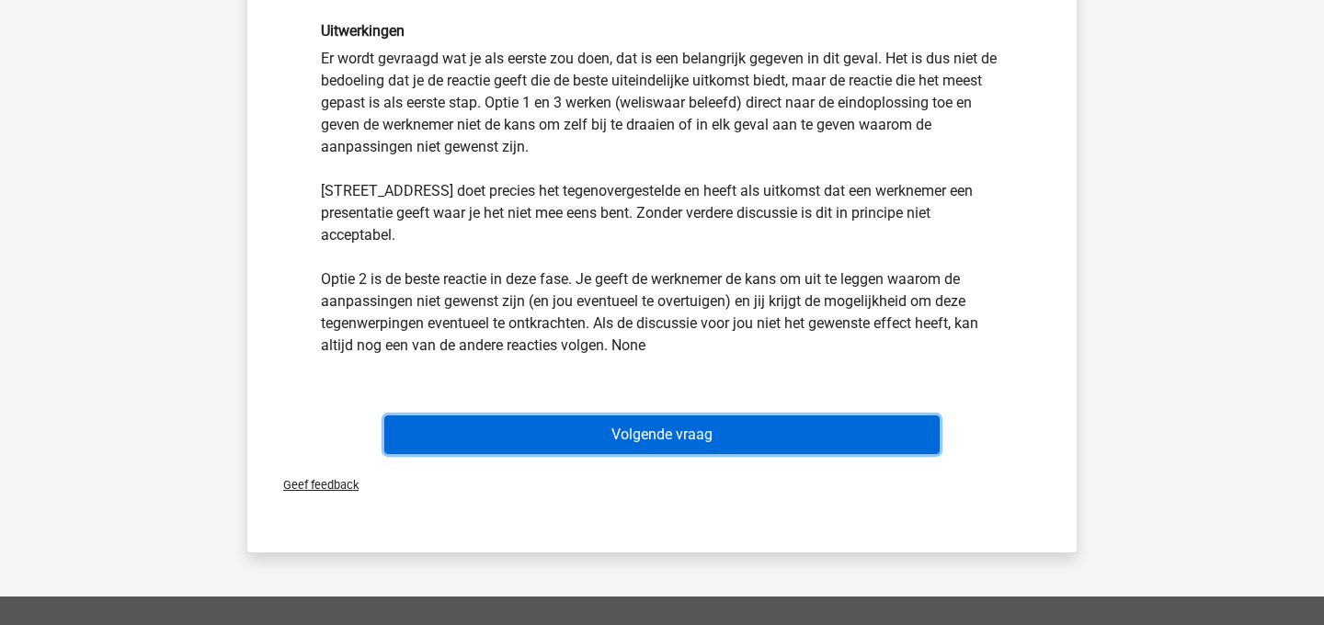
click at [675, 415] on button "Volgende vraag" at bounding box center [662, 434] width 556 height 39
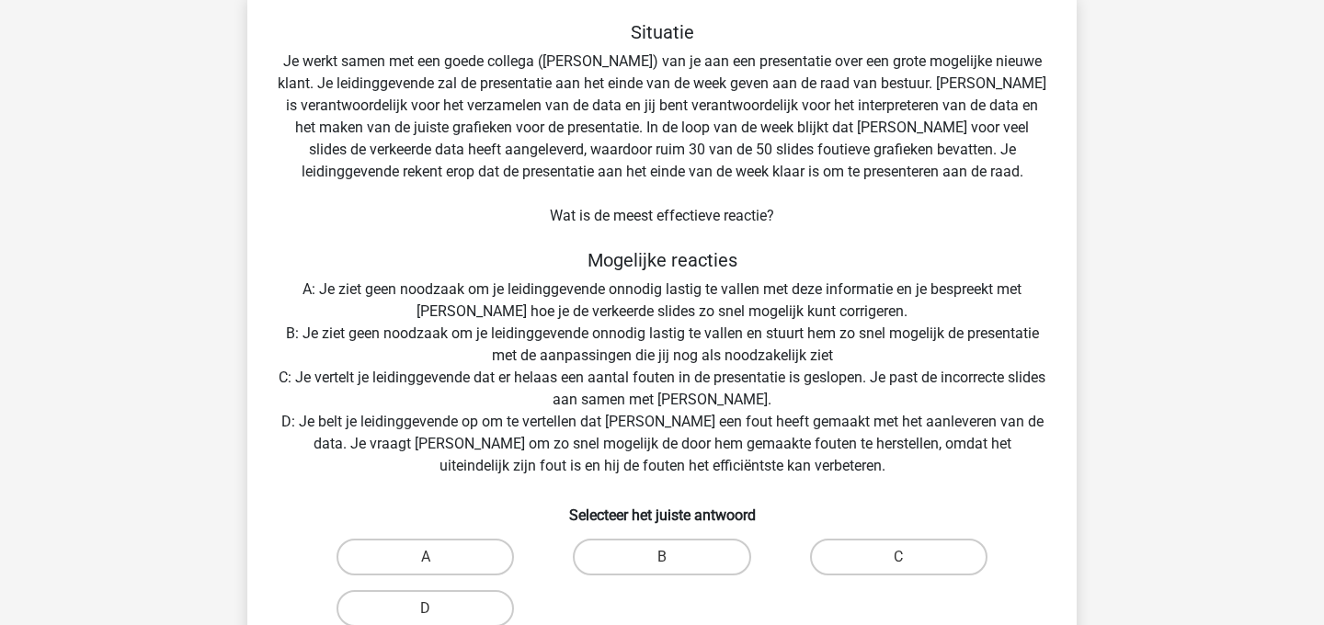
scroll to position [85, 0]
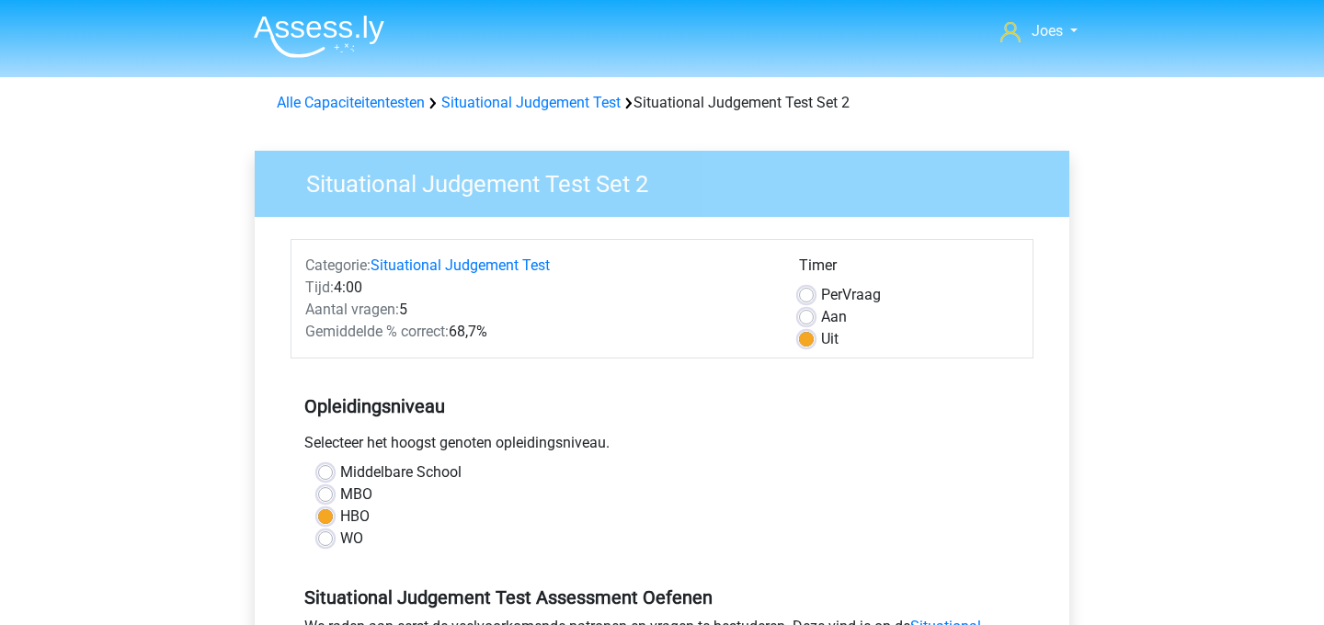
scroll to position [342, 0]
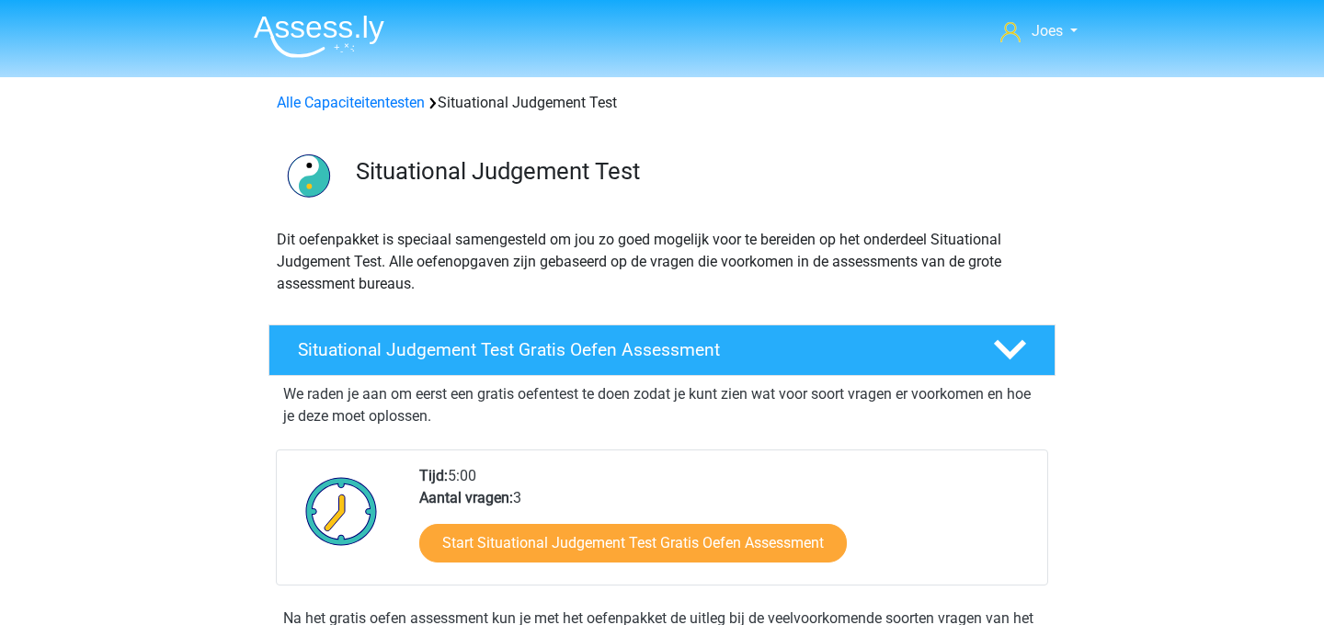
scroll to position [556, 0]
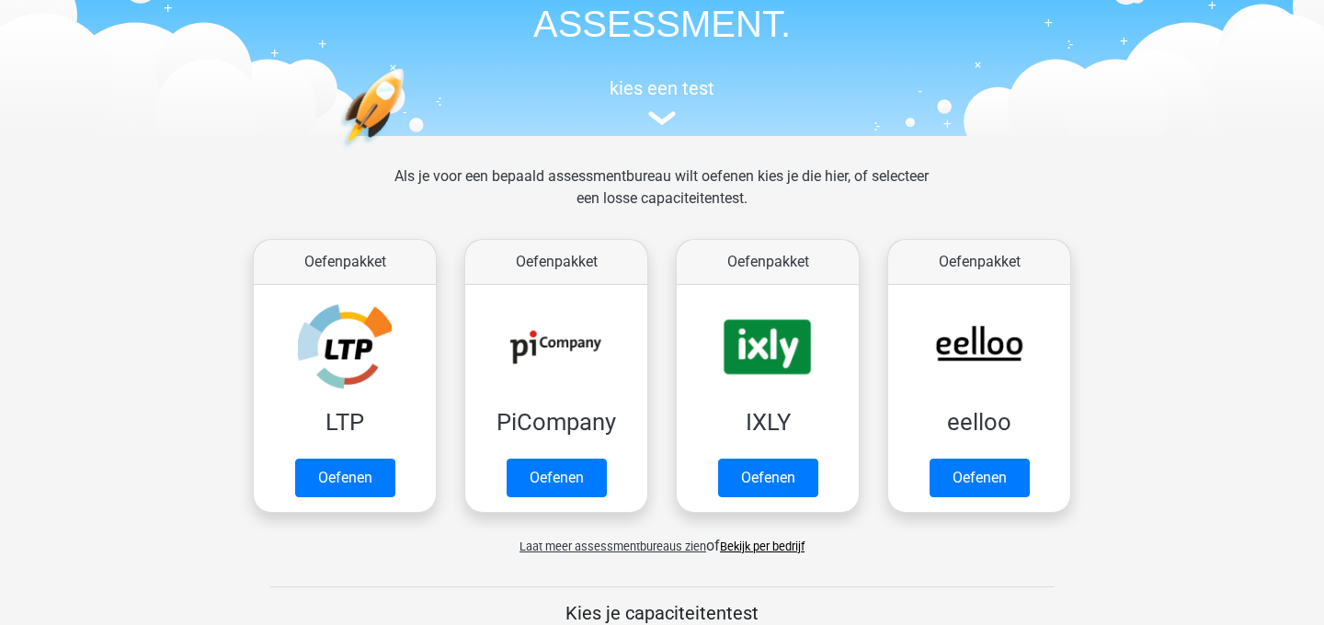
scroll to position [144, 0]
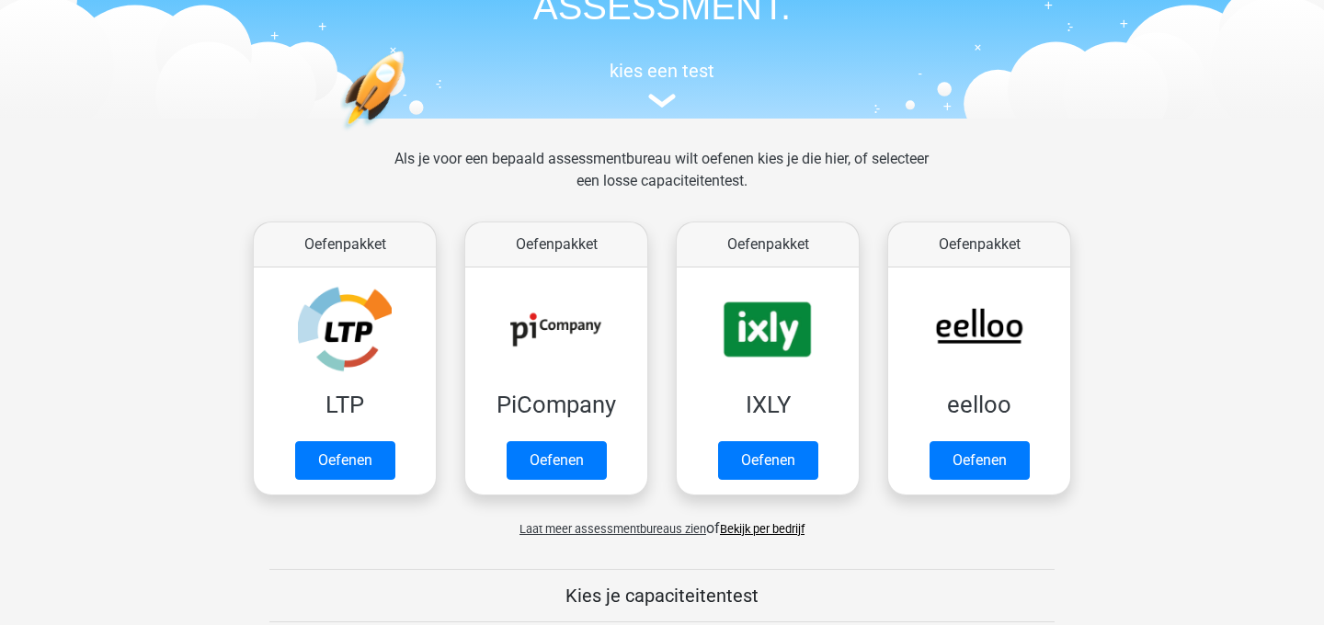
click at [737, 527] on link "Bekijk per bedrijf" at bounding box center [762, 529] width 85 height 14
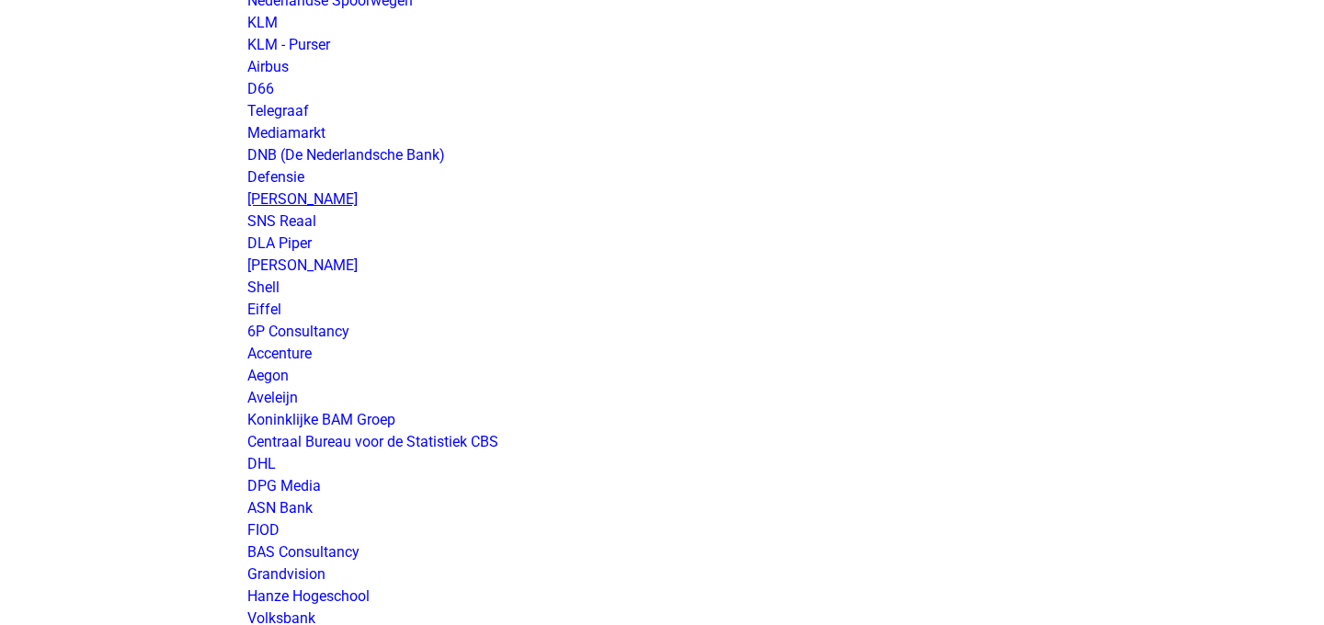
scroll to position [1871, 0]
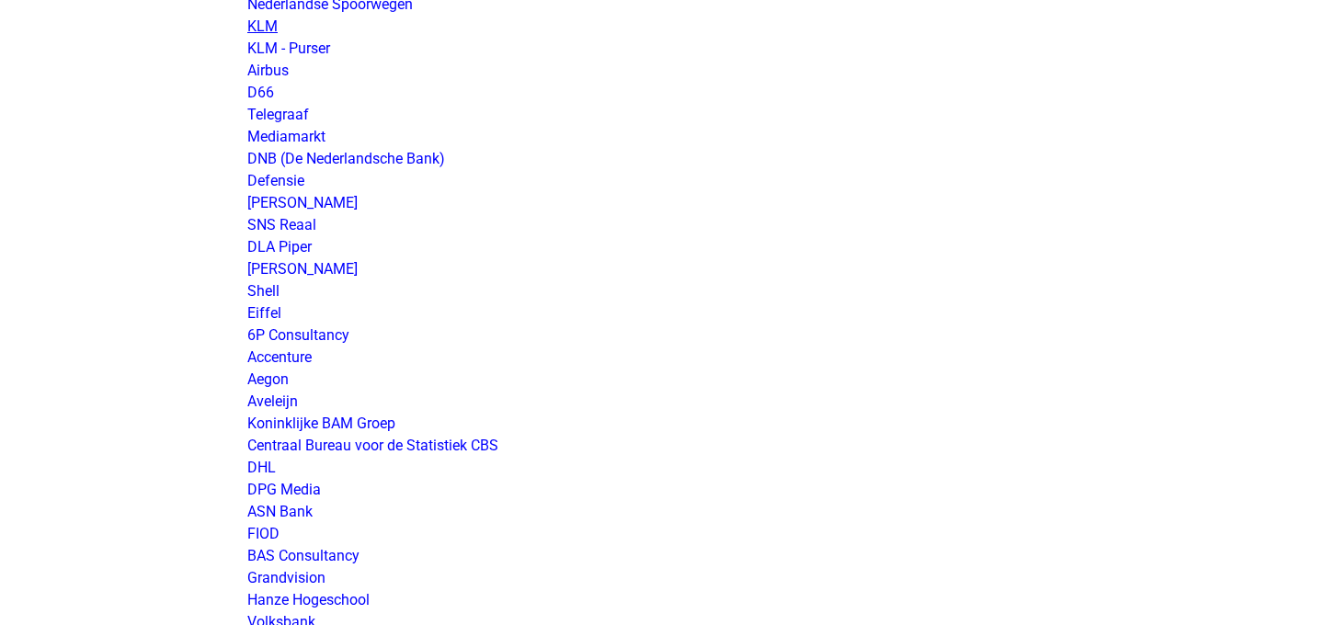
click at [270, 31] on link "KLM" at bounding box center [262, 25] width 30 height 17
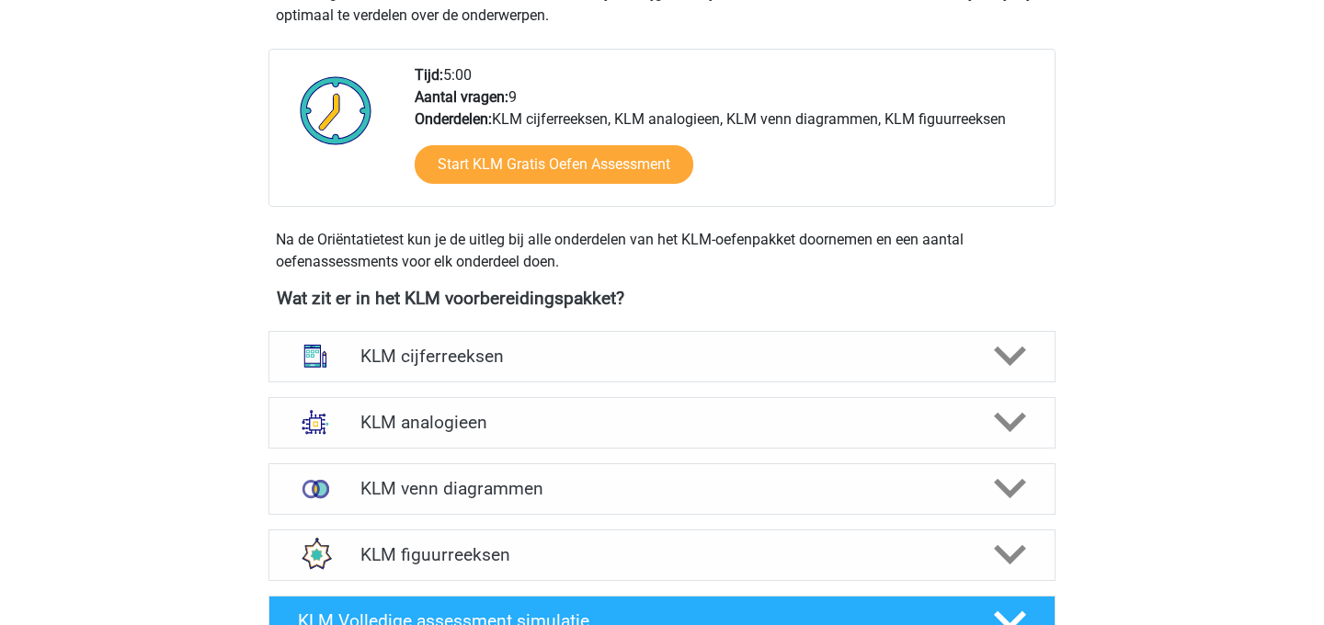
scroll to position [586, 0]
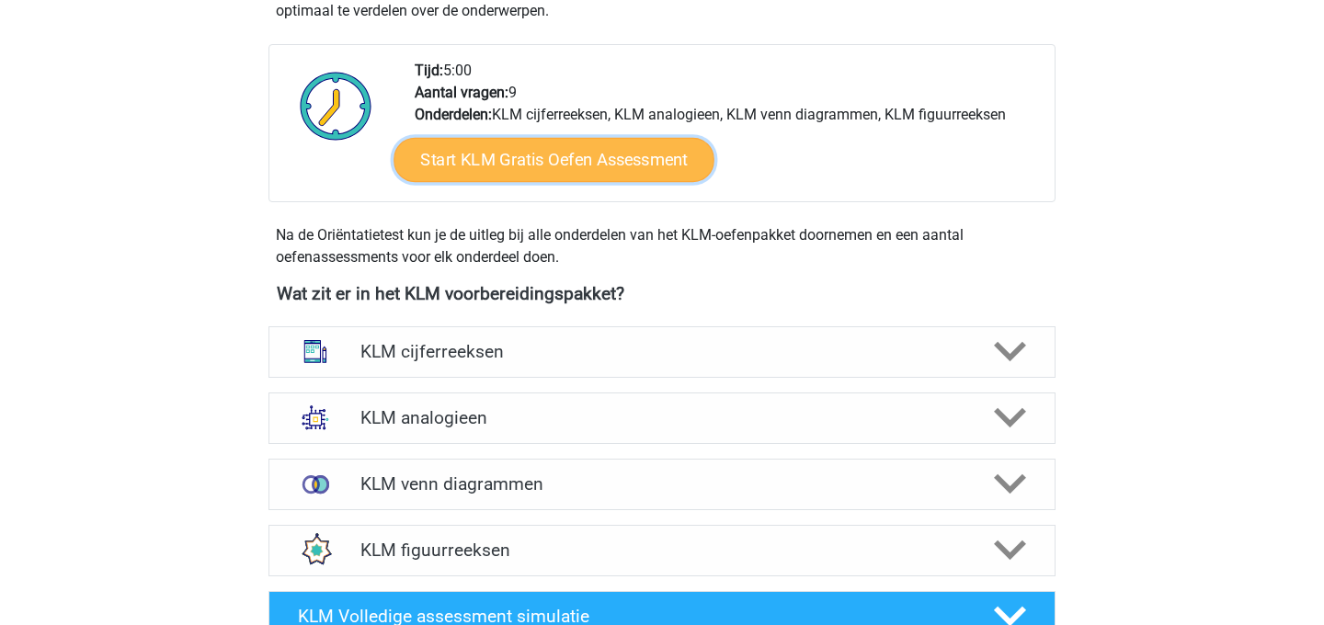
click at [507, 145] on link "Start KLM Gratis Oefen Assessment" at bounding box center [553, 159] width 320 height 44
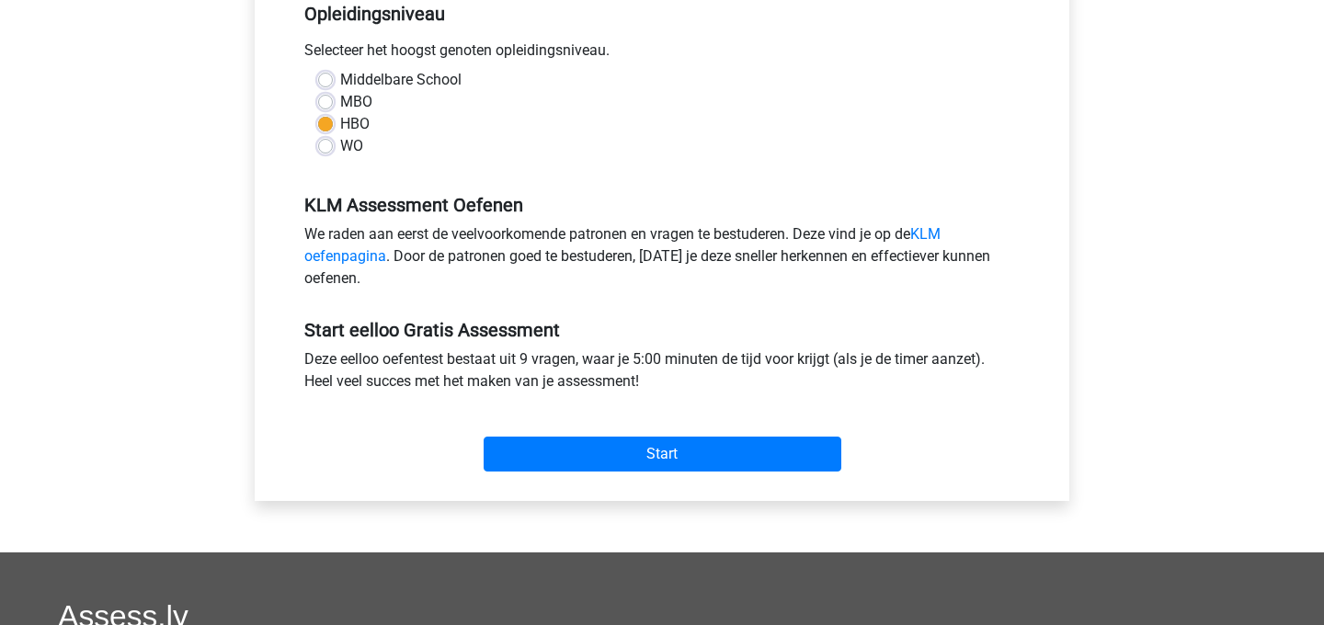
scroll to position [528, 0]
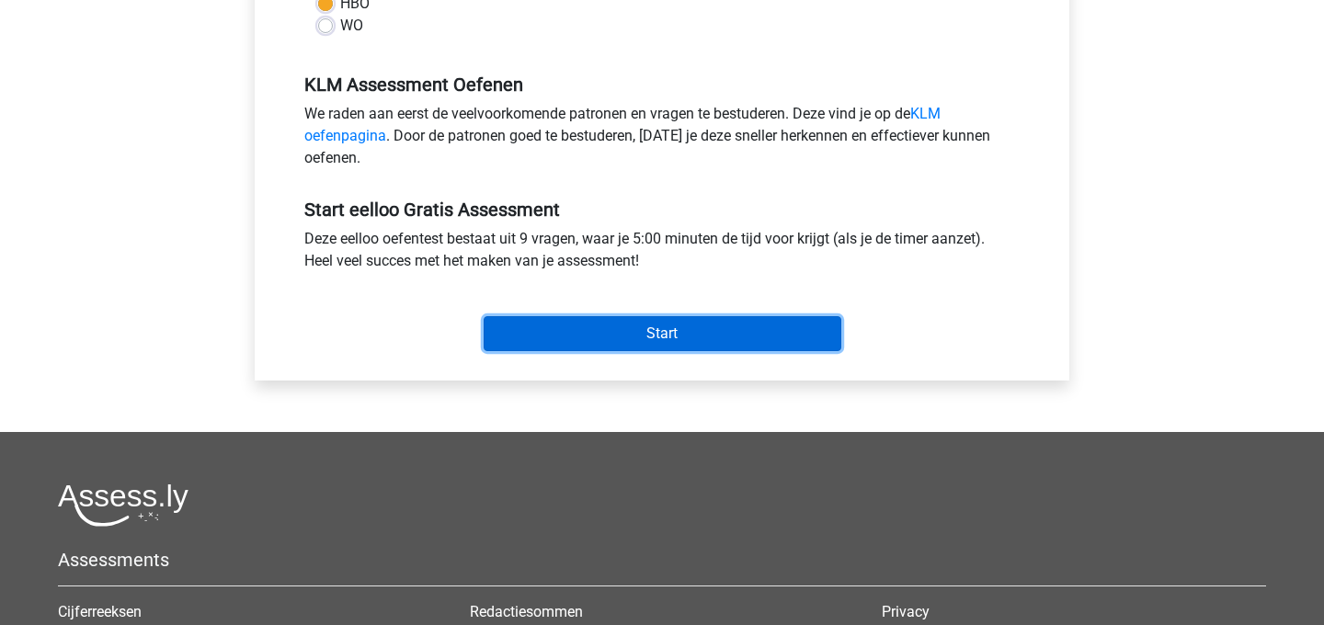
click at [568, 338] on input "Start" at bounding box center [663, 333] width 358 height 35
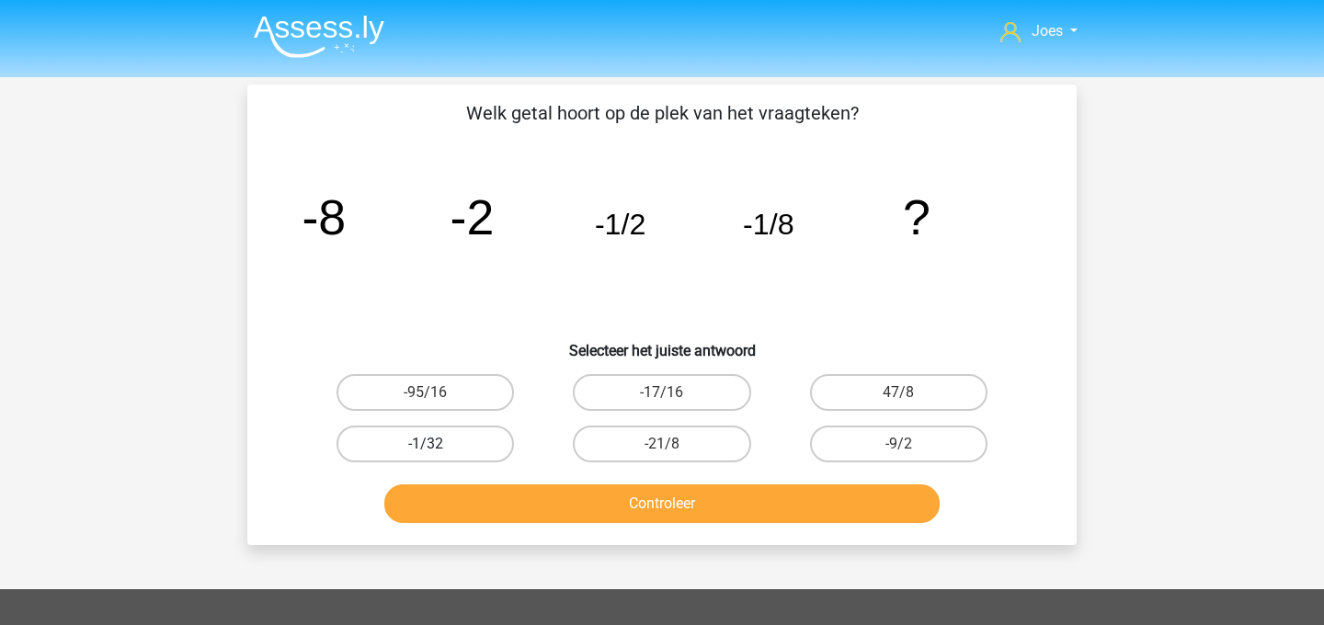
click at [420, 440] on label "-1/32" at bounding box center [424, 444] width 177 height 37
click at [426, 444] on input "-1/32" at bounding box center [432, 450] width 12 height 12
radio input "true"
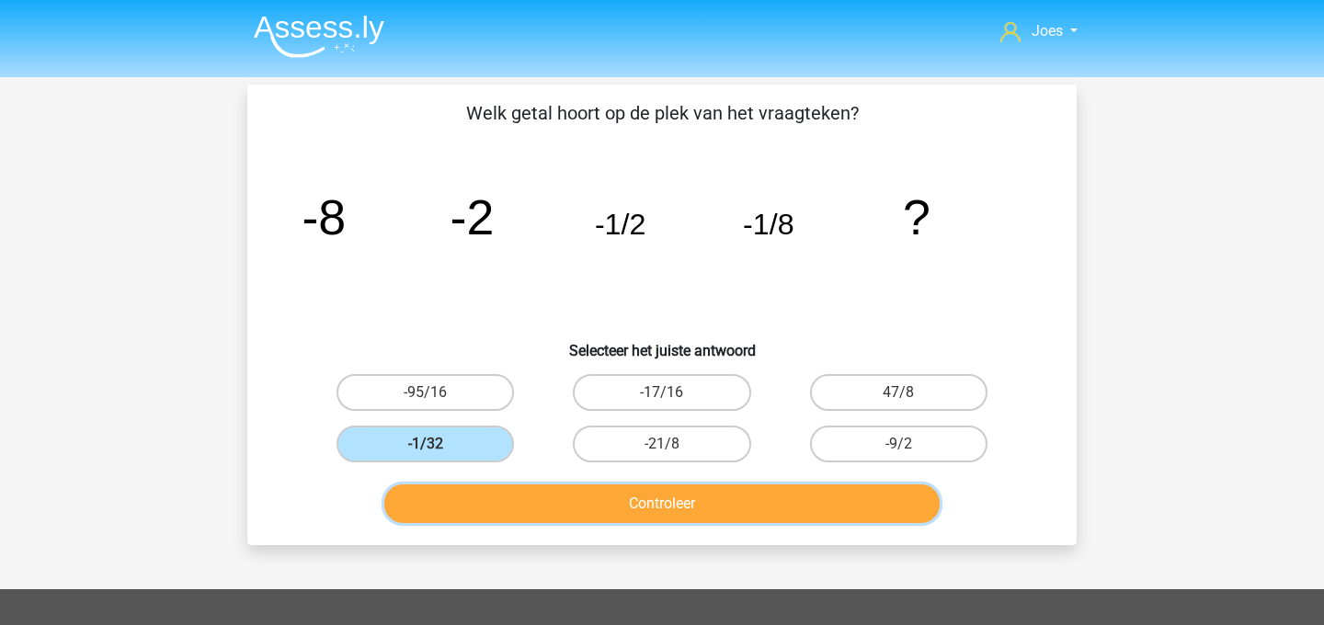
click at [464, 512] on button "Controleer" at bounding box center [662, 503] width 556 height 39
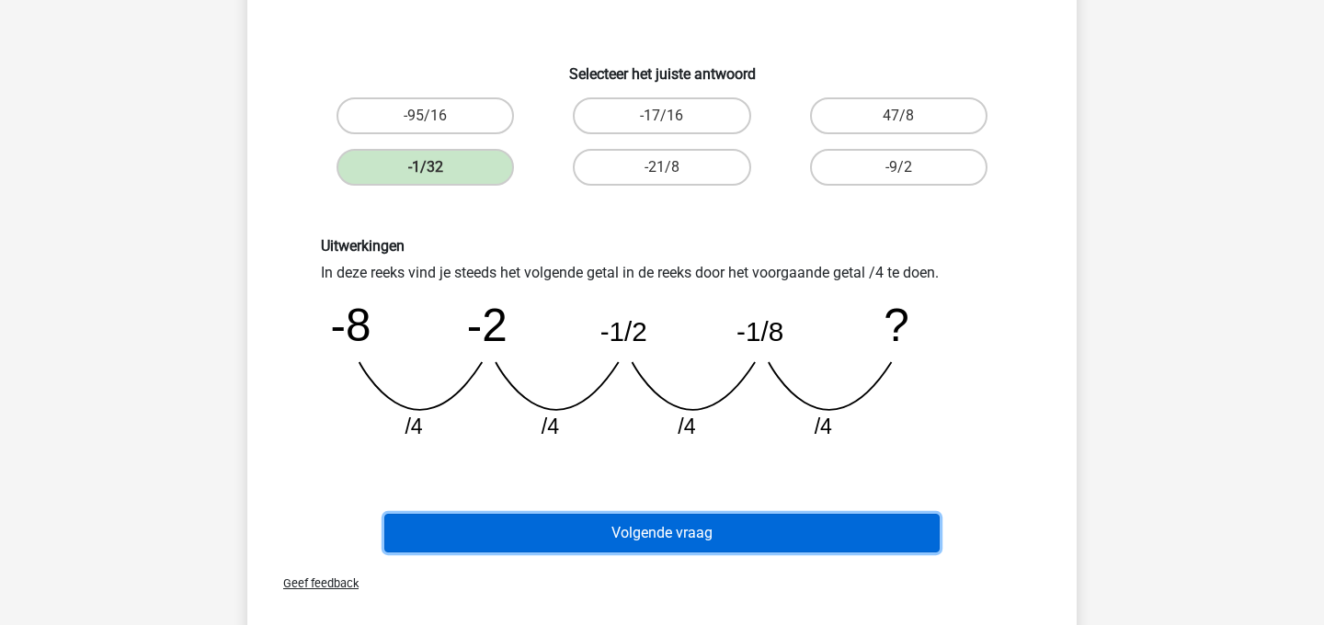
click at [629, 531] on button "Volgende vraag" at bounding box center [662, 533] width 556 height 39
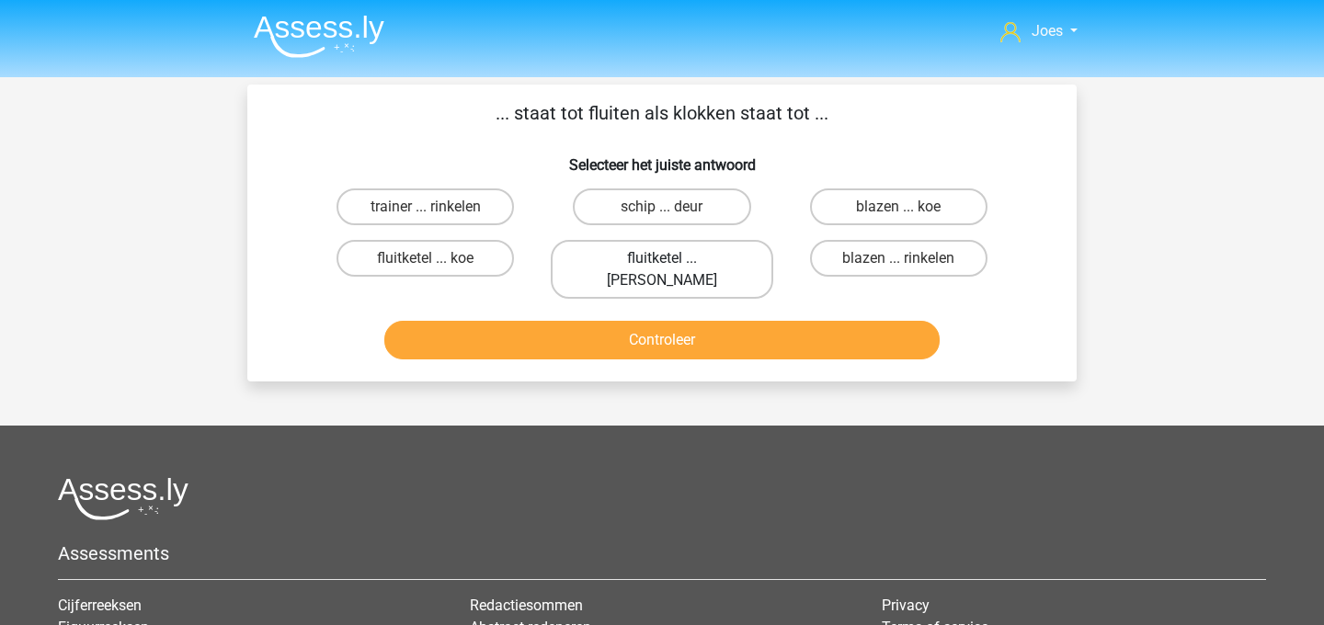
click at [701, 263] on label "fluitketel ... luiden" at bounding box center [662, 269] width 222 height 59
click at [674, 263] on input "fluitketel ... luiden" at bounding box center [668, 264] width 12 height 12
radio input "true"
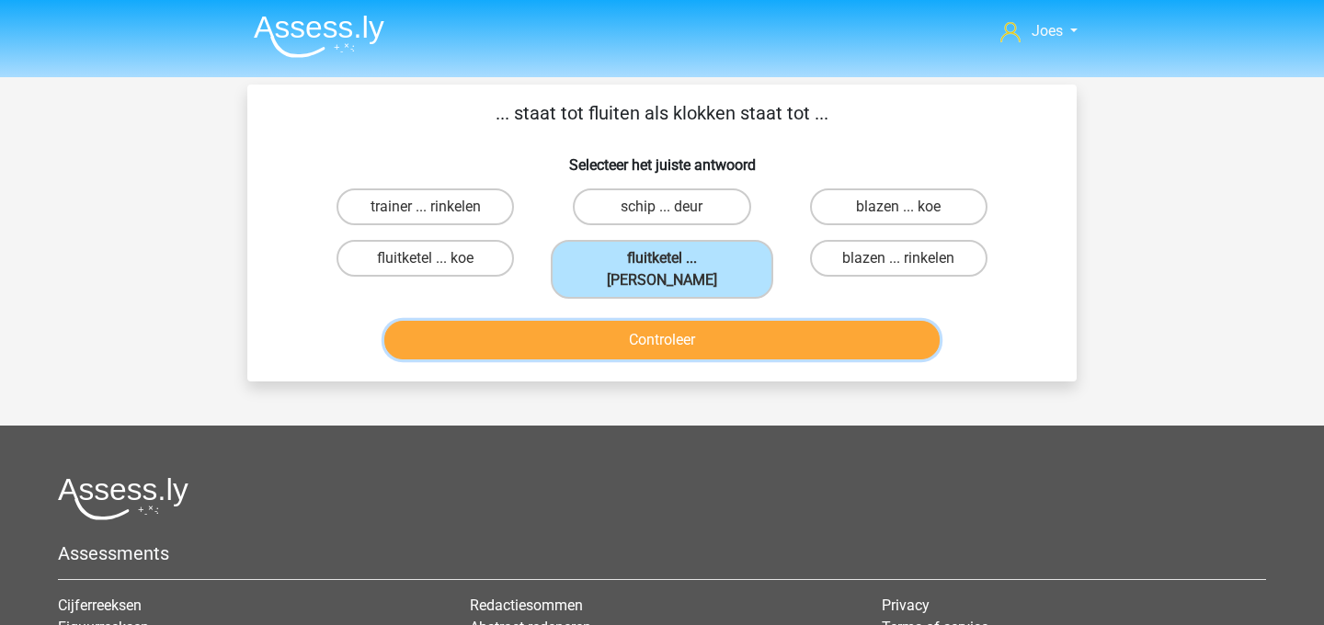
click at [711, 321] on button "Controleer" at bounding box center [662, 340] width 556 height 39
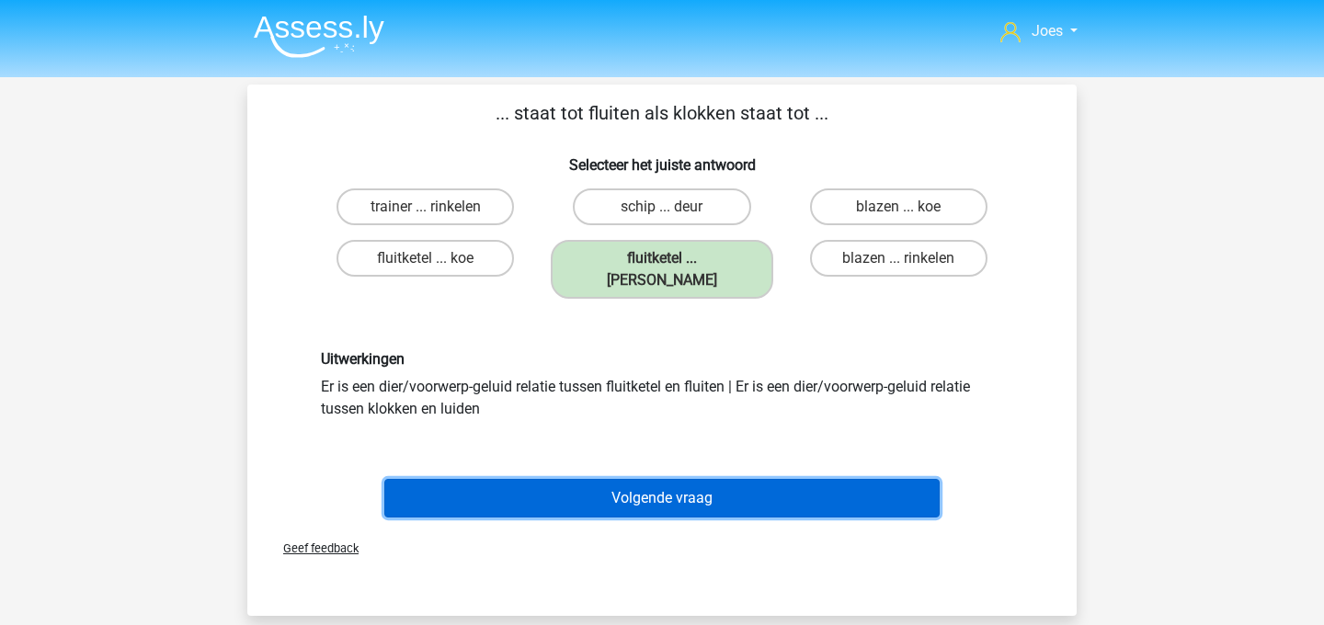
click at [687, 479] on button "Volgende vraag" at bounding box center [662, 498] width 556 height 39
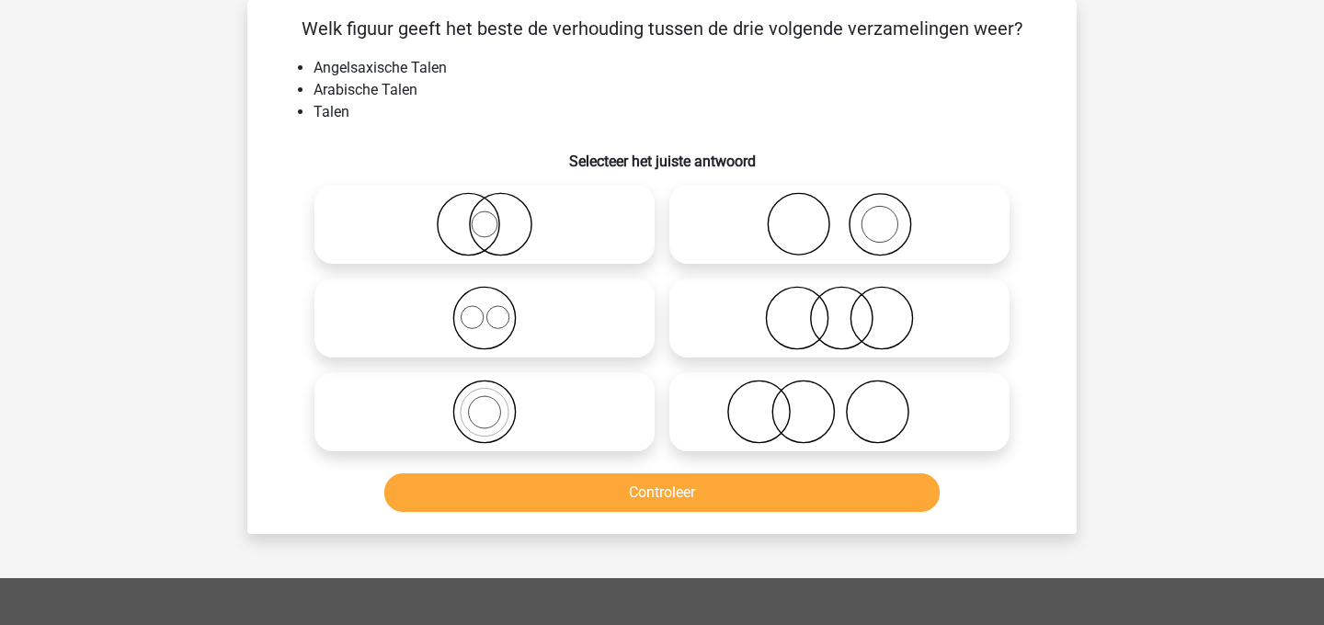
scroll to position [42, 0]
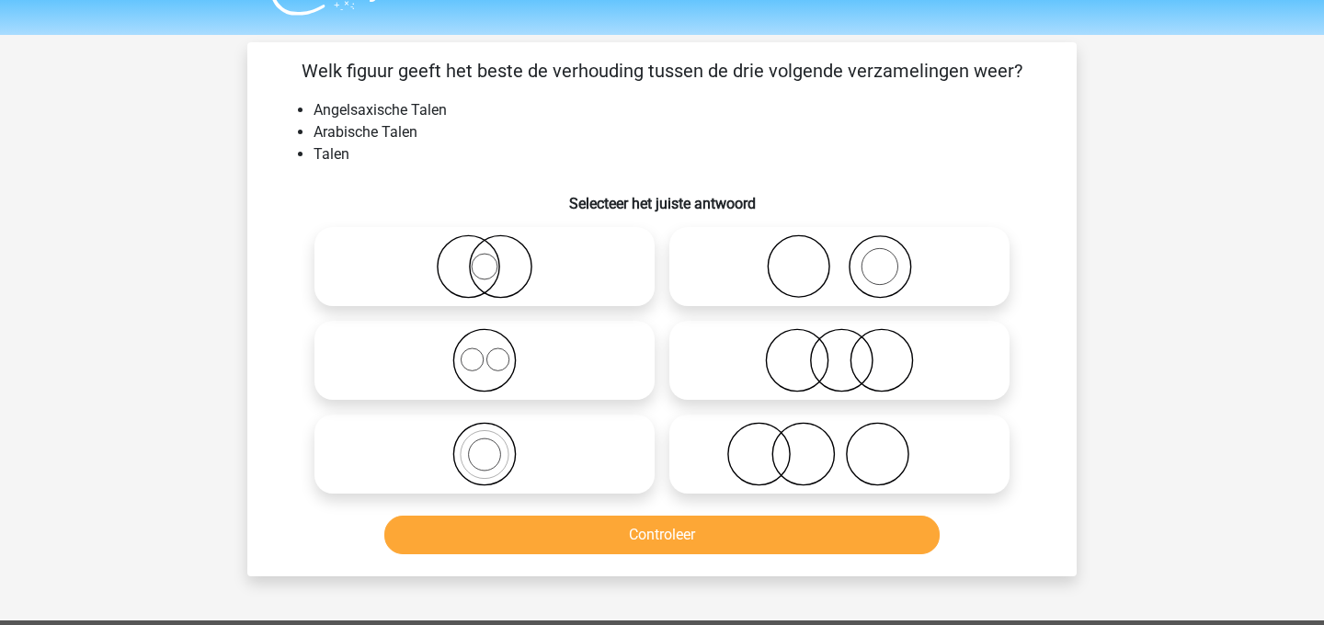
click at [521, 348] on icon at bounding box center [484, 360] width 325 height 64
click at [496, 348] on input "radio" at bounding box center [490, 345] width 12 height 12
radio input "true"
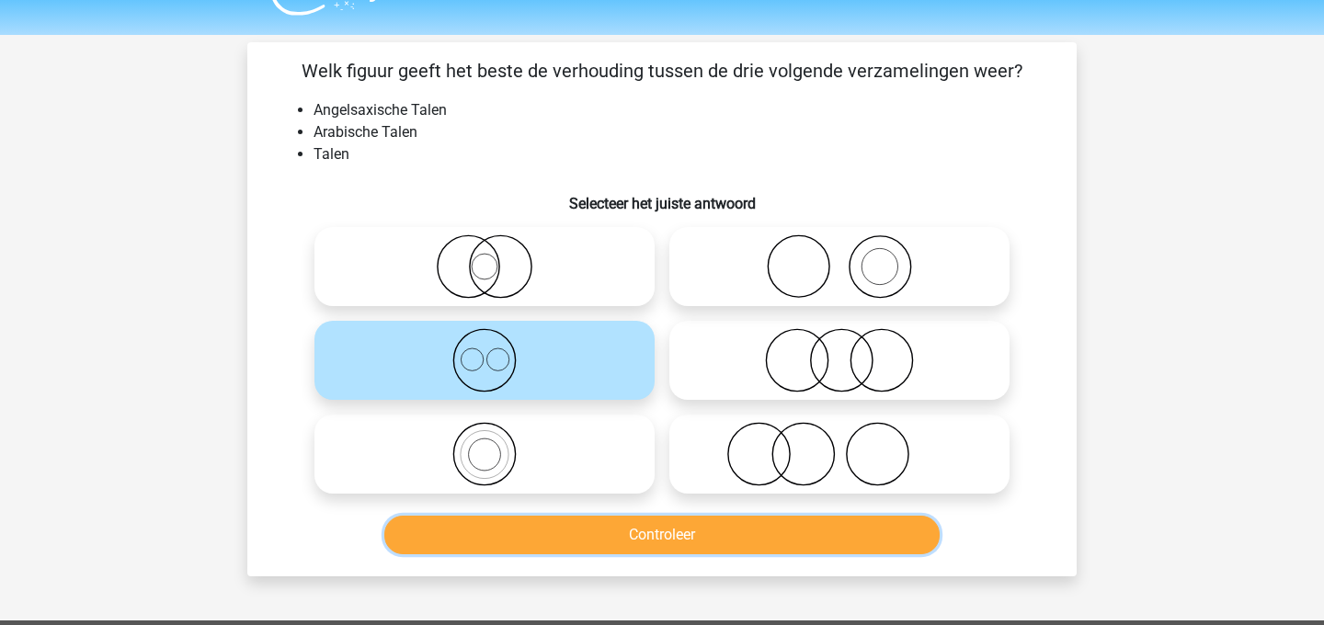
click at [533, 530] on button "Controleer" at bounding box center [662, 535] width 556 height 39
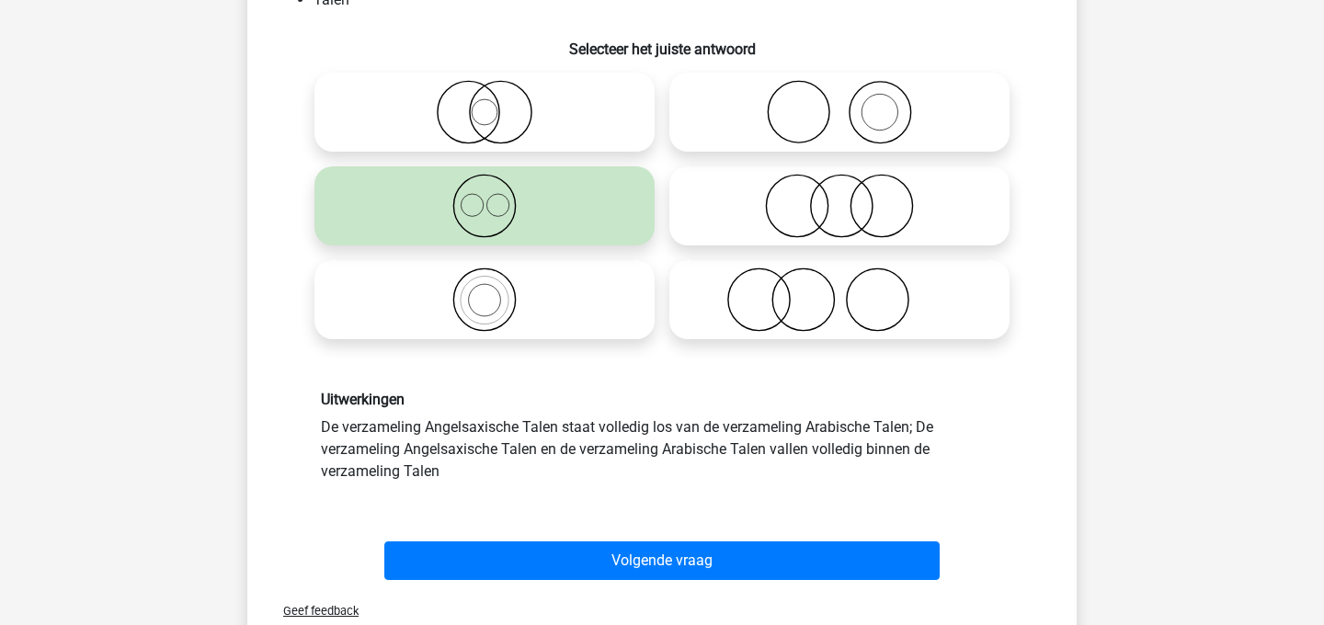
scroll to position [194, 0]
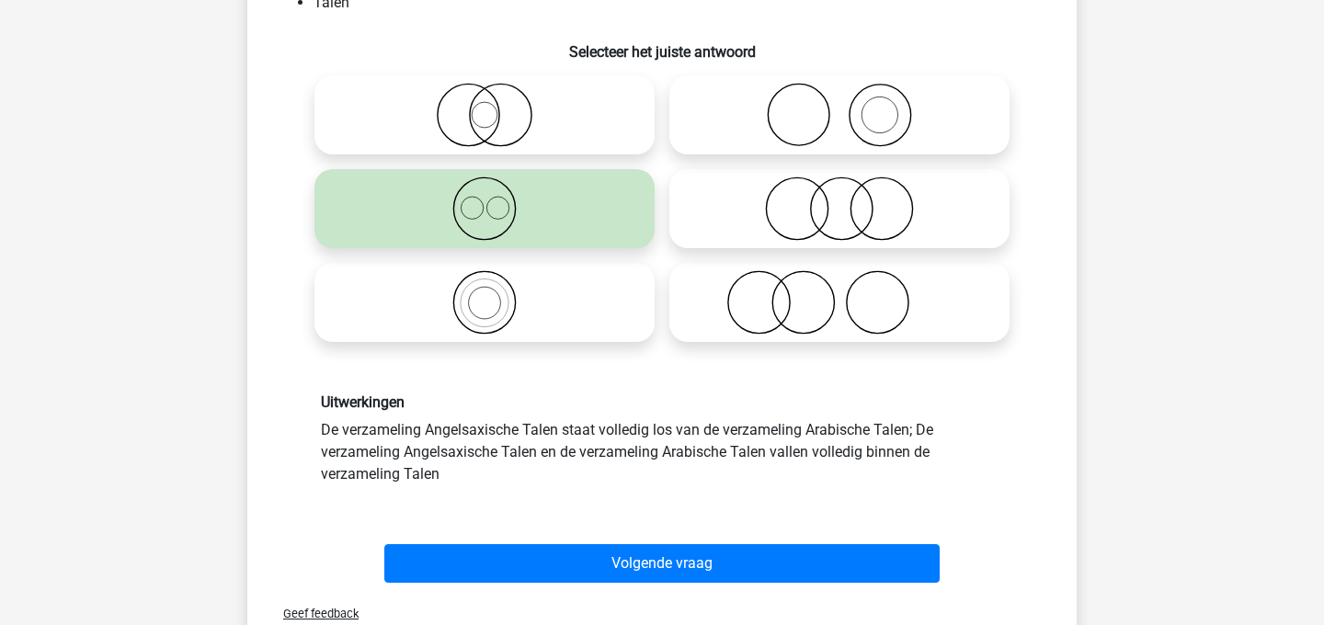
click at [536, 539] on div "Volgende vraag" at bounding box center [662, 559] width 770 height 61
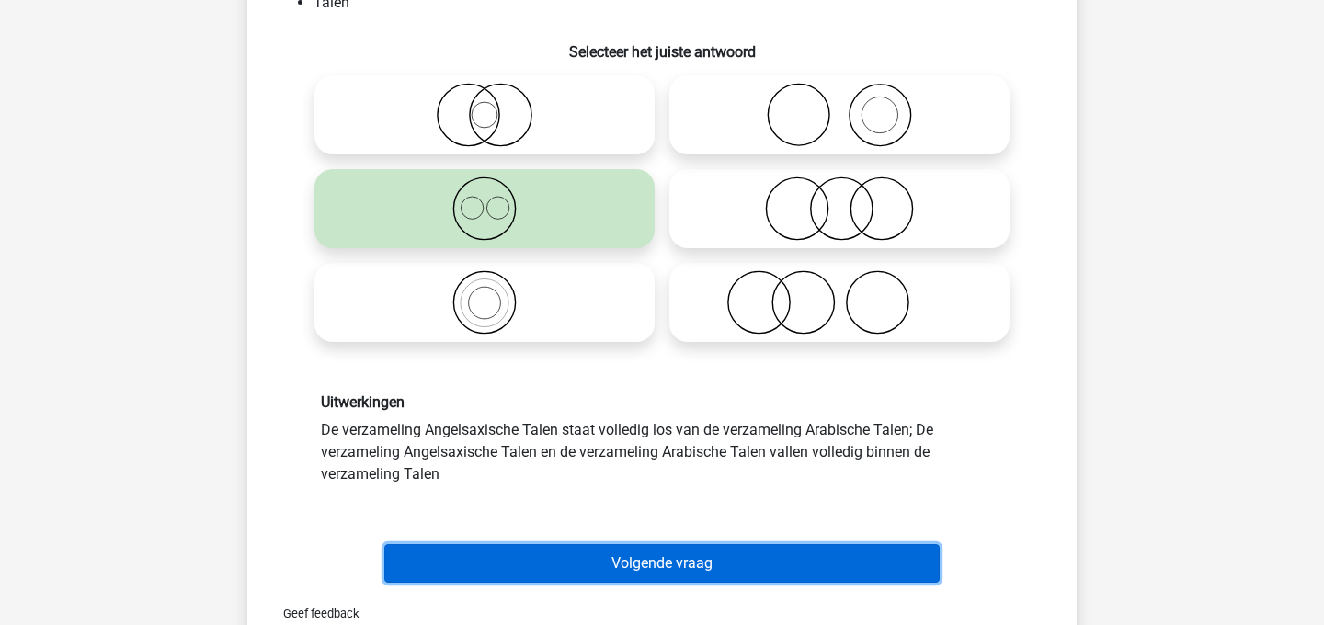
click at [542, 558] on button "Volgende vraag" at bounding box center [662, 563] width 556 height 39
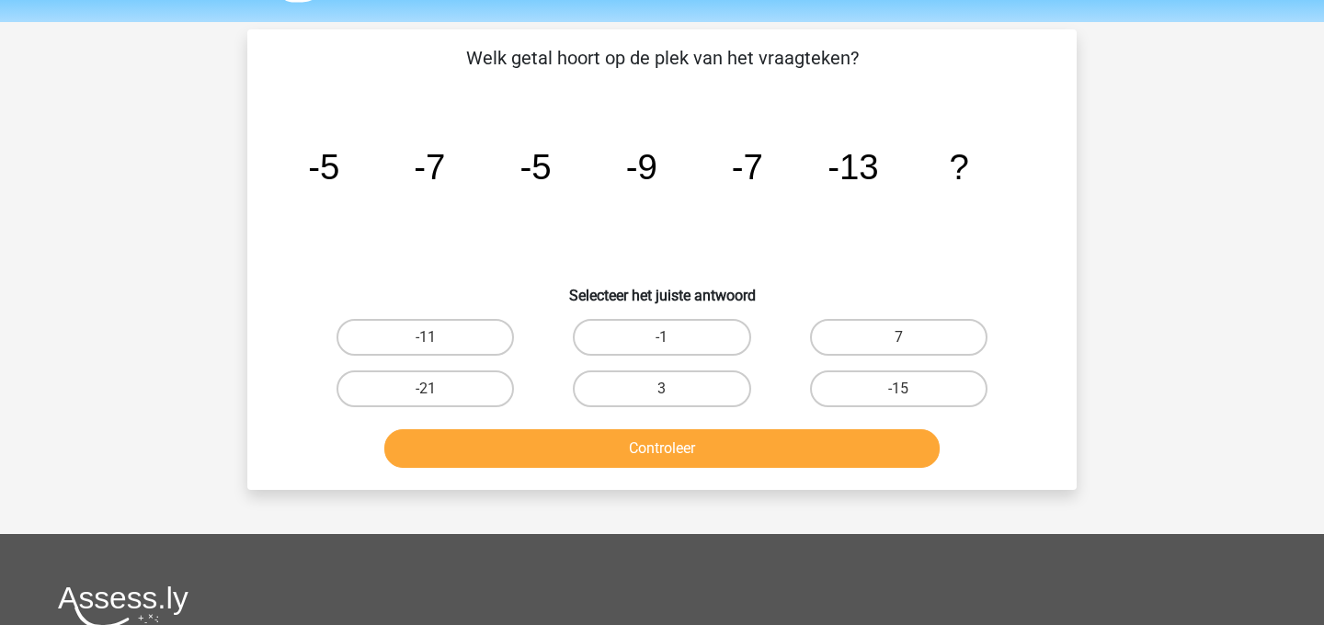
scroll to position [51, 0]
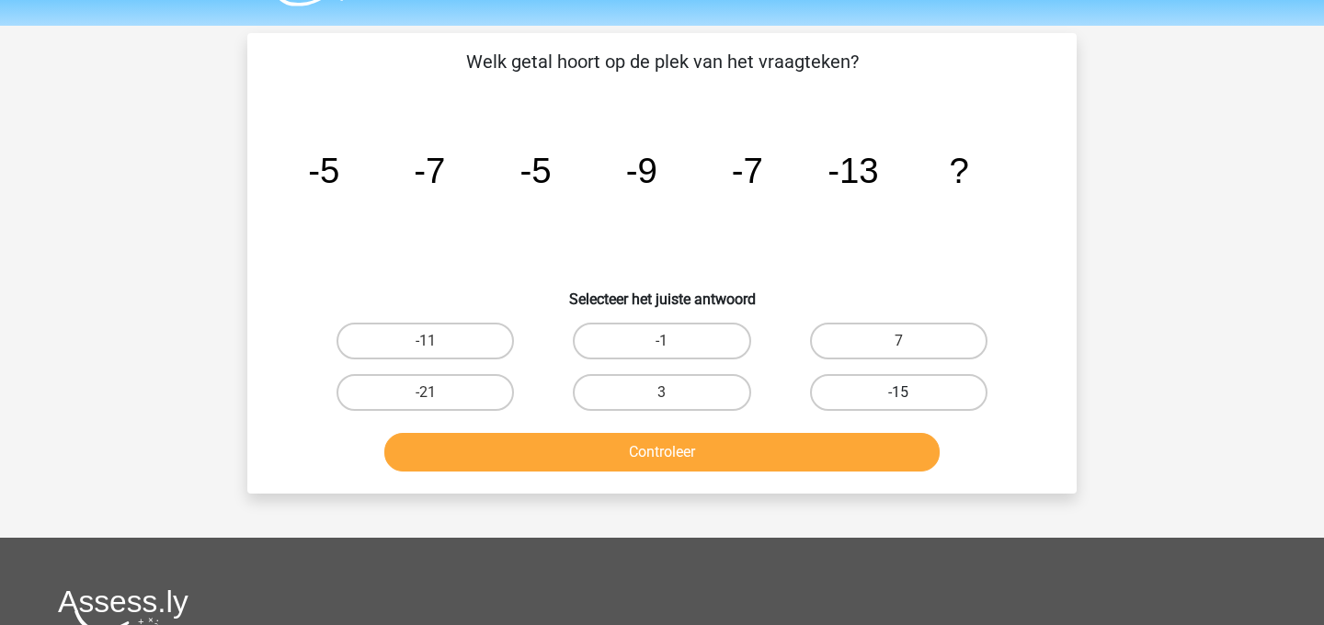
click at [848, 381] on label "-15" at bounding box center [898, 392] width 177 height 37
click at [898, 393] on input "-15" at bounding box center [904, 399] width 12 height 12
radio input "true"
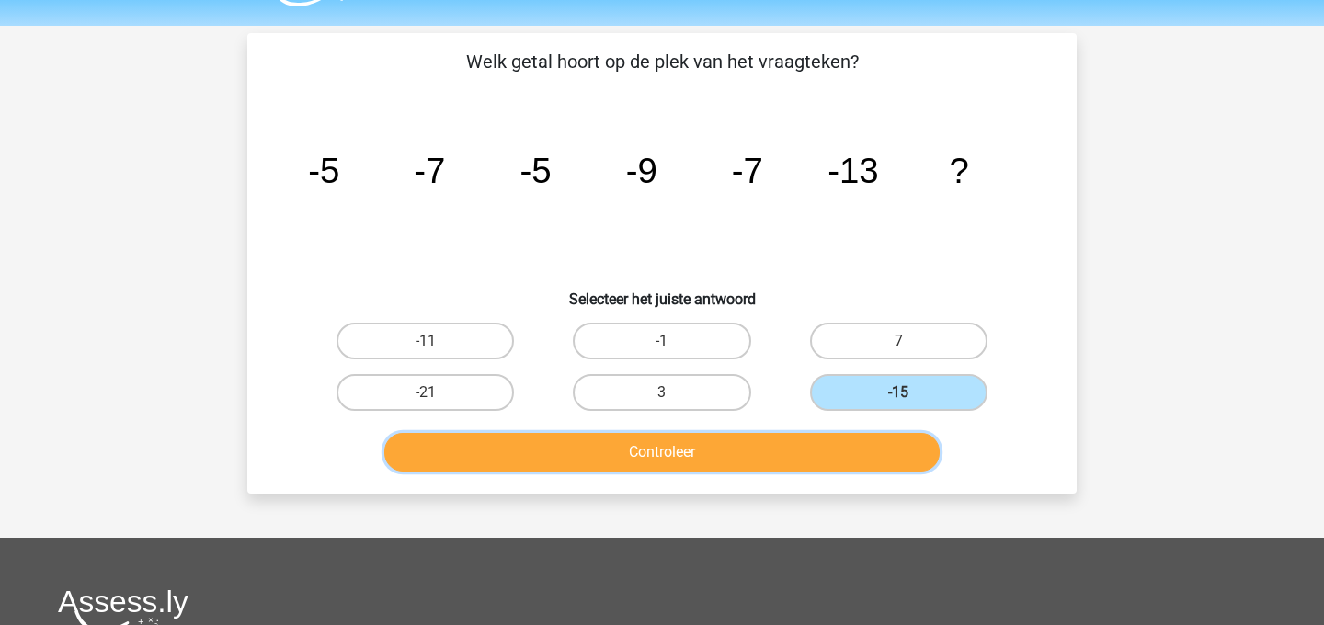
click at [844, 445] on button "Controleer" at bounding box center [662, 452] width 556 height 39
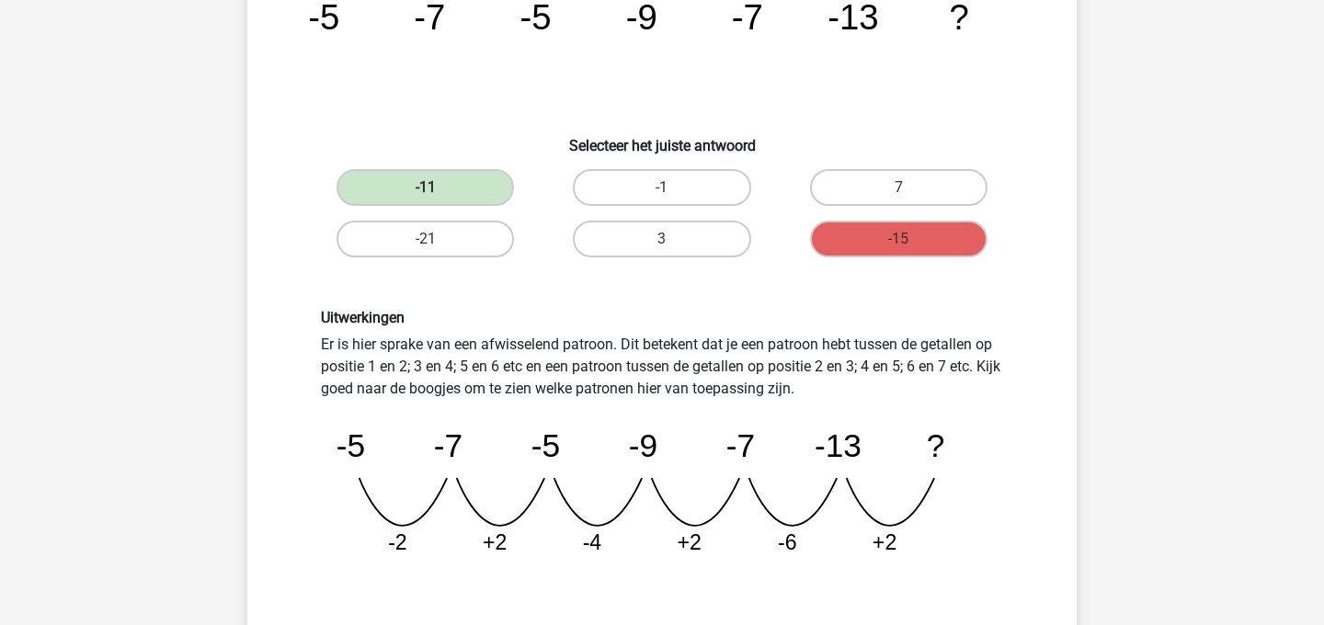
scroll to position [262, 0]
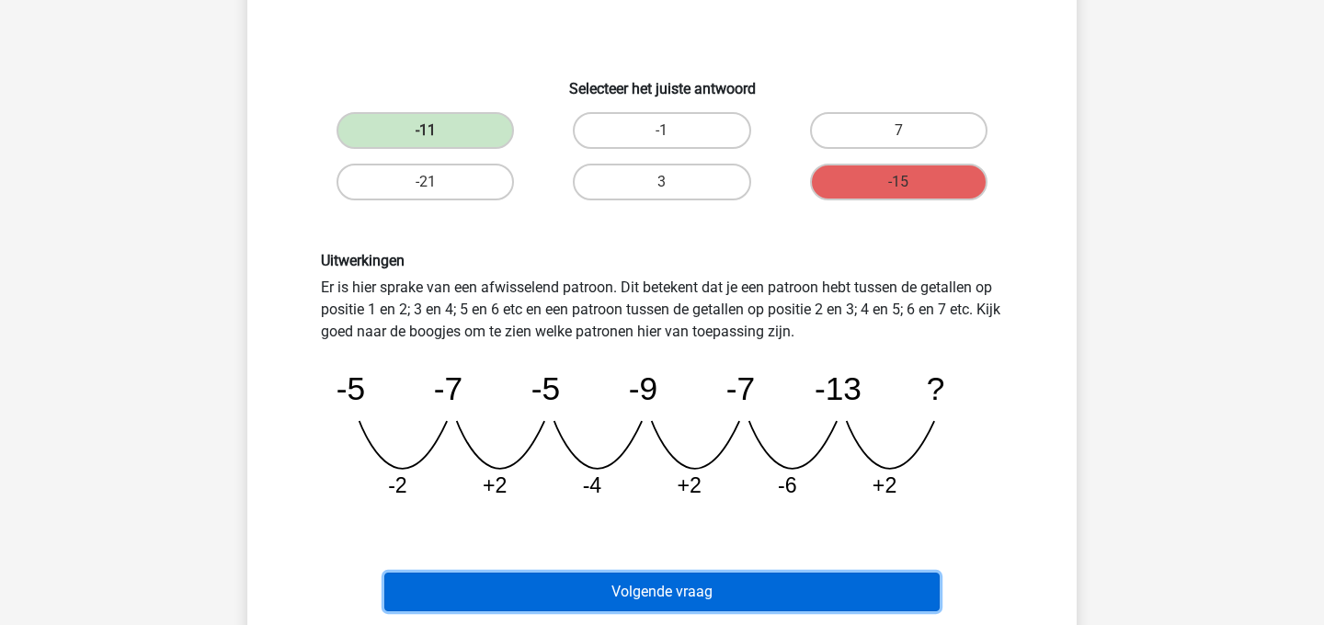
click at [760, 581] on button "Volgende vraag" at bounding box center [662, 592] width 556 height 39
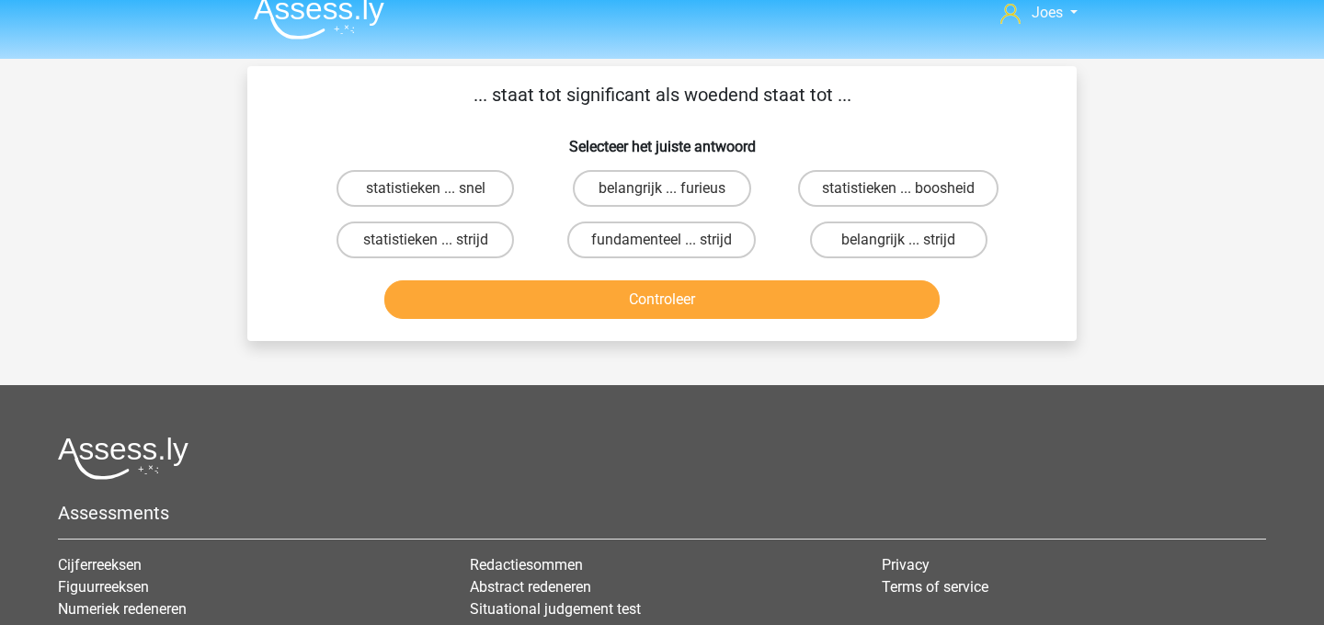
scroll to position [17, 0]
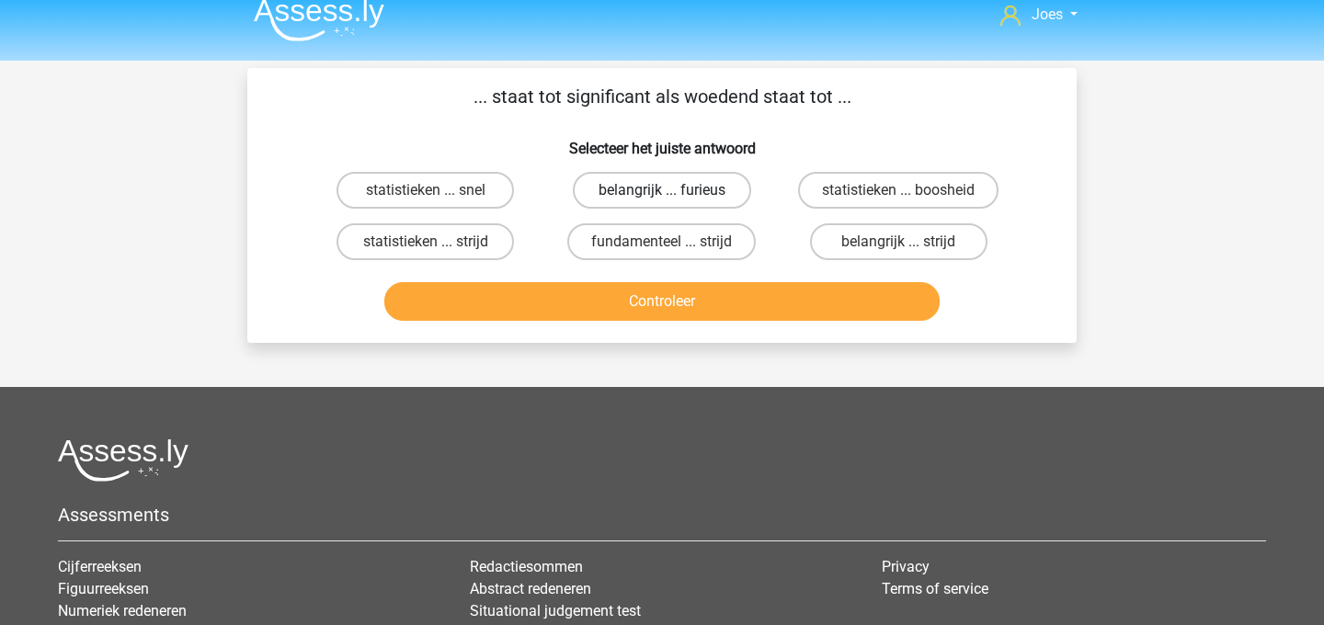
click at [675, 199] on label "belangrijk ... furieus" at bounding box center [661, 190] width 177 height 37
click at [674, 199] on input "belangrijk ... furieus" at bounding box center [668, 196] width 12 height 12
radio input "true"
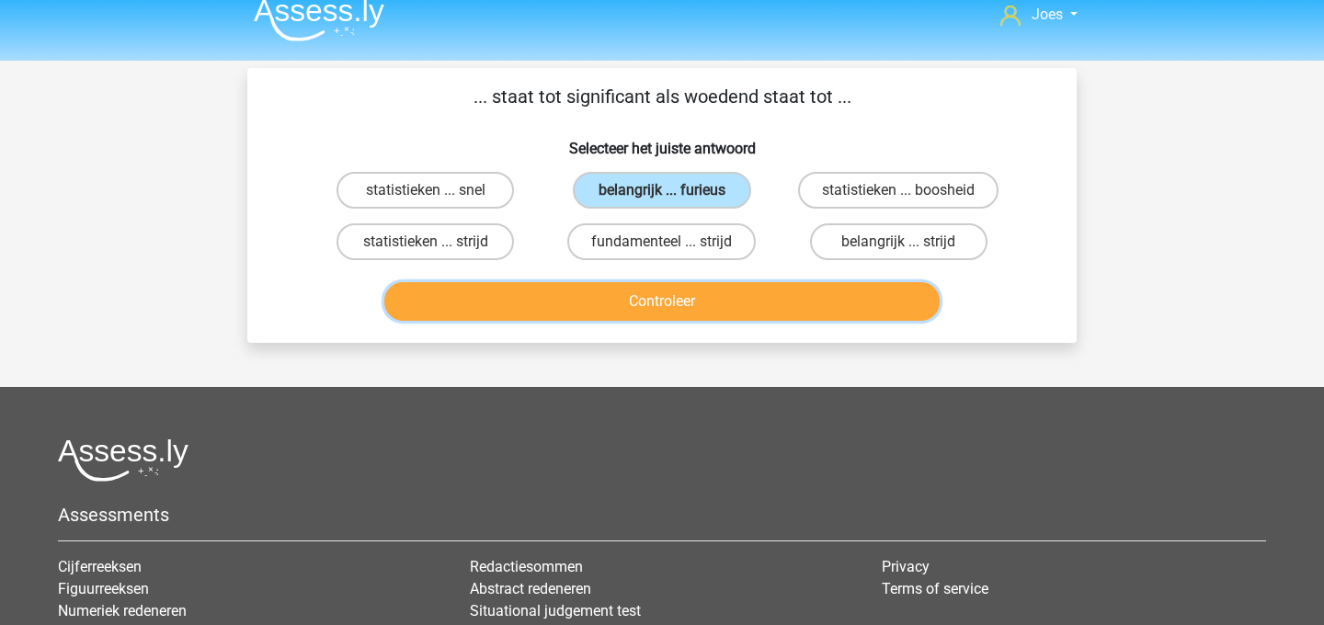
click at [677, 288] on button "Controleer" at bounding box center [662, 301] width 556 height 39
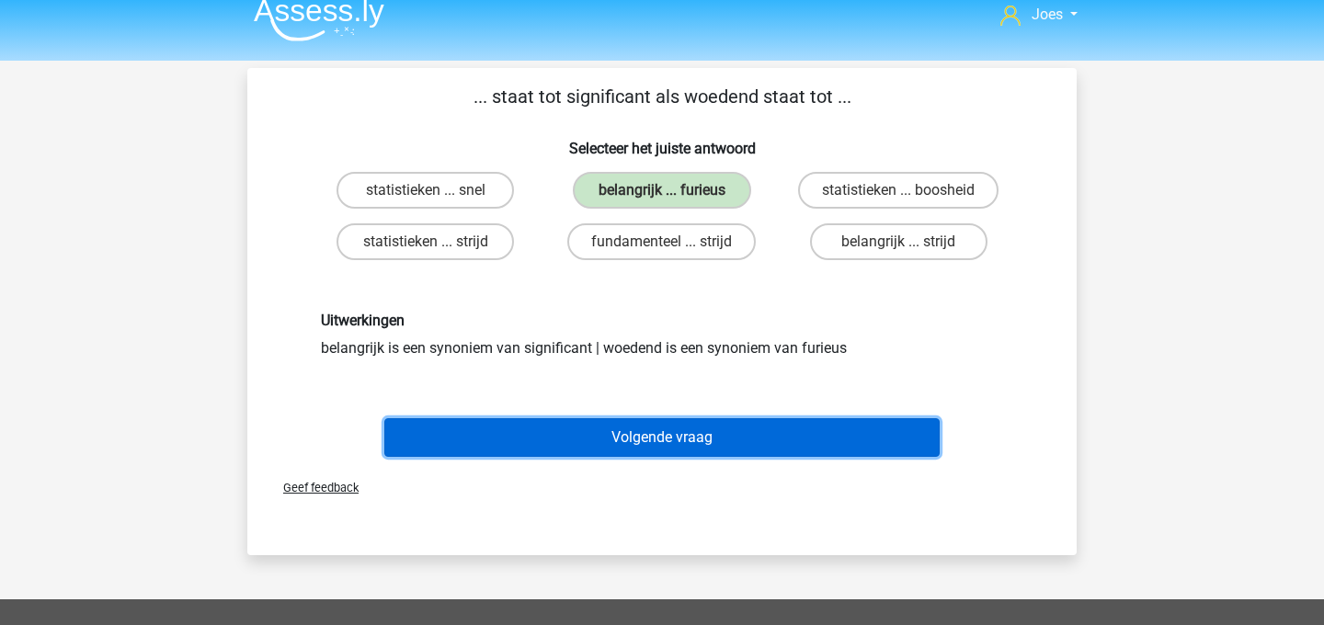
click at [617, 449] on button "Volgende vraag" at bounding box center [662, 437] width 556 height 39
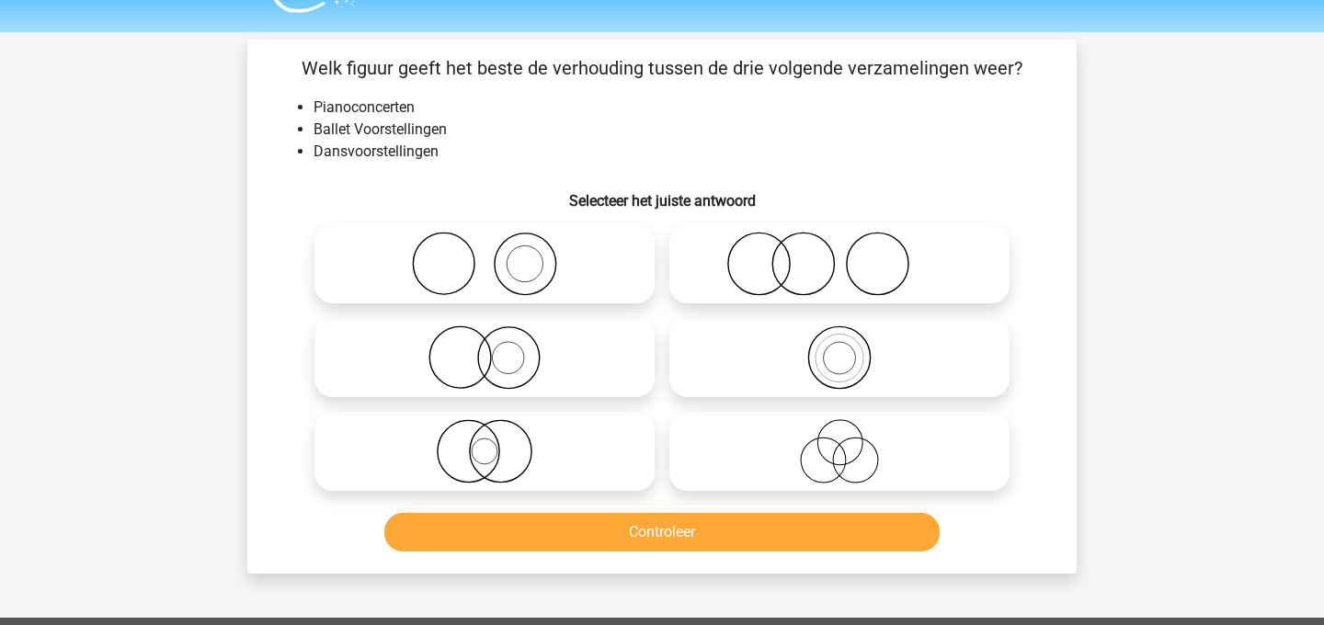
scroll to position [49, 0]
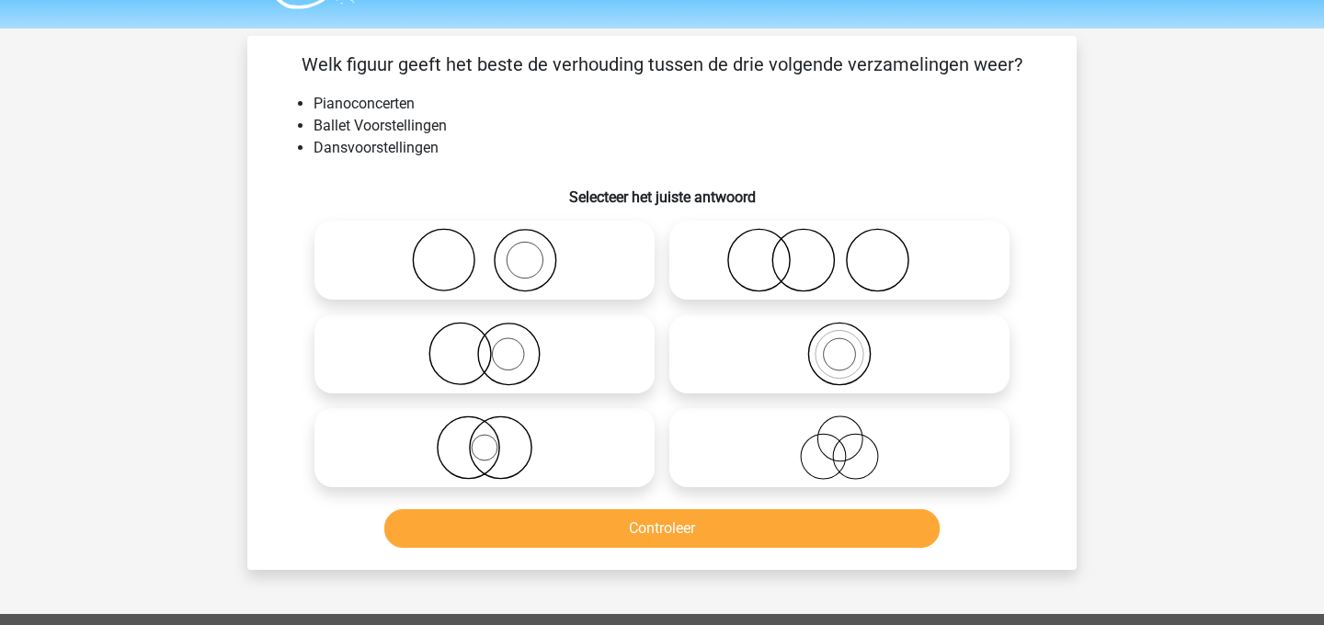
click at [563, 256] on icon at bounding box center [484, 260] width 325 height 64
click at [496, 251] on input "radio" at bounding box center [490, 245] width 12 height 12
radio input "true"
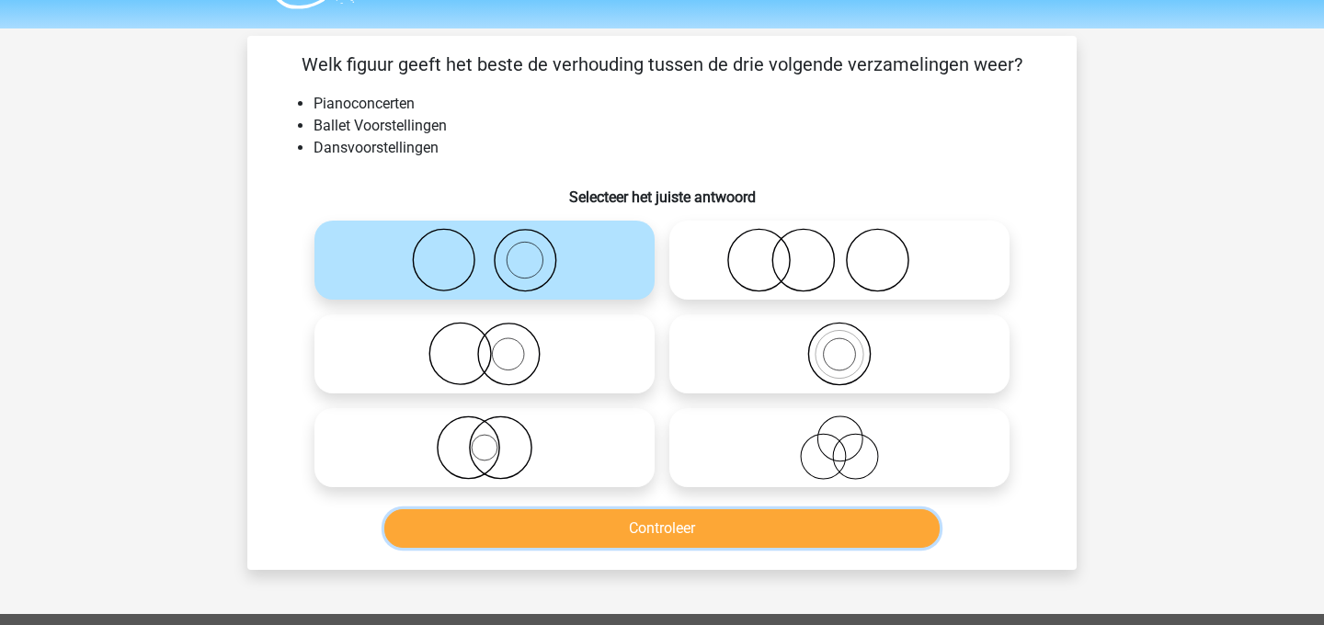
click at [618, 525] on button "Controleer" at bounding box center [662, 528] width 556 height 39
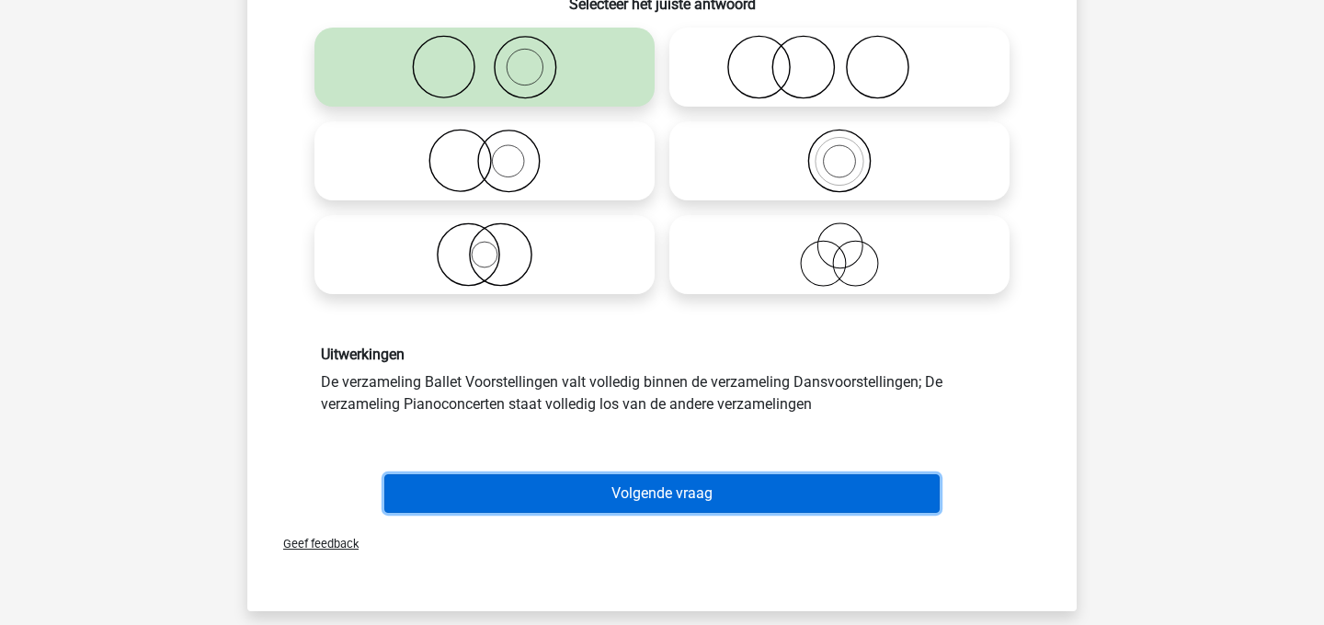
click at [622, 498] on button "Volgende vraag" at bounding box center [662, 493] width 556 height 39
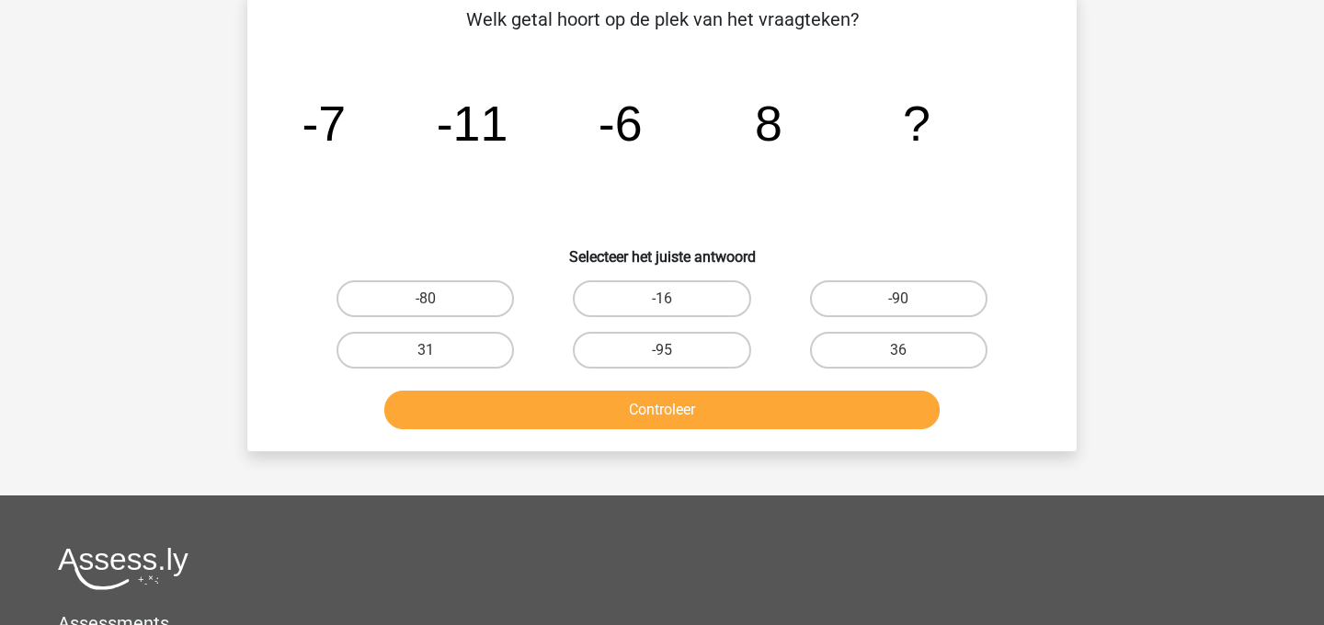
scroll to position [85, 0]
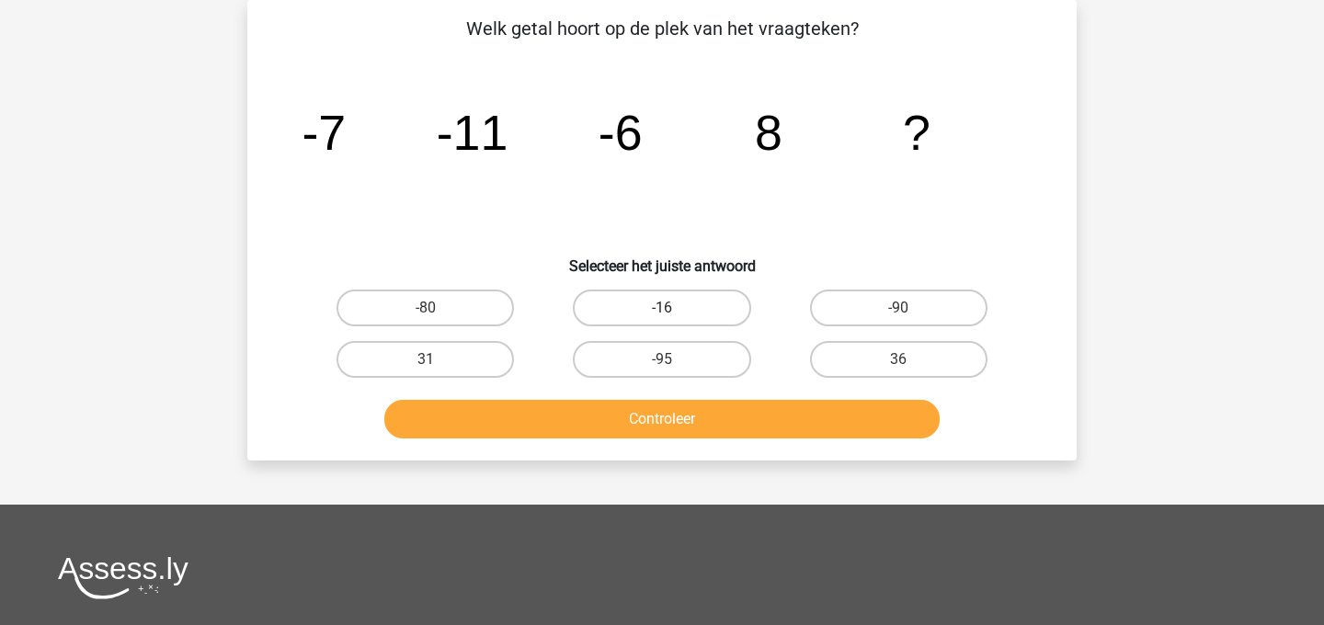
click at [613, 324] on label "-16" at bounding box center [661, 308] width 177 height 37
click at [662, 320] on input "-16" at bounding box center [668, 314] width 12 height 12
radio input "true"
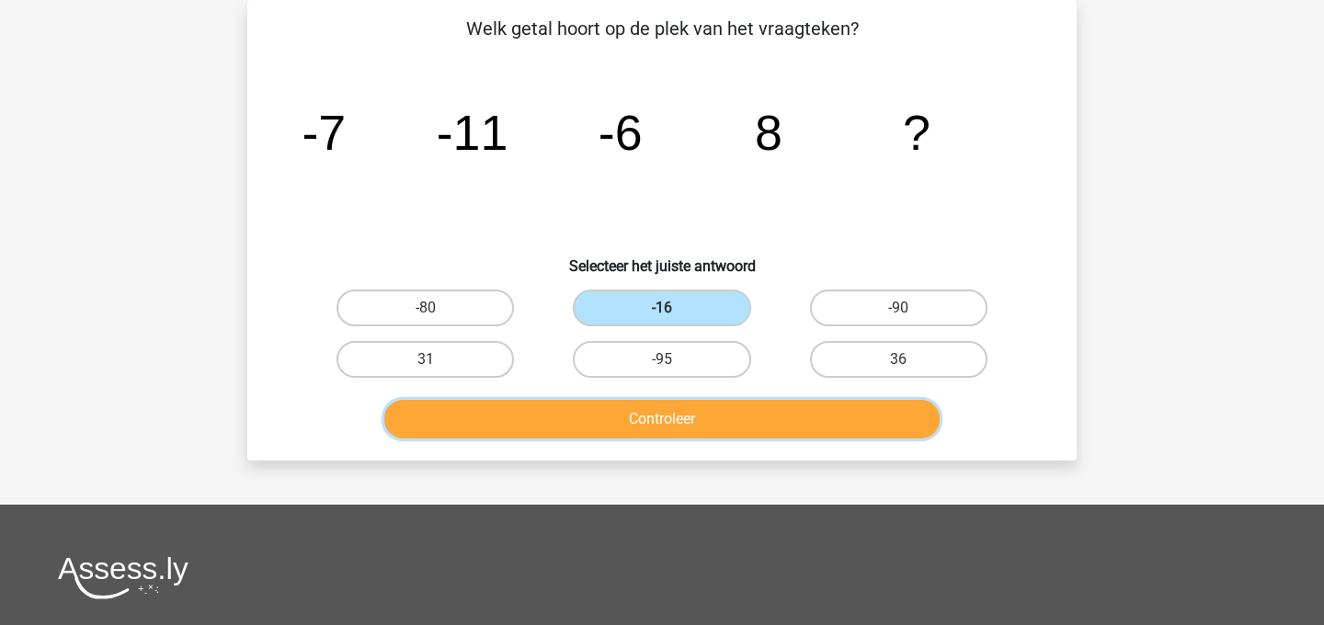
click at [614, 407] on button "Controleer" at bounding box center [662, 419] width 556 height 39
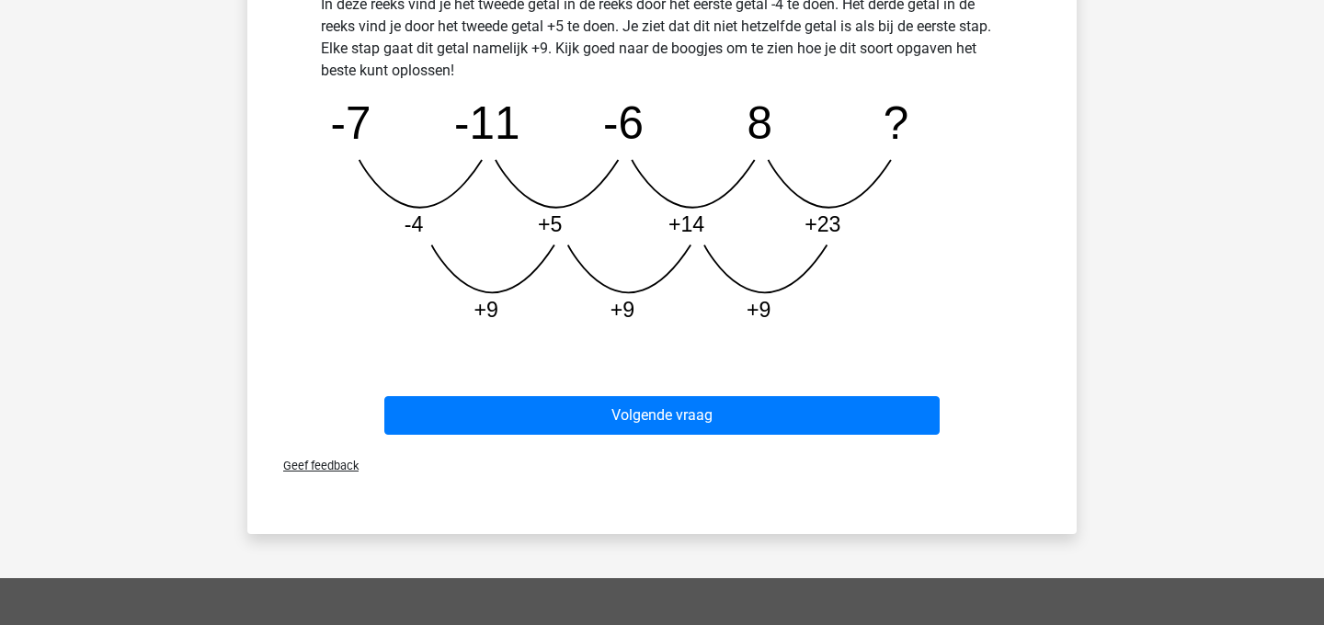
scroll to position [546, 0]
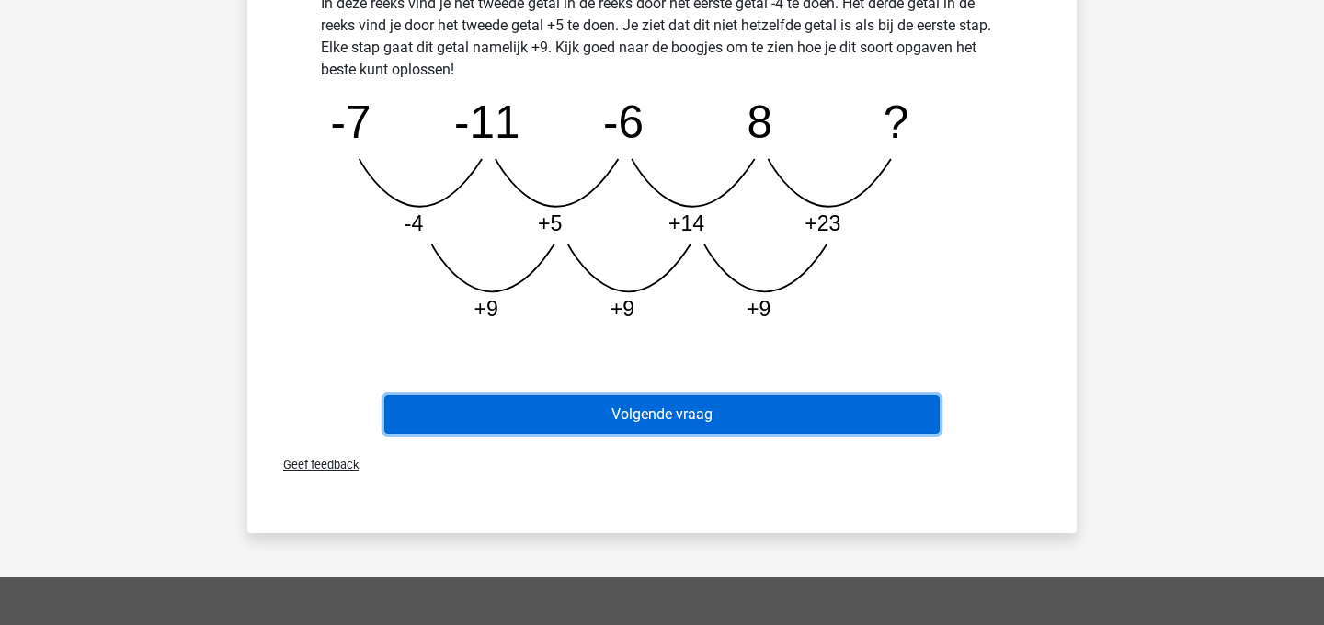
click at [627, 408] on button "Volgende vraag" at bounding box center [662, 414] width 556 height 39
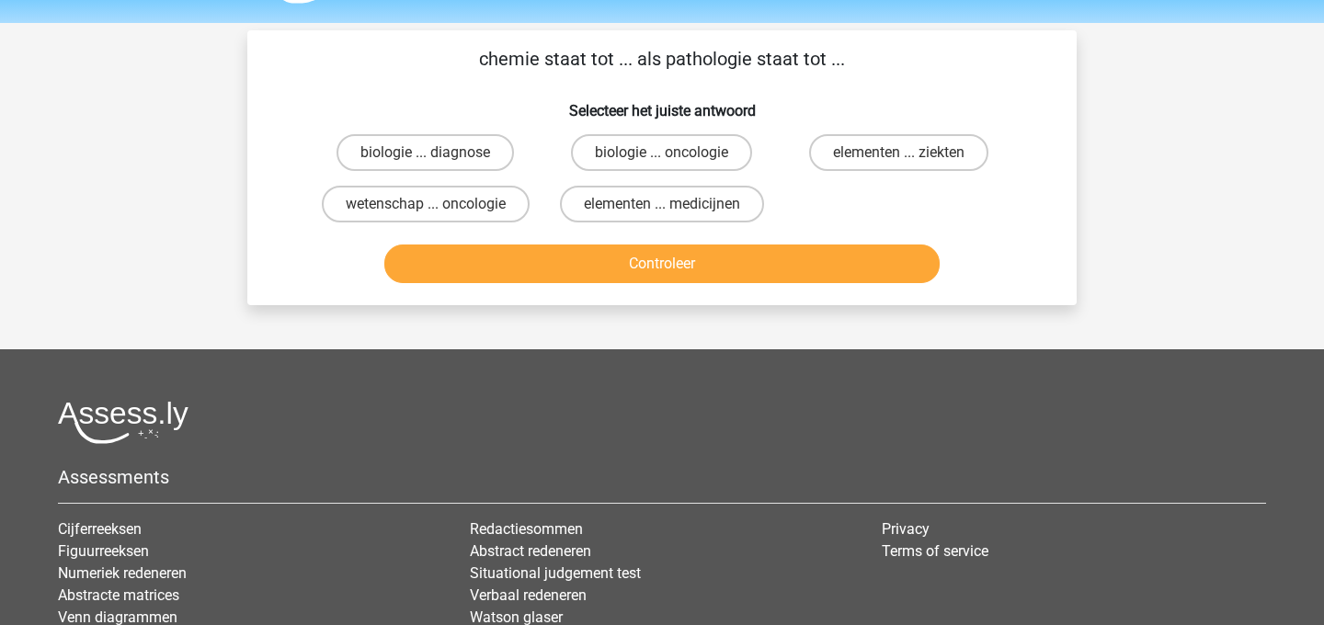
scroll to position [45, 0]
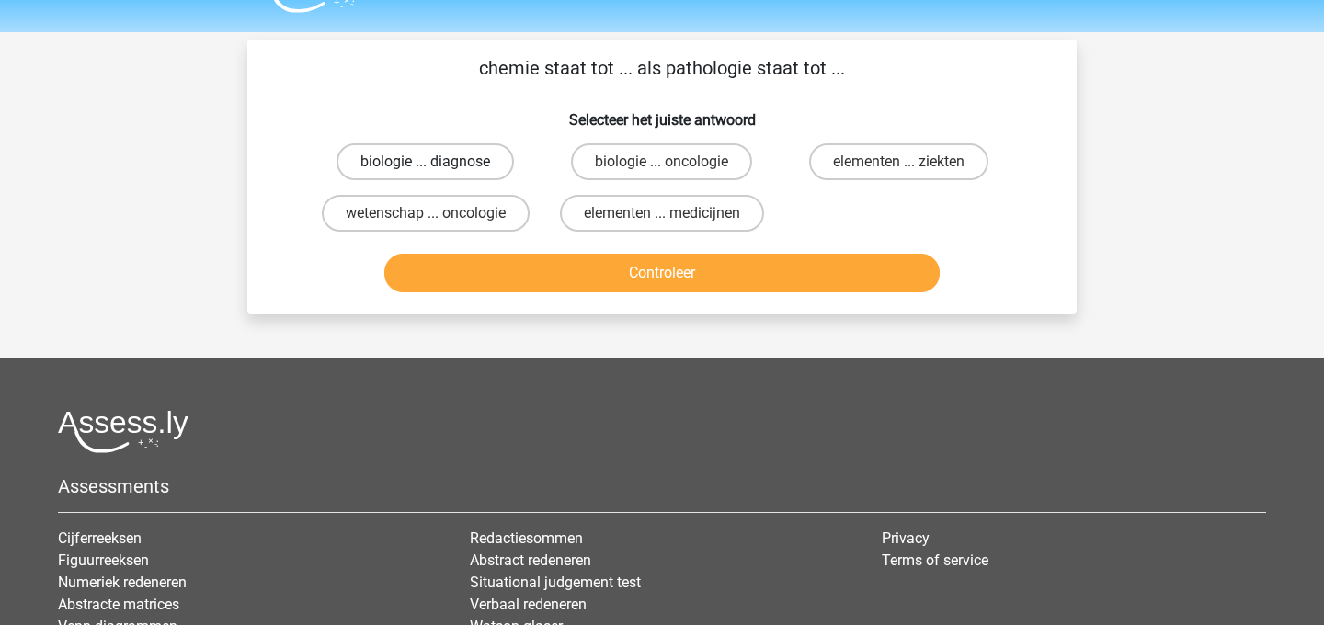
click at [487, 165] on label "biologie ... diagnose" at bounding box center [424, 161] width 177 height 37
click at [438, 165] on input "biologie ... diagnose" at bounding box center [432, 168] width 12 height 12
radio input "true"
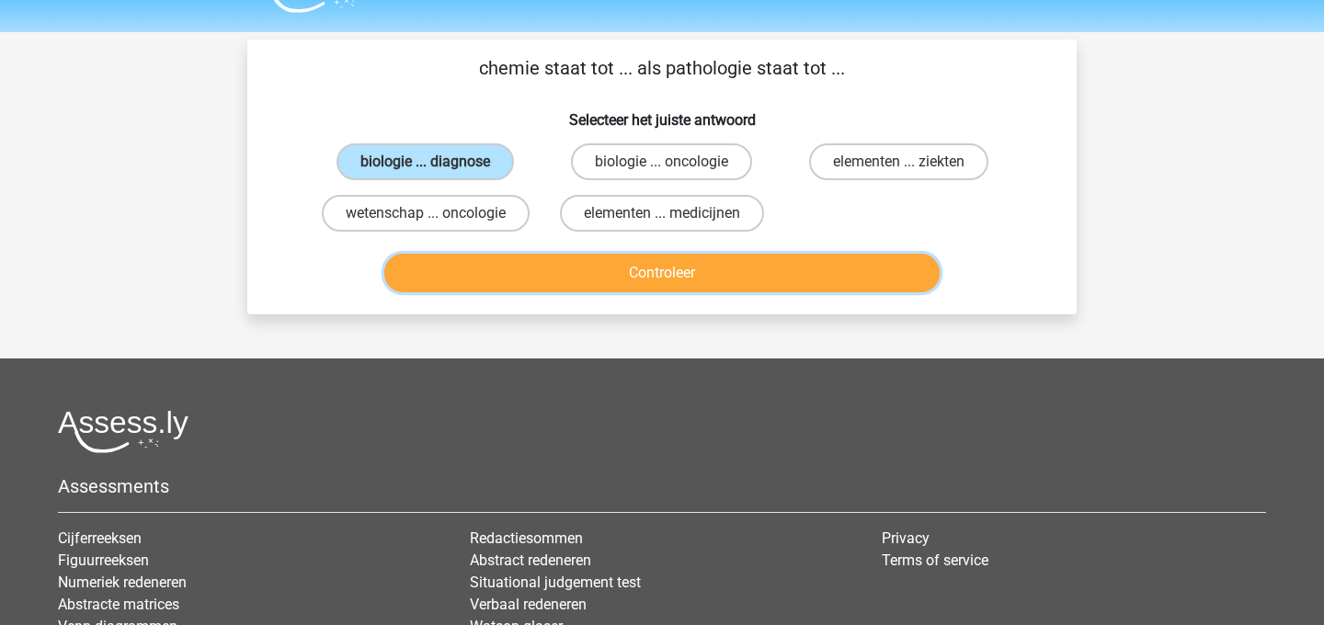
click at [529, 257] on button "Controleer" at bounding box center [662, 273] width 556 height 39
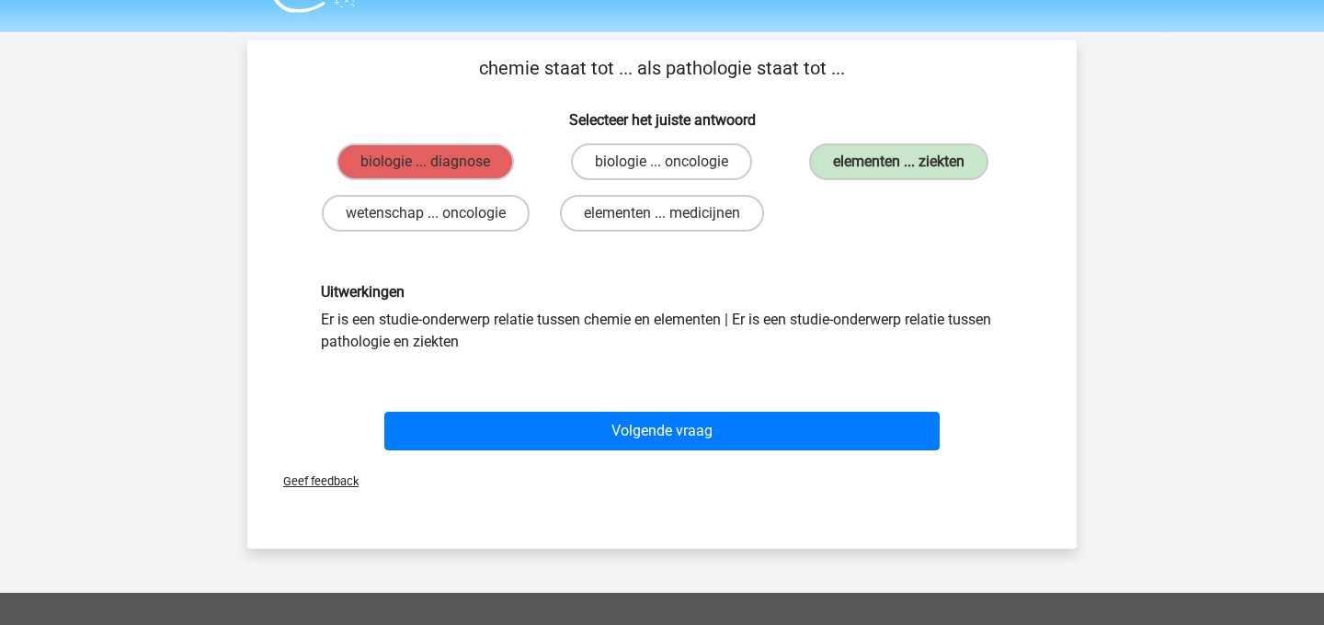
click at [648, 450] on div "Volgende vraag" at bounding box center [662, 435] width 710 height 46
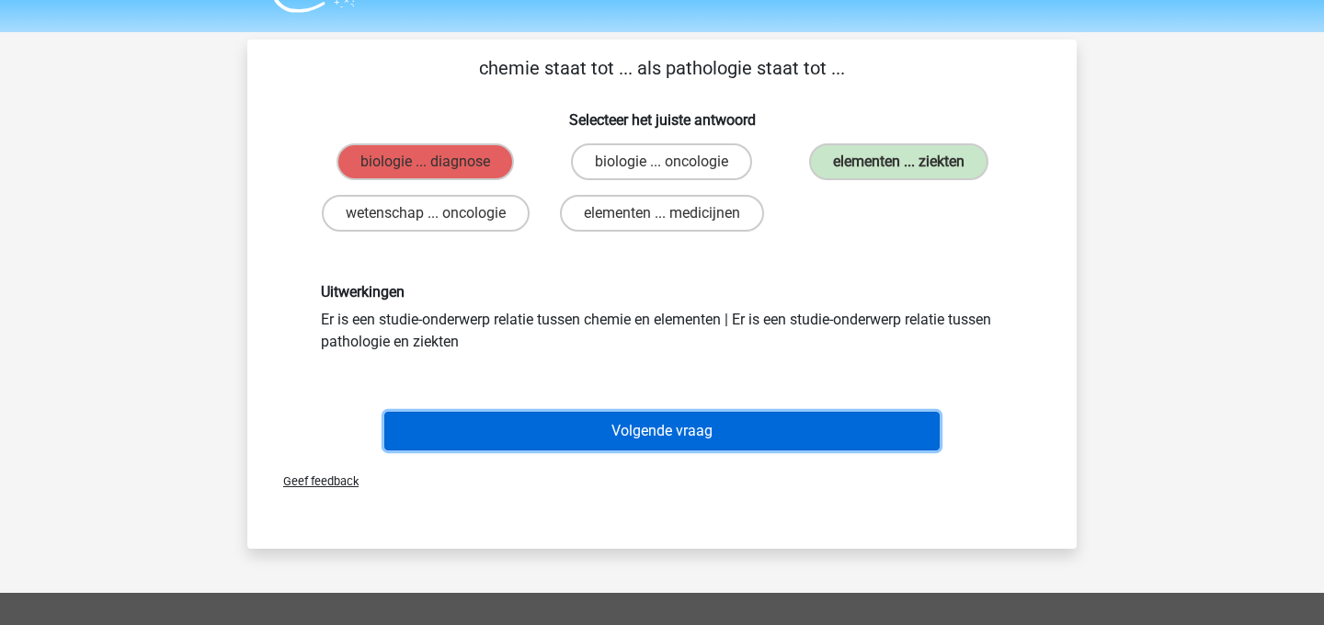
click at [653, 447] on button "Volgende vraag" at bounding box center [662, 431] width 556 height 39
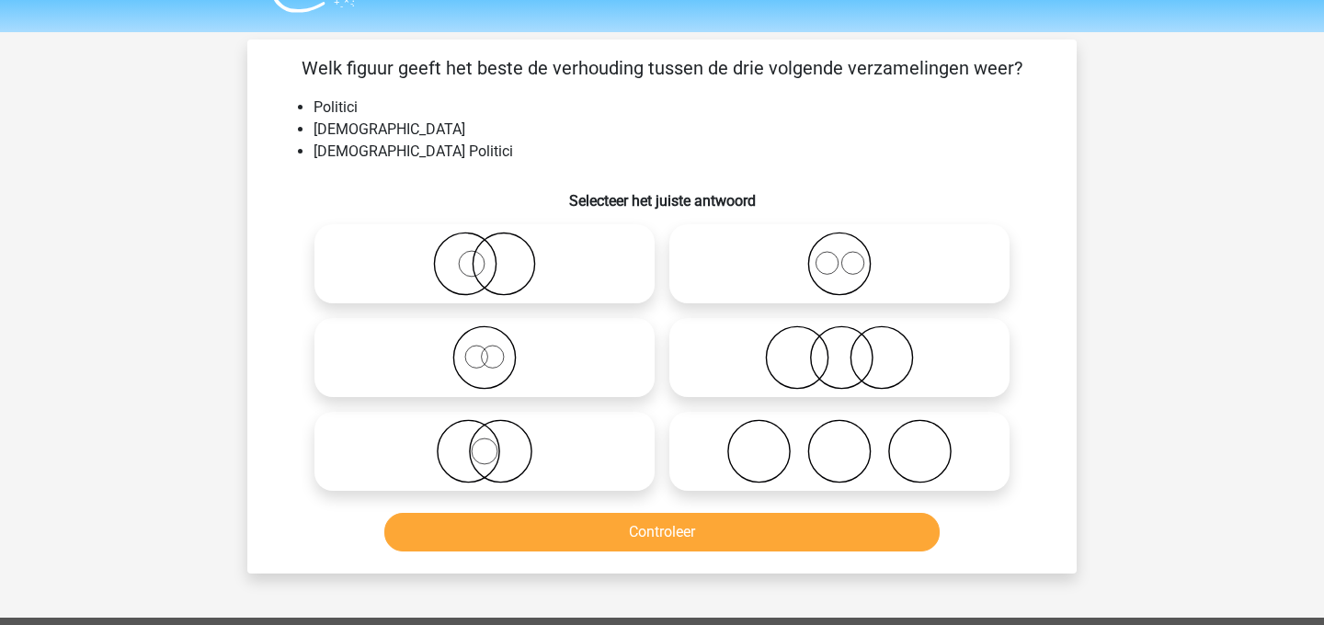
scroll to position [85, 0]
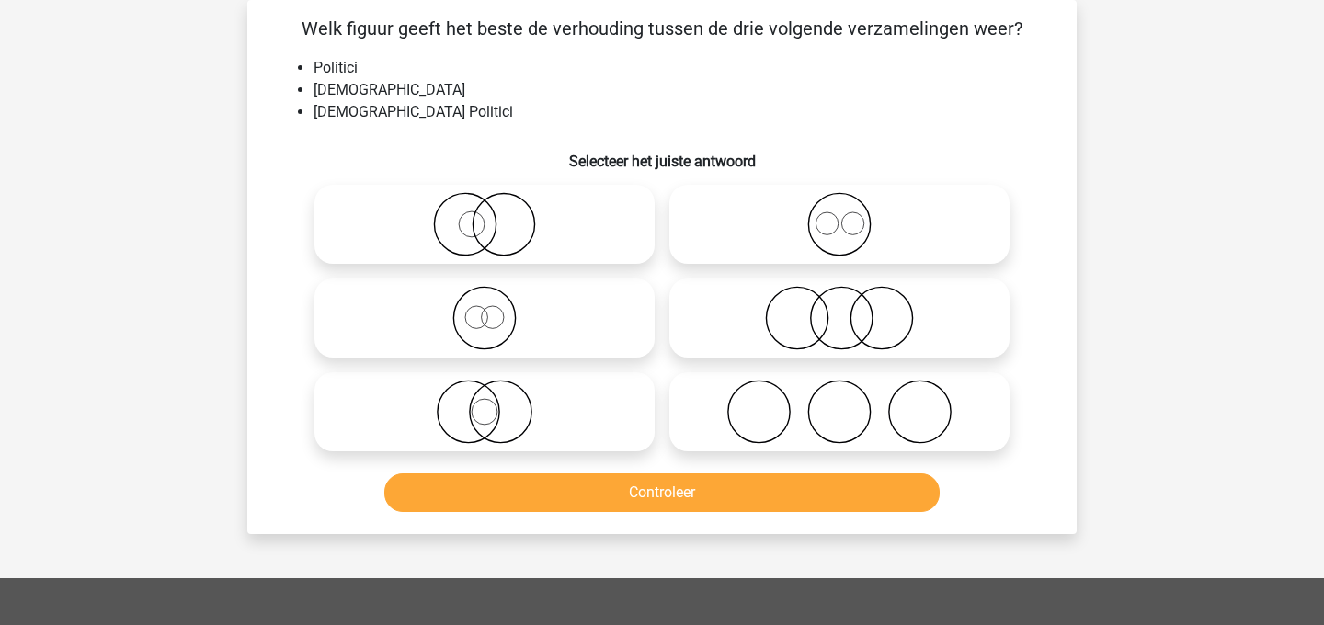
click at [506, 205] on icon at bounding box center [484, 224] width 325 height 64
click at [496, 205] on input "radio" at bounding box center [490, 209] width 12 height 12
radio input "true"
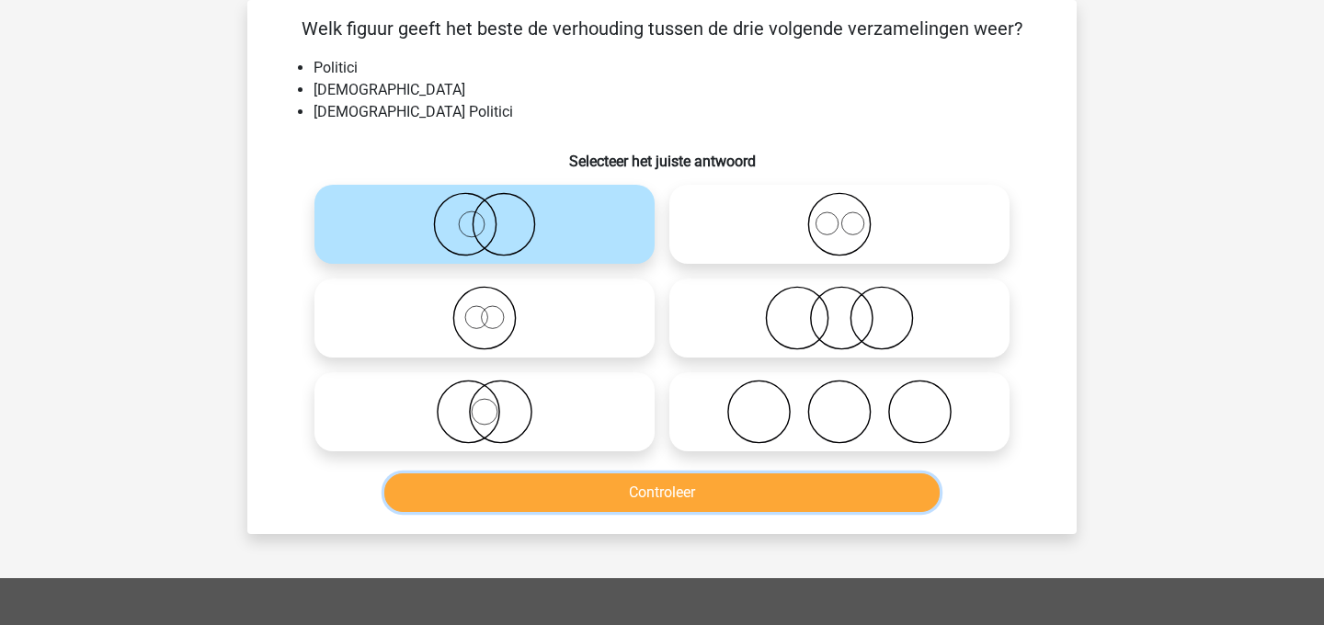
click at [595, 497] on button "Controleer" at bounding box center [662, 492] width 556 height 39
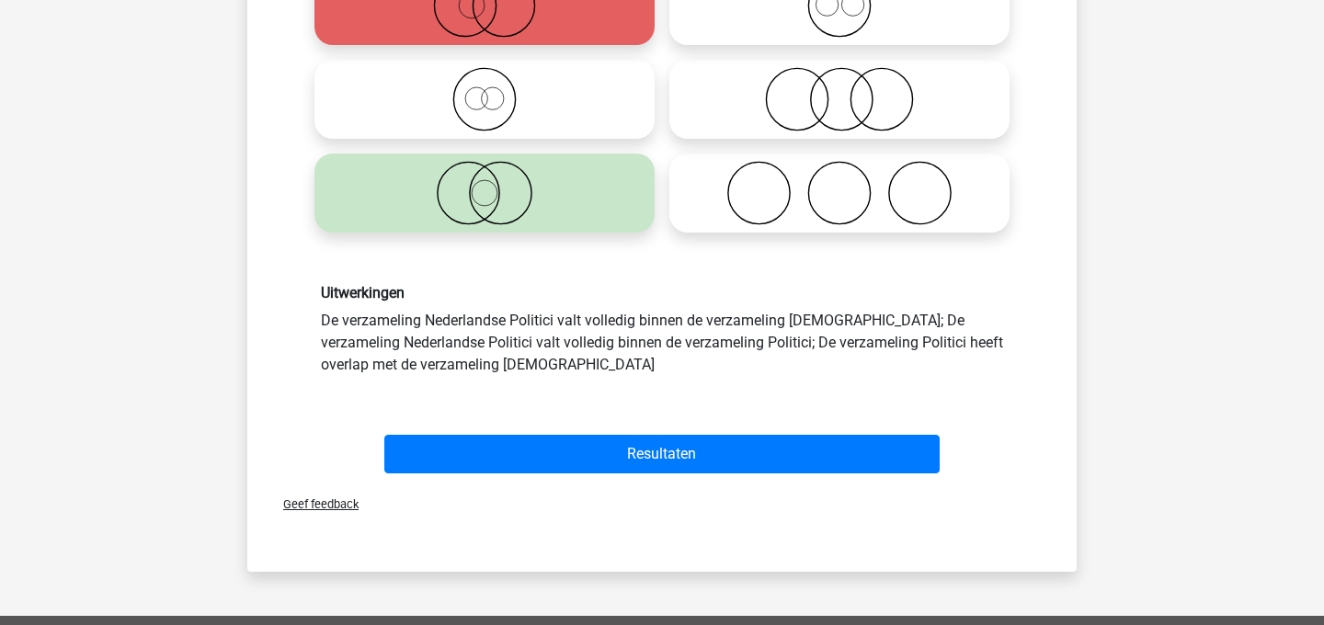
scroll to position [305, 0]
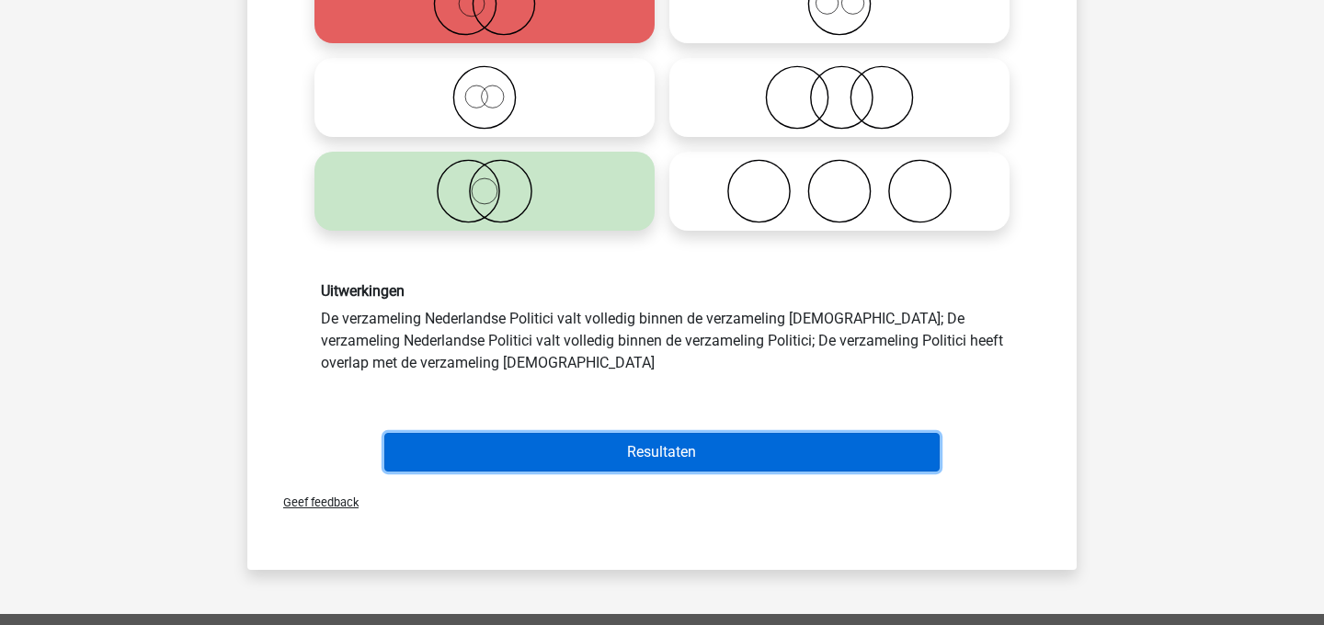
click at [598, 462] on button "Resultaten" at bounding box center [662, 452] width 556 height 39
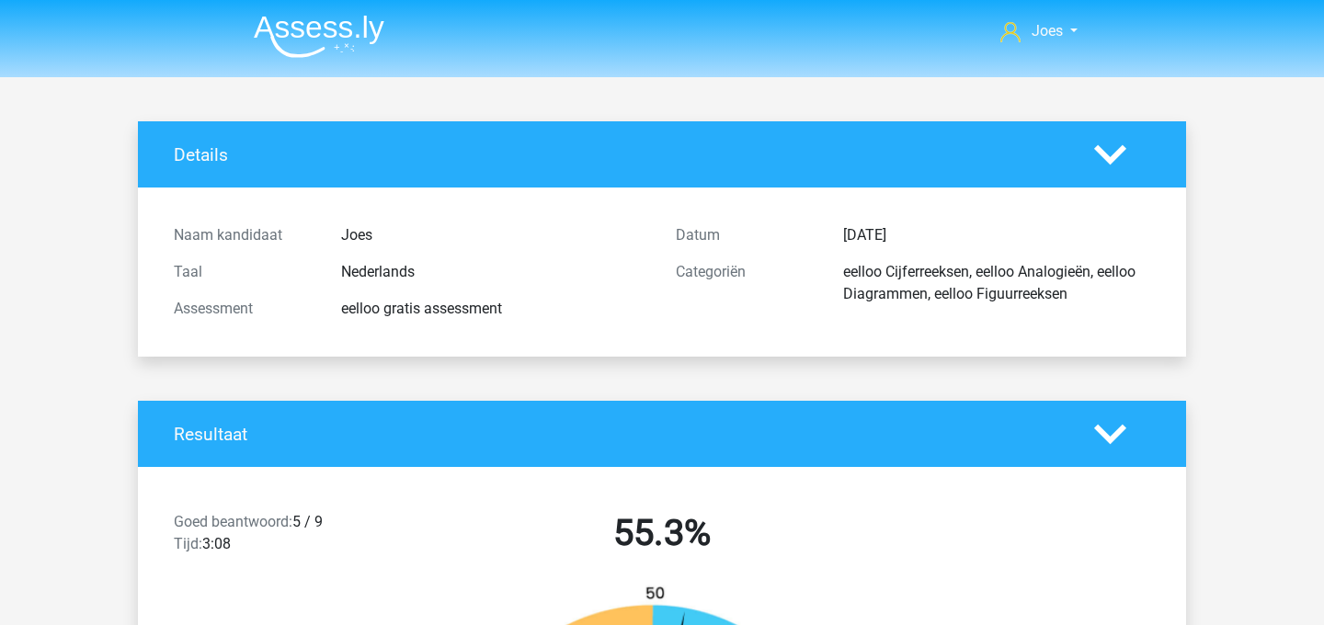
click at [256, 30] on img at bounding box center [319, 36] width 131 height 43
